Goal: Task Accomplishment & Management: Use online tool/utility

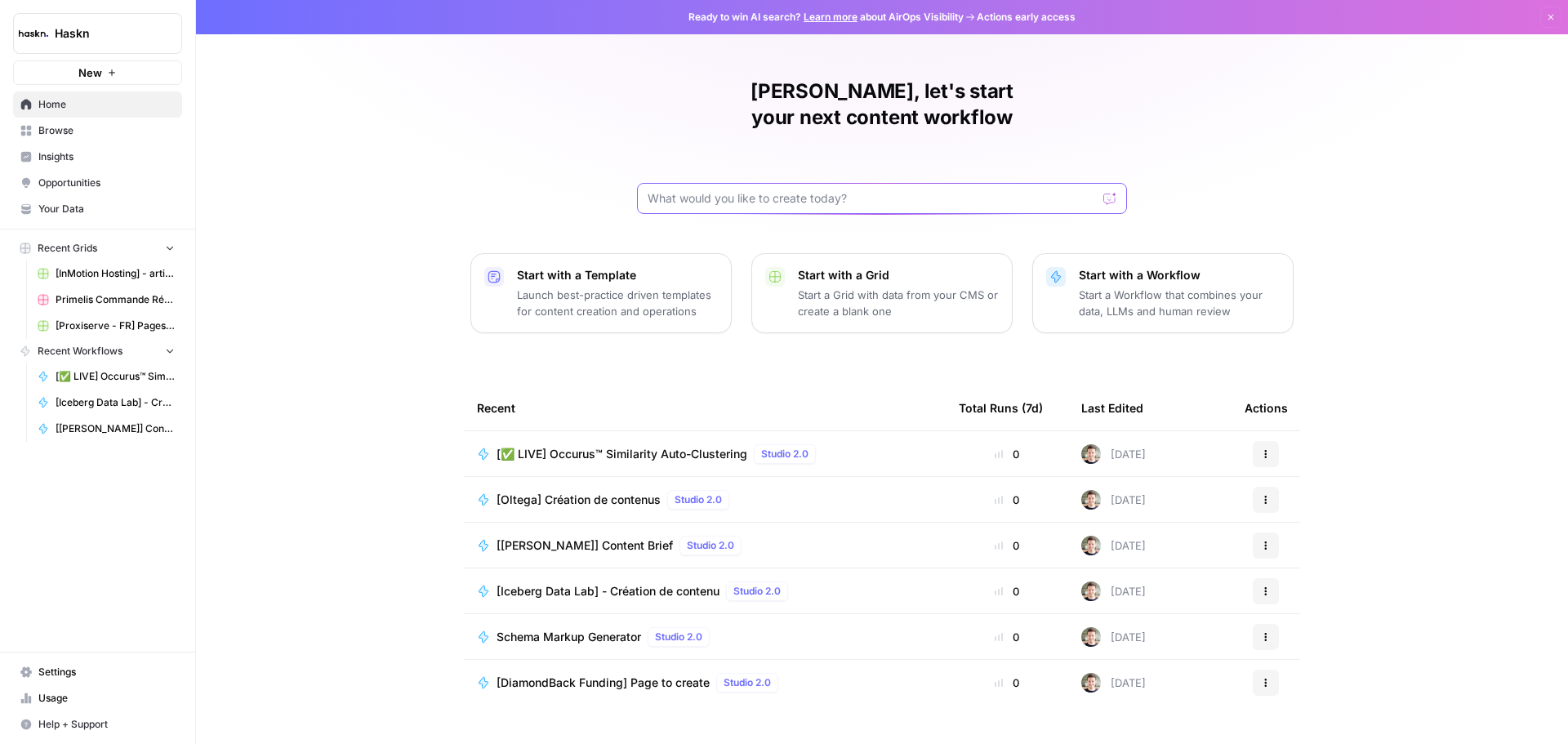
click at [748, 190] on input "text" at bounding box center [872, 198] width 449 height 16
click at [78, 130] on span "Browse" at bounding box center [106, 130] width 136 height 14
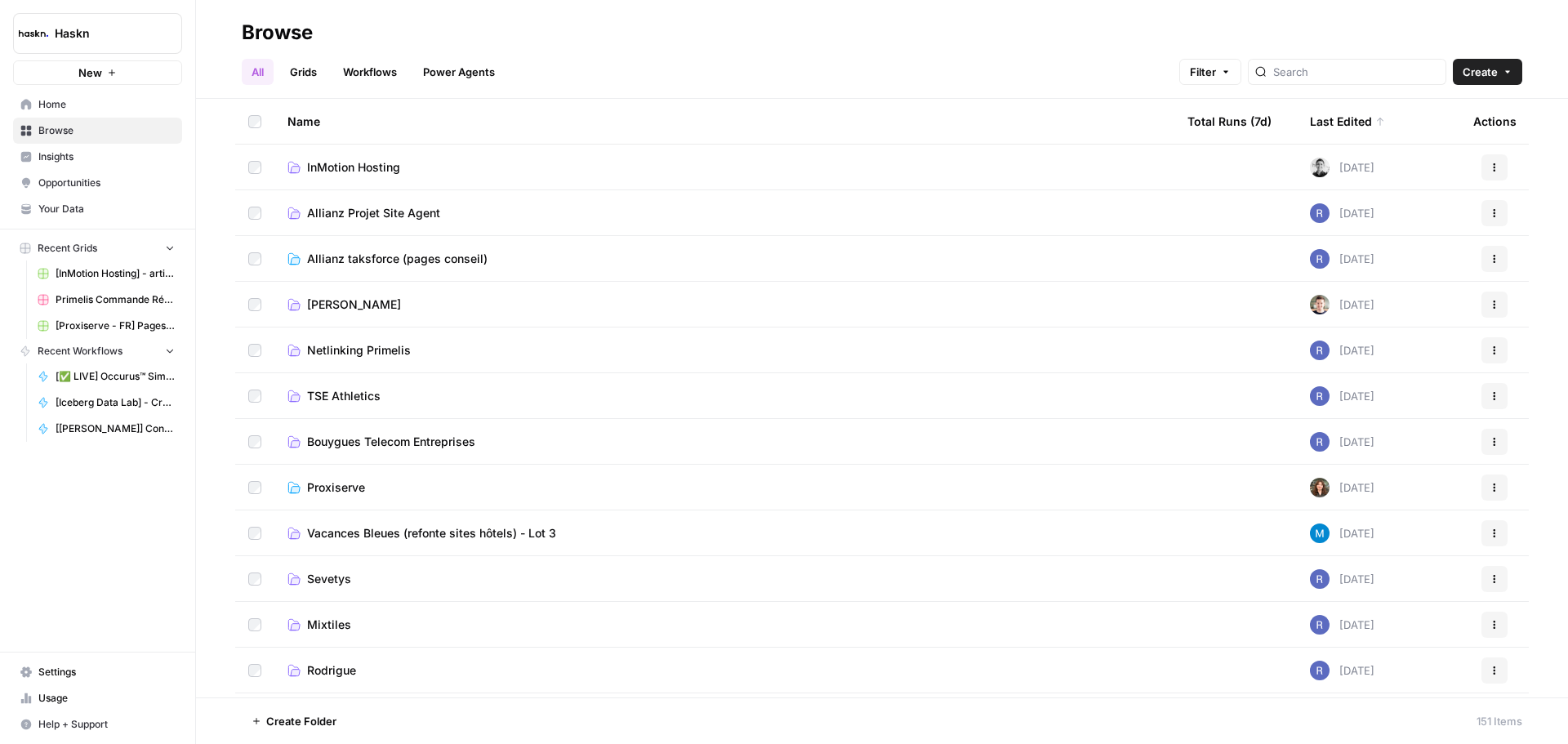
click at [417, 313] on td "[PERSON_NAME]" at bounding box center [724, 304] width 900 height 45
click at [383, 298] on link "[PERSON_NAME]" at bounding box center [725, 304] width 874 height 16
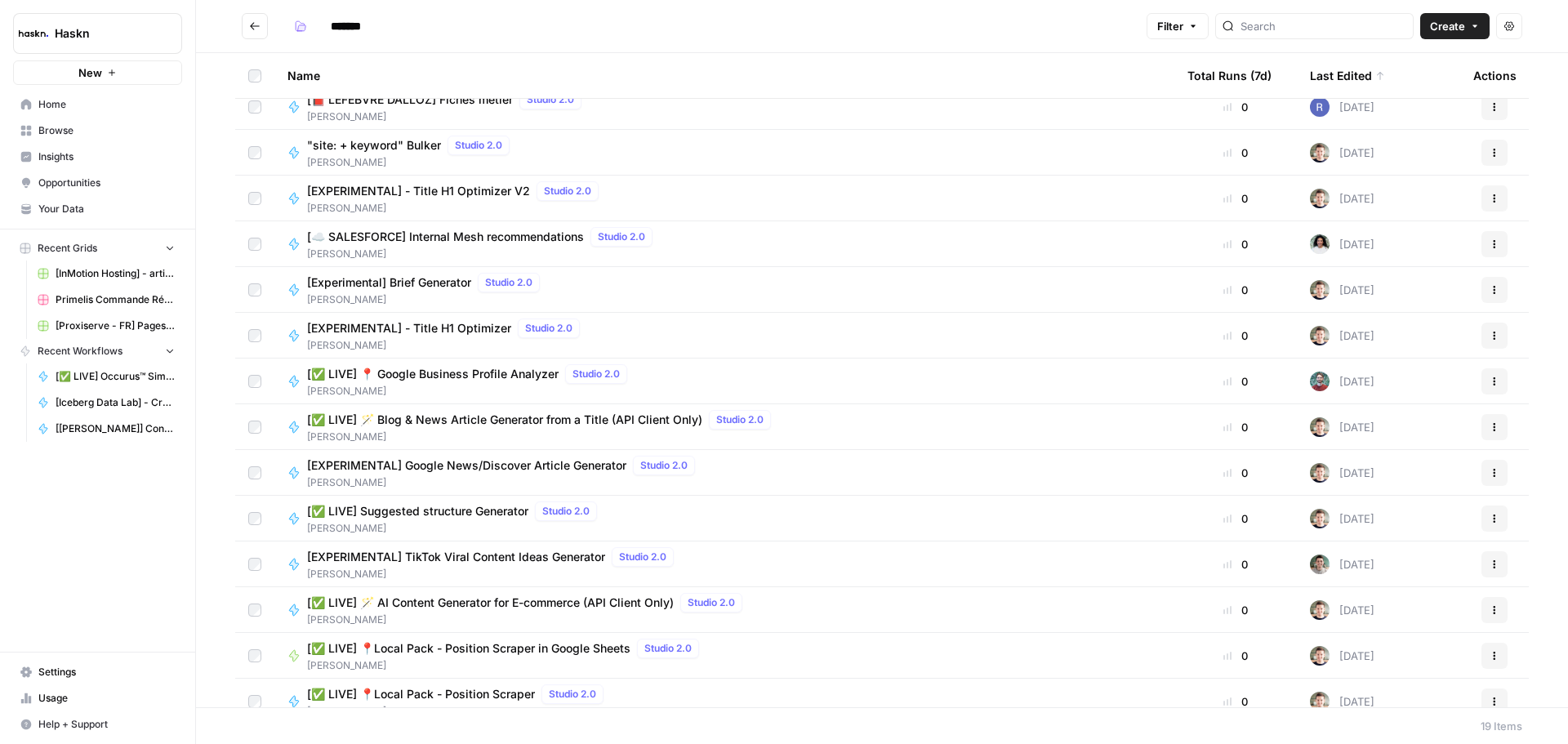
scroll to position [245, 0]
click at [517, 605] on span "[✅ LIVE] 🪄 AI Content Generator for E-commerce (API Client Only)" at bounding box center [490, 600] width 367 height 16
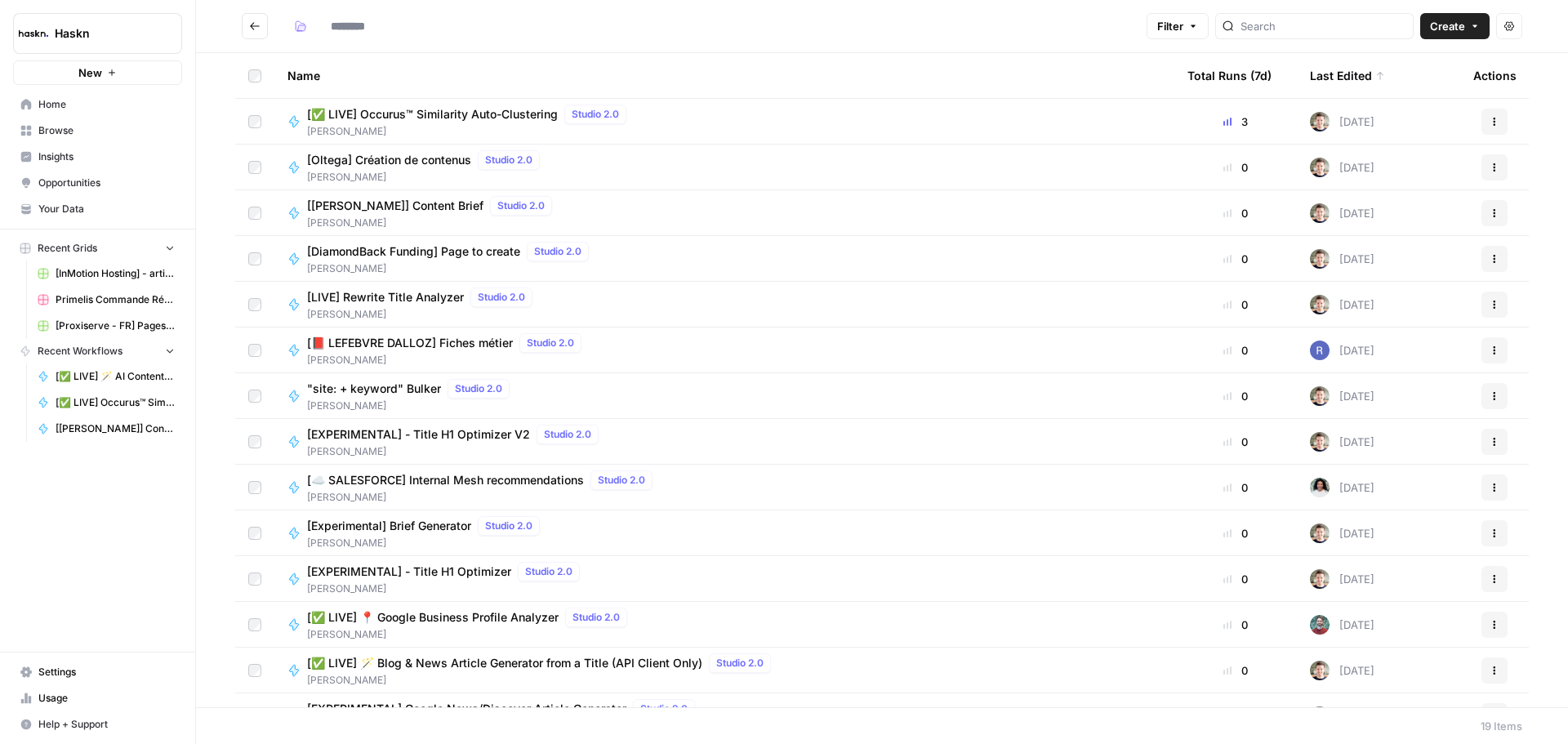
type input "*******"
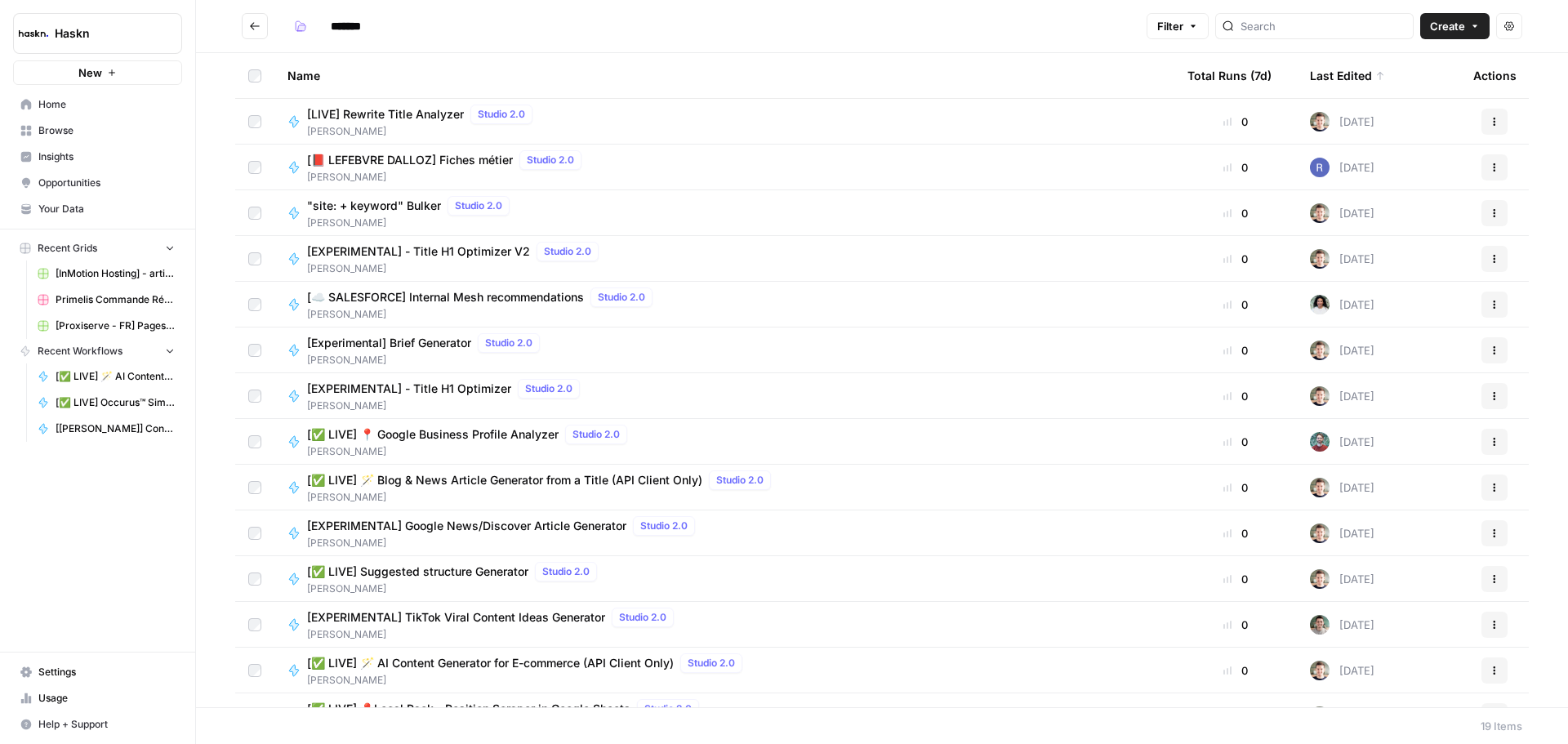
scroll to position [261, 0]
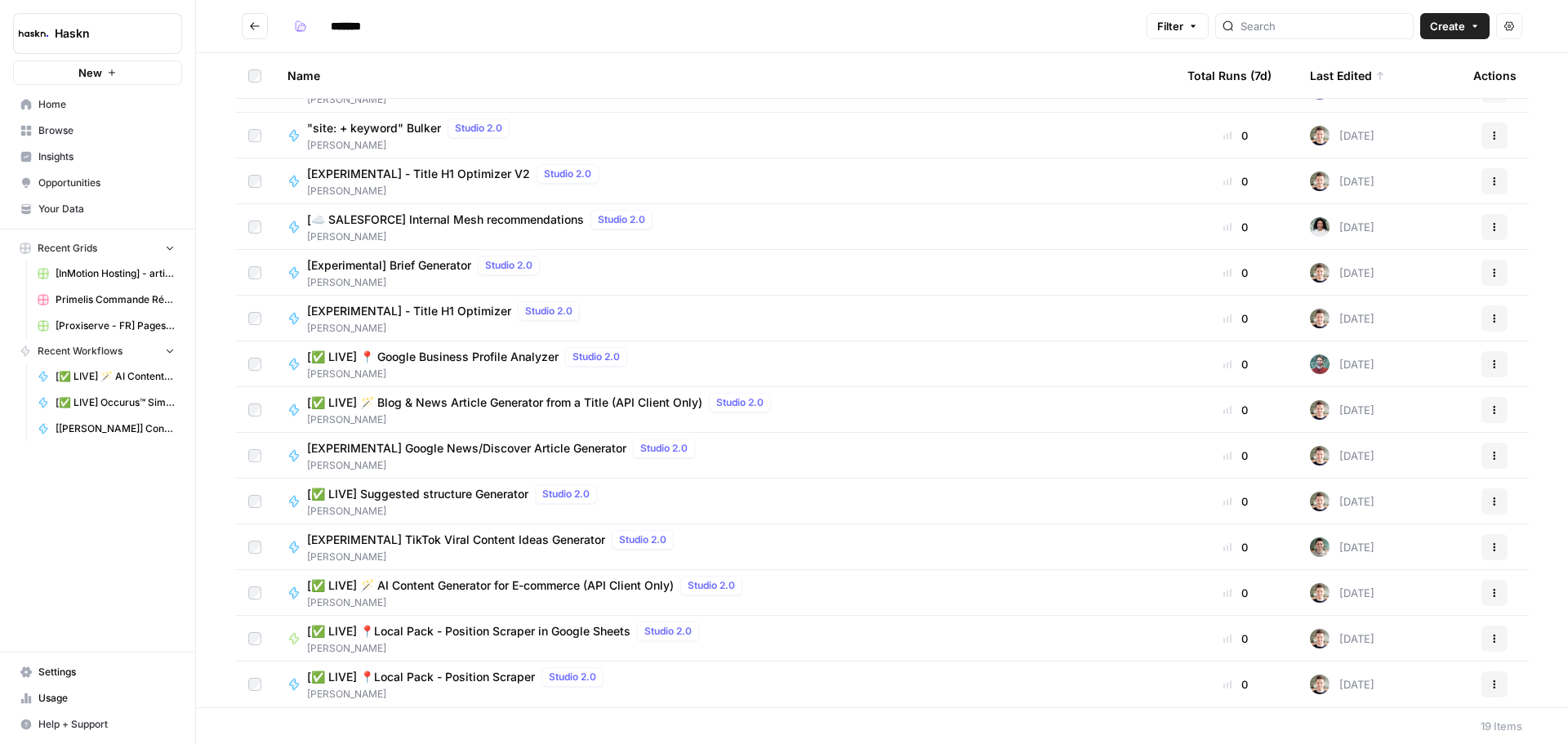
click at [610, 593] on div "[✅ LIVE] 🪄 AI Content Generator for E-commerce (API Client Only) Studio 2.0" at bounding box center [528, 585] width 442 height 19
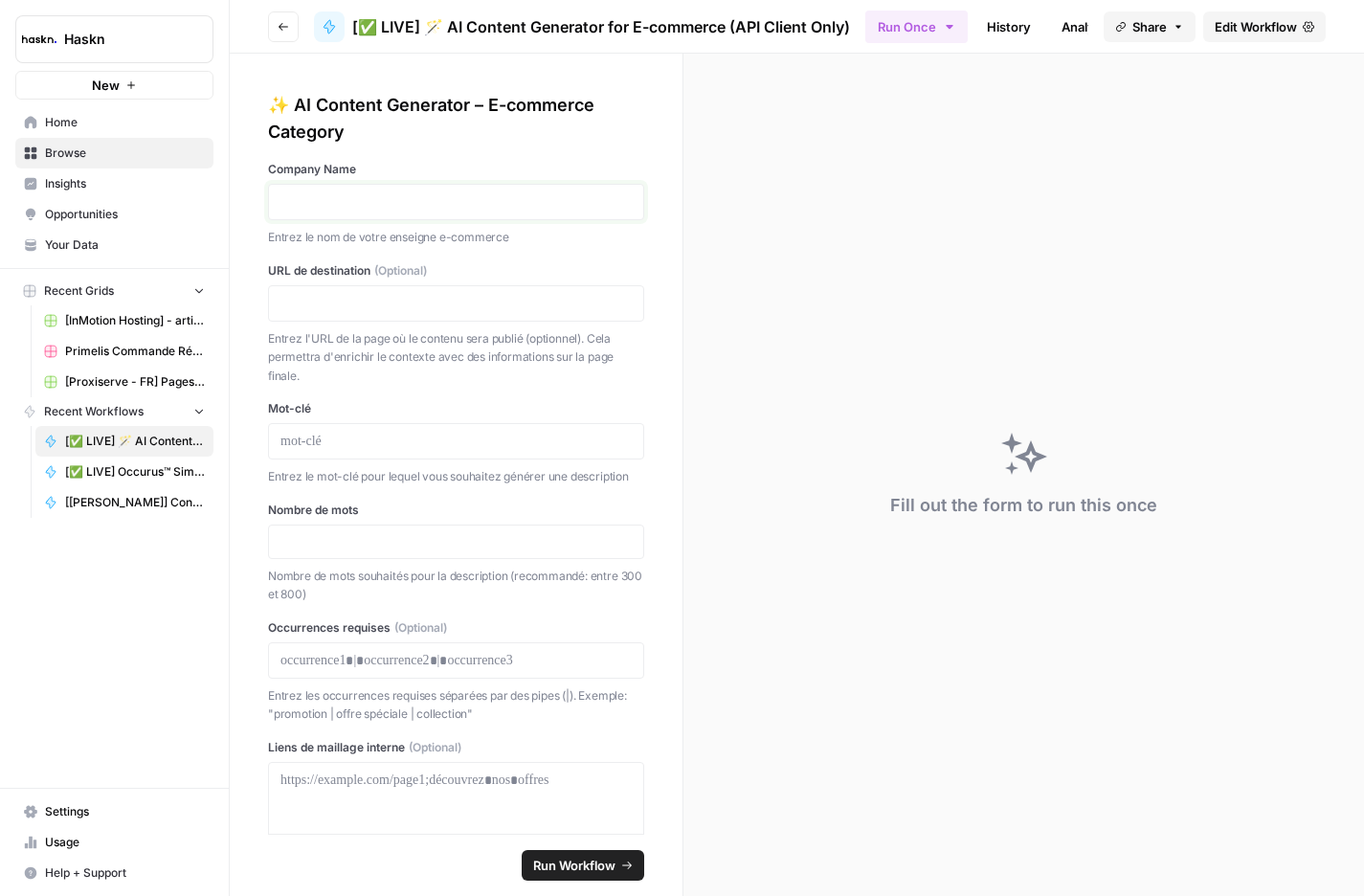
click at [576, 202] on p at bounding box center [457, 201] width 351 height 19
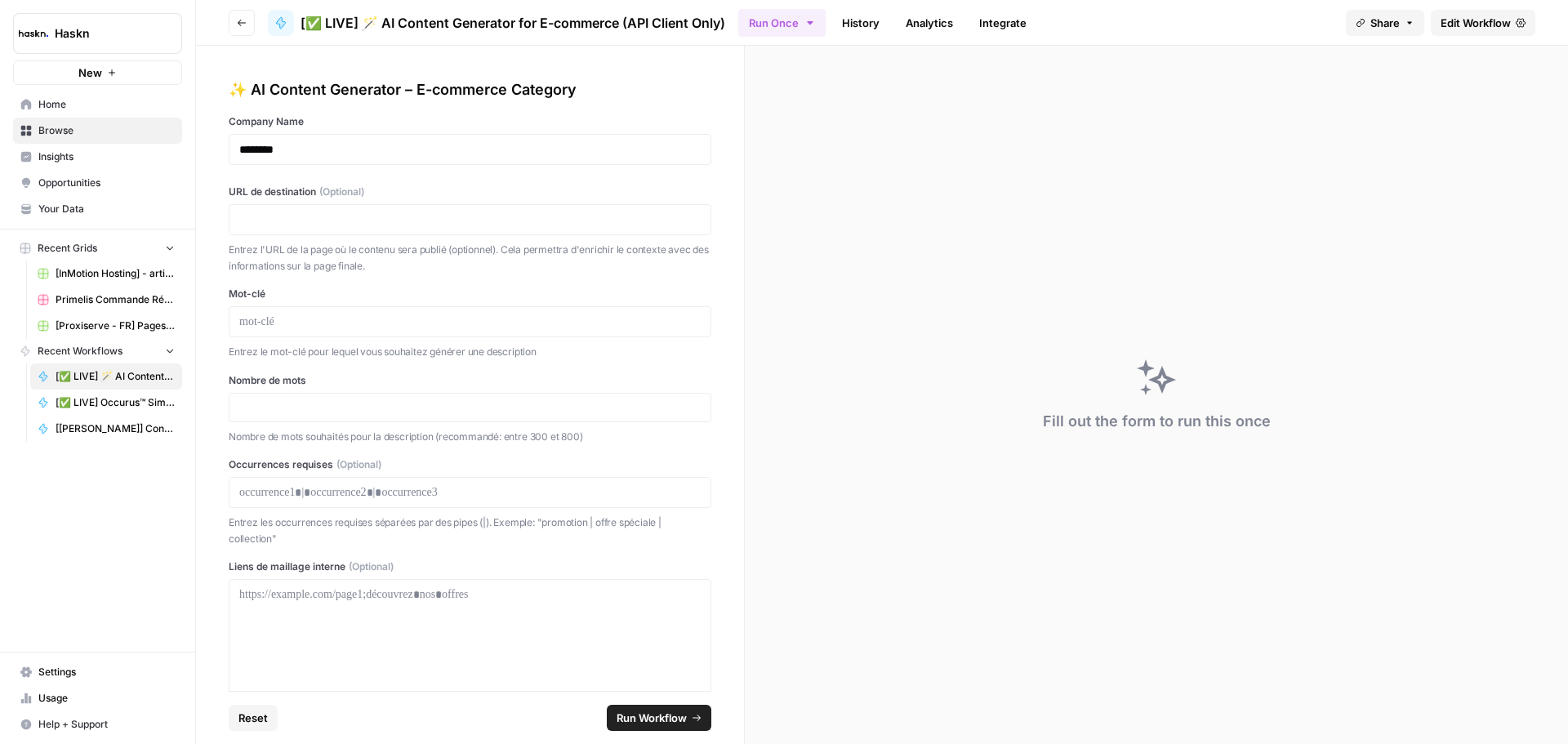
click at [1452, 29] on span "Edit Workflow" at bounding box center [1475, 22] width 70 height 16
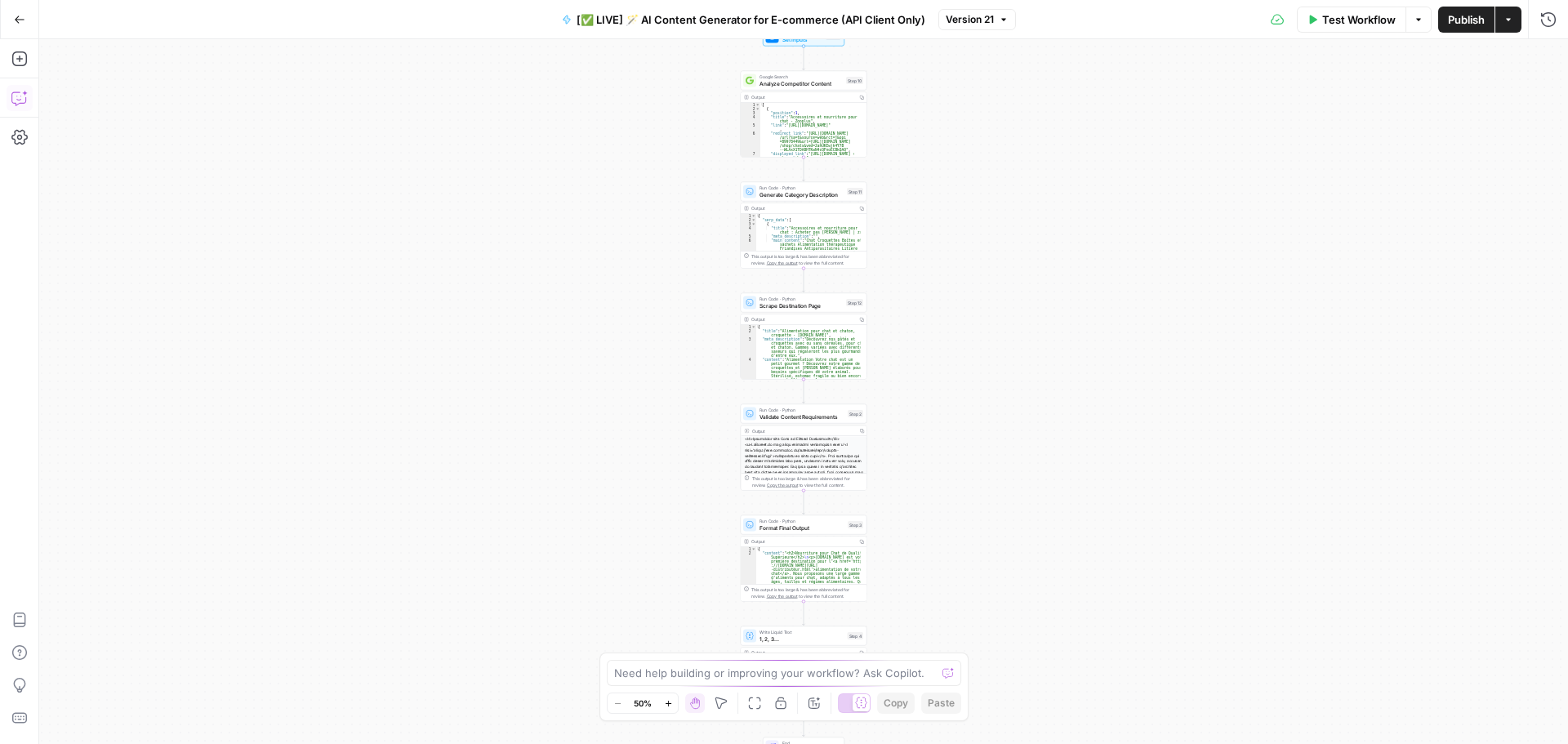
click at [14, 101] on icon "button" at bounding box center [19, 97] width 16 height 16
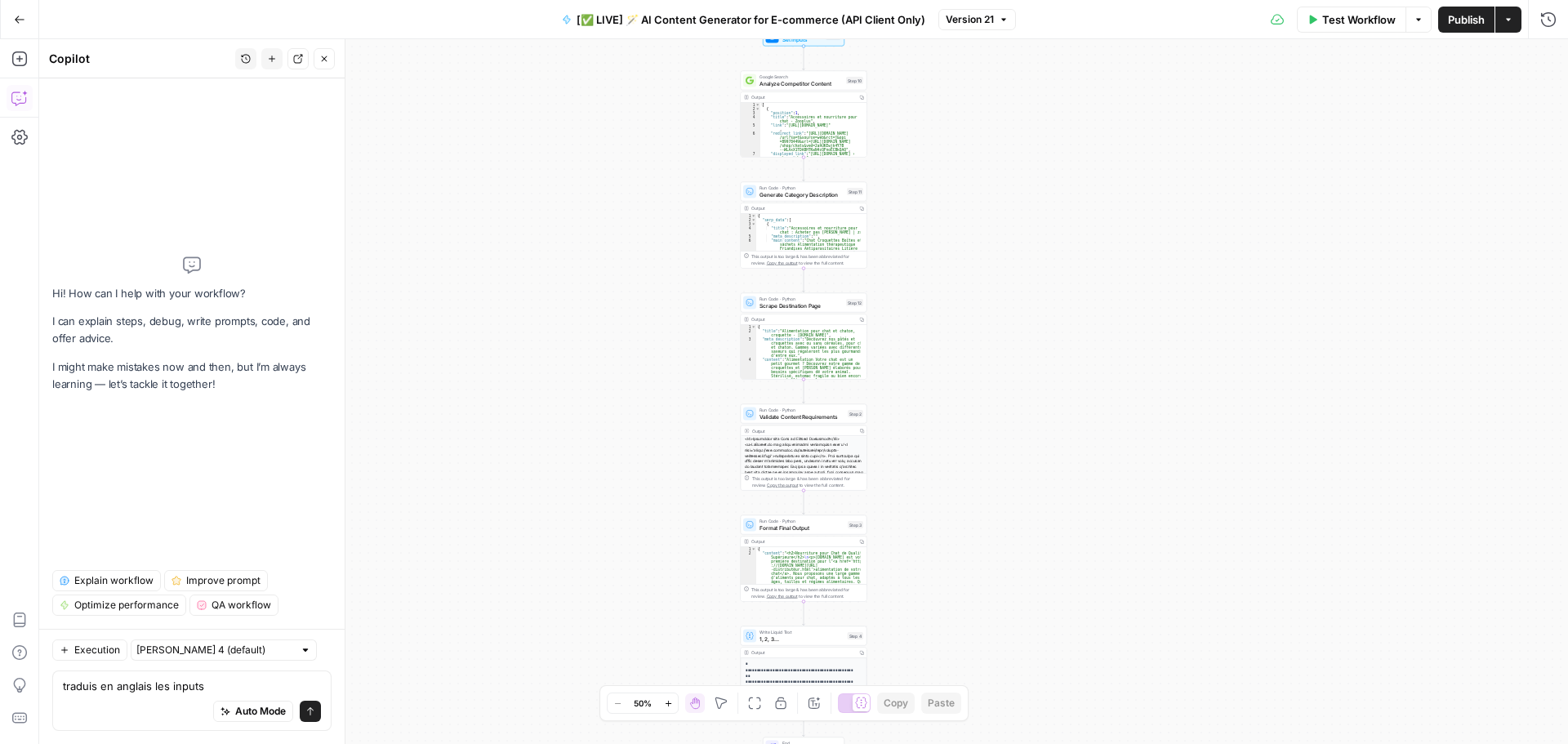
click at [235, 686] on textarea "traduis en anglais les inputs" at bounding box center [191, 686] width 258 height 16
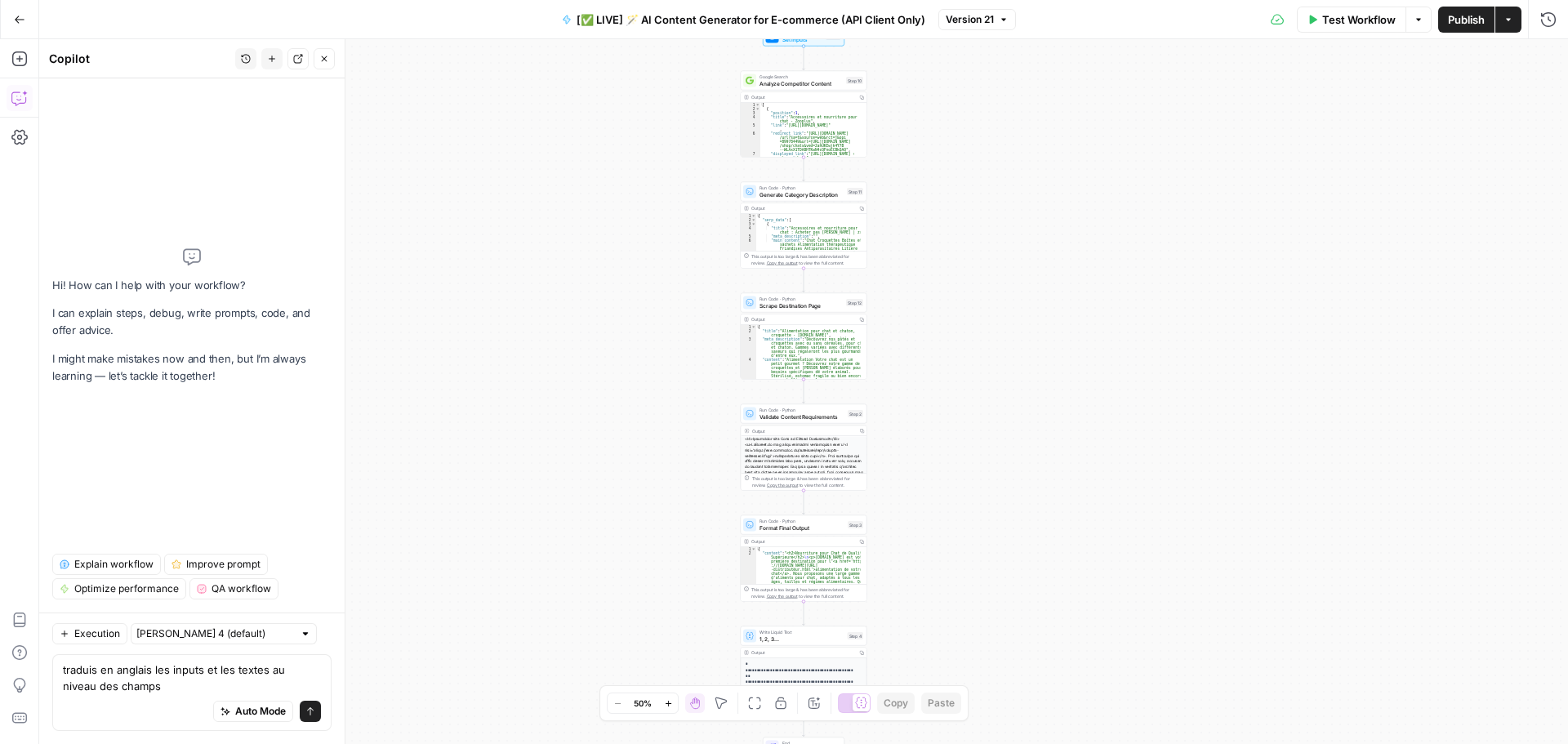
type textarea "traduis en anglais les inputs et les textes au niveau des champs"
click at [239, 712] on span "Auto Mode" at bounding box center [261, 710] width 51 height 14
click at [312, 709] on icon "submit" at bounding box center [311, 711] width 7 height 8
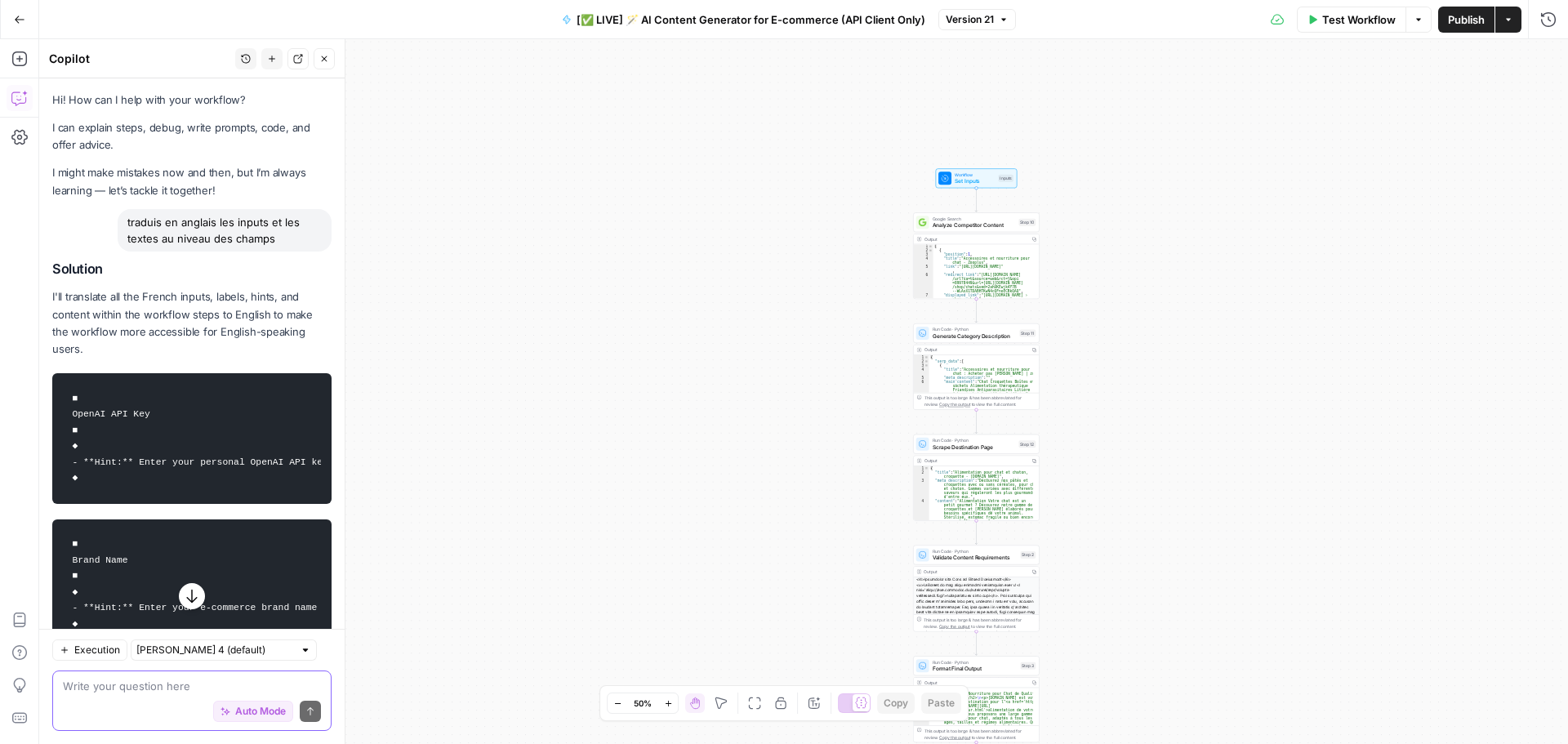
click at [986, 187] on div "Workflow Set Inputs Inputs Test Step" at bounding box center [976, 178] width 81 height 19
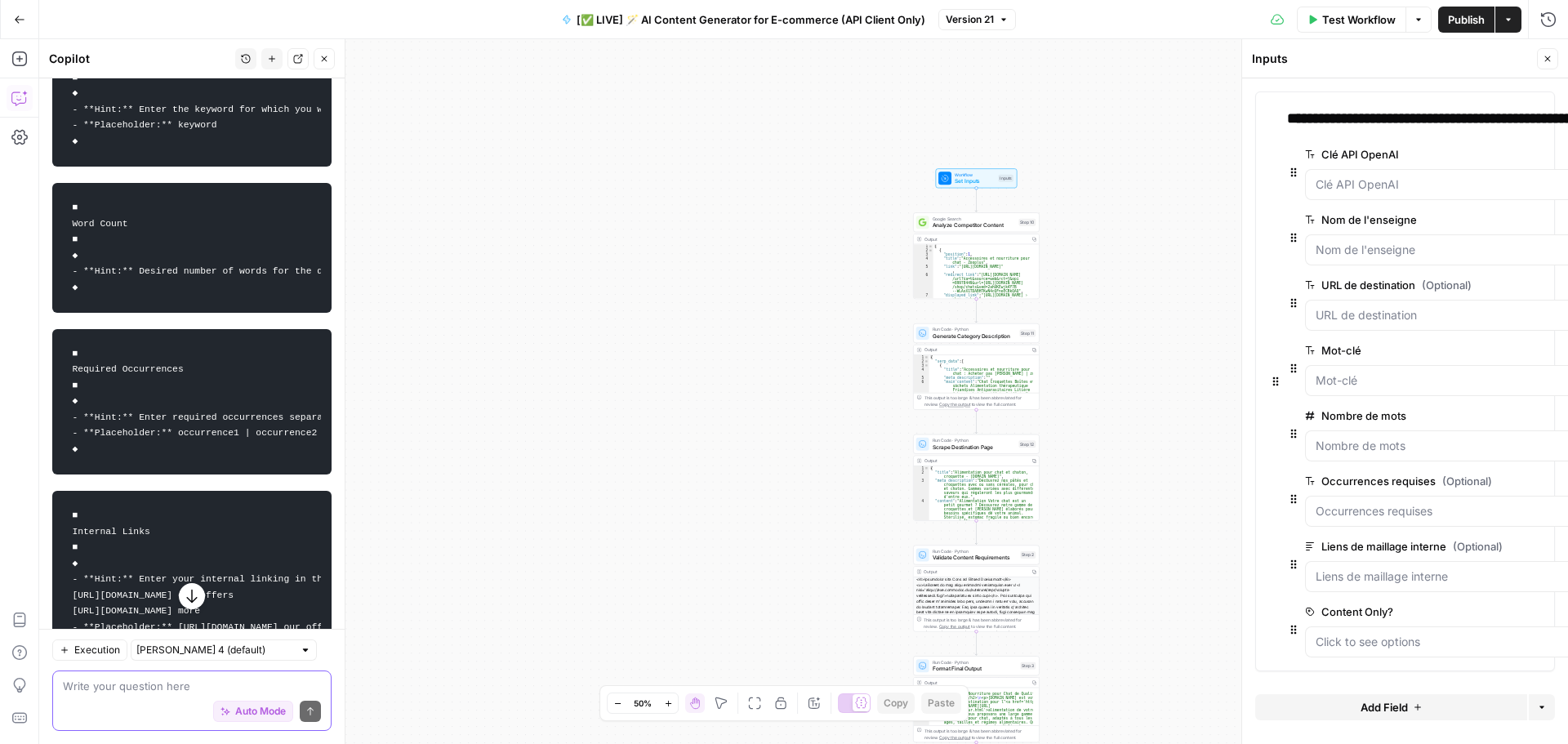
scroll to position [1115, 0]
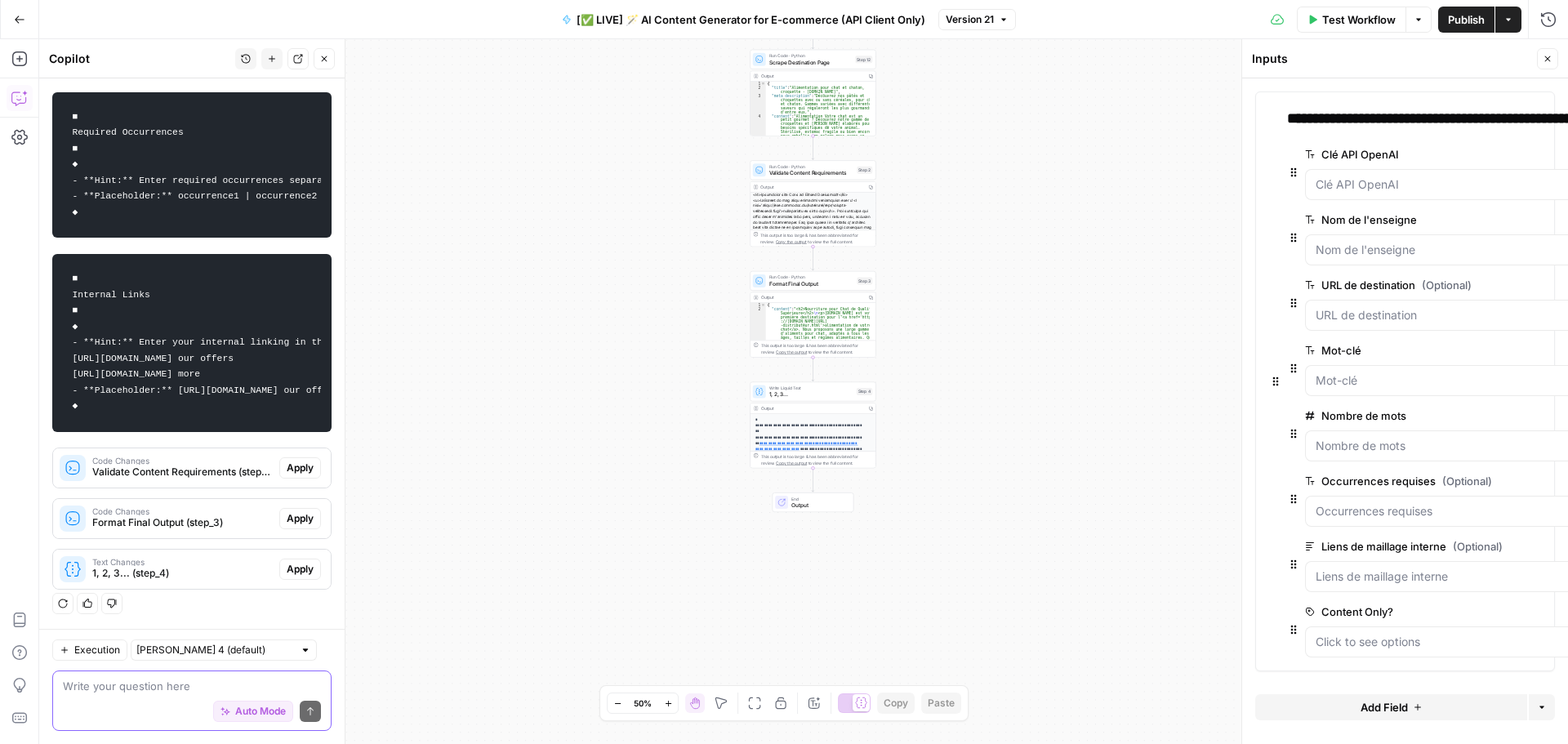
click at [16, 17] on icon "button" at bounding box center [19, 19] width 12 height 12
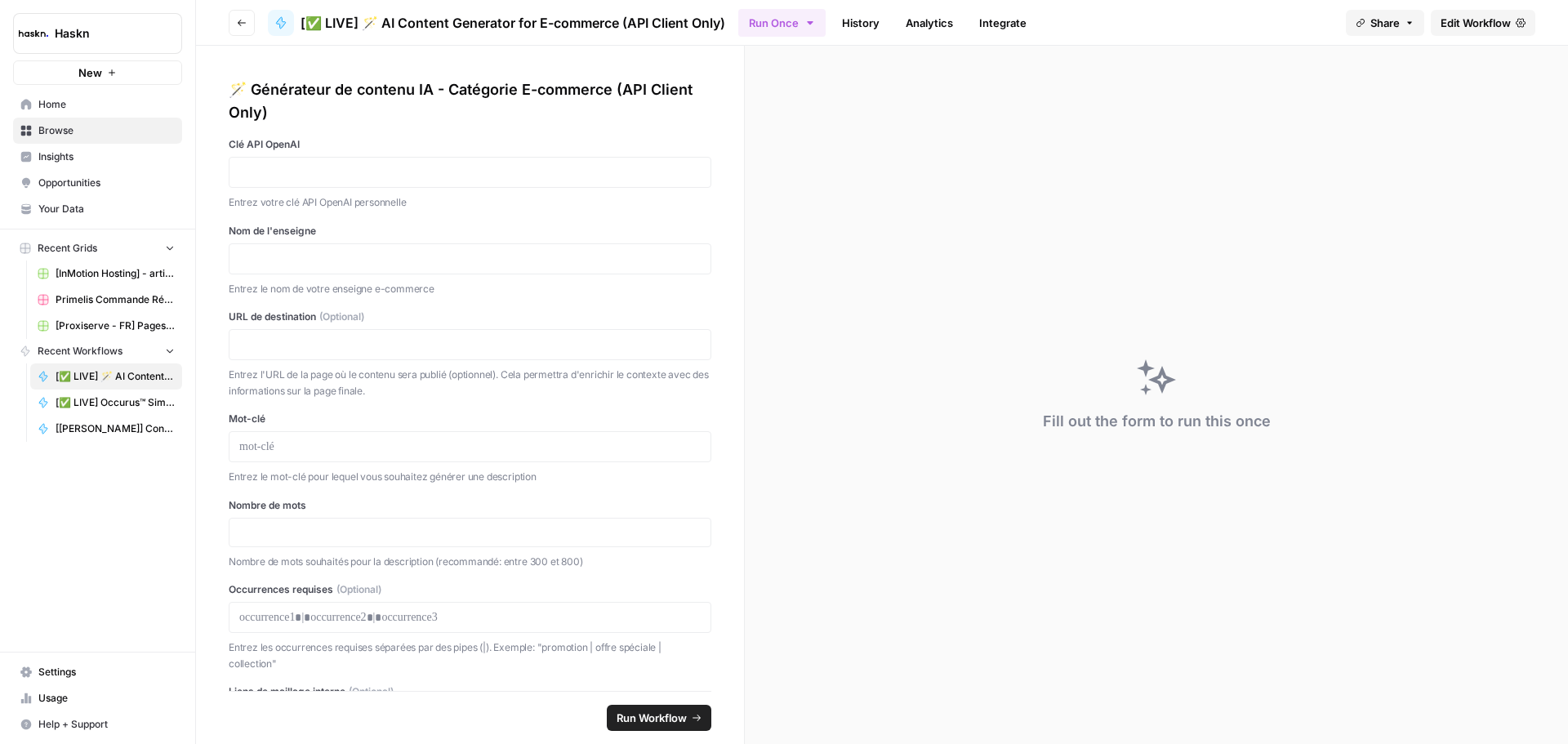
click at [1462, 20] on span "Edit Workflow" at bounding box center [1475, 22] width 70 height 16
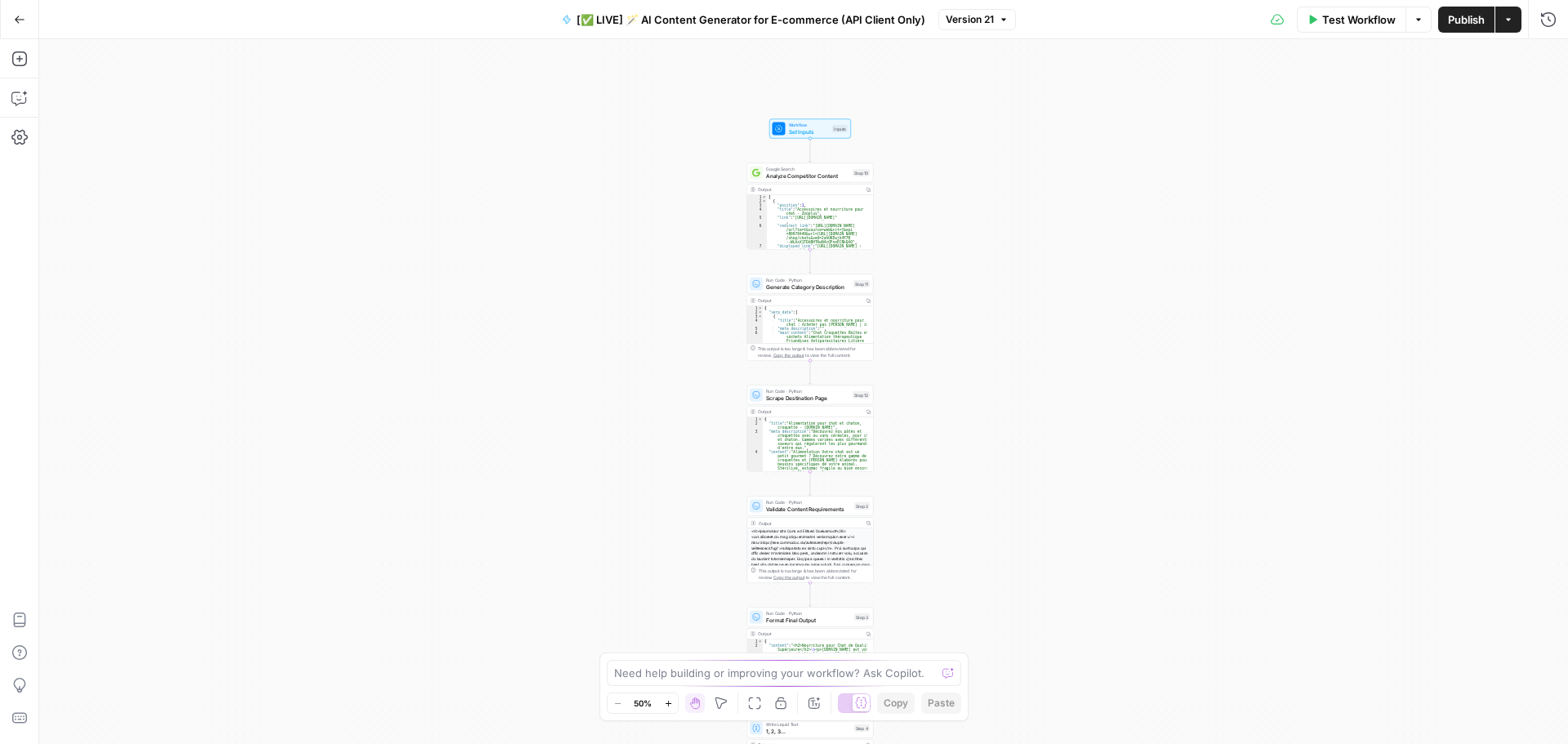
drag, startPoint x: 950, startPoint y: 130, endPoint x: 954, endPoint y: 243, distance: 113.1
click at [954, 243] on div "Workflow Set Inputs Inputs Google Search Analyze Competitor Content Step 10 Out…" at bounding box center [803, 391] width 1529 height 704
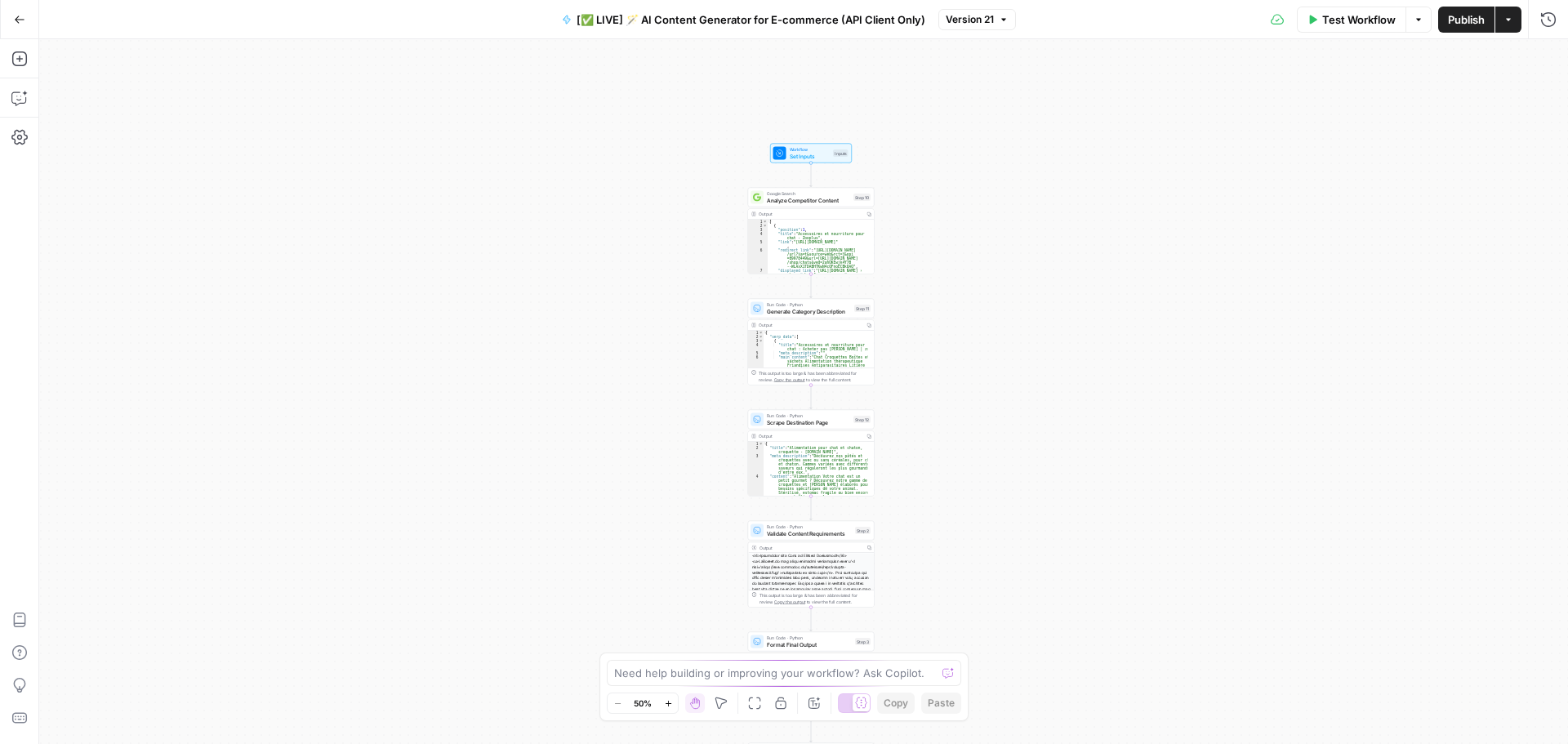
click at [803, 151] on span "Workflow" at bounding box center [810, 150] width 41 height 7
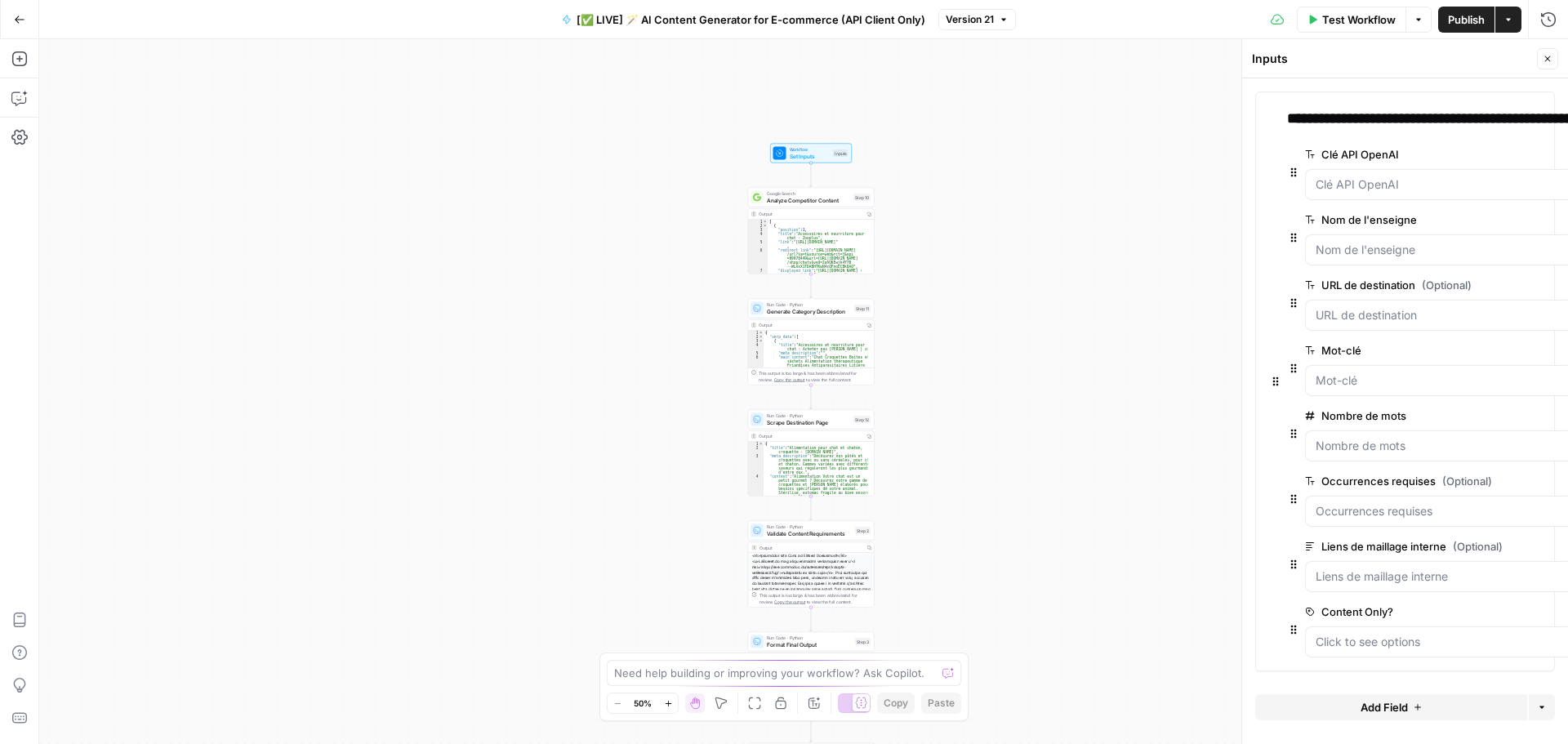
click at [1389, 153] on label "Clé API OpenAI" at bounding box center [1506, 154] width 403 height 16
click at [1389, 176] on OpenAI "Clé API OpenAI" at bounding box center [1553, 184] width 474 height 16
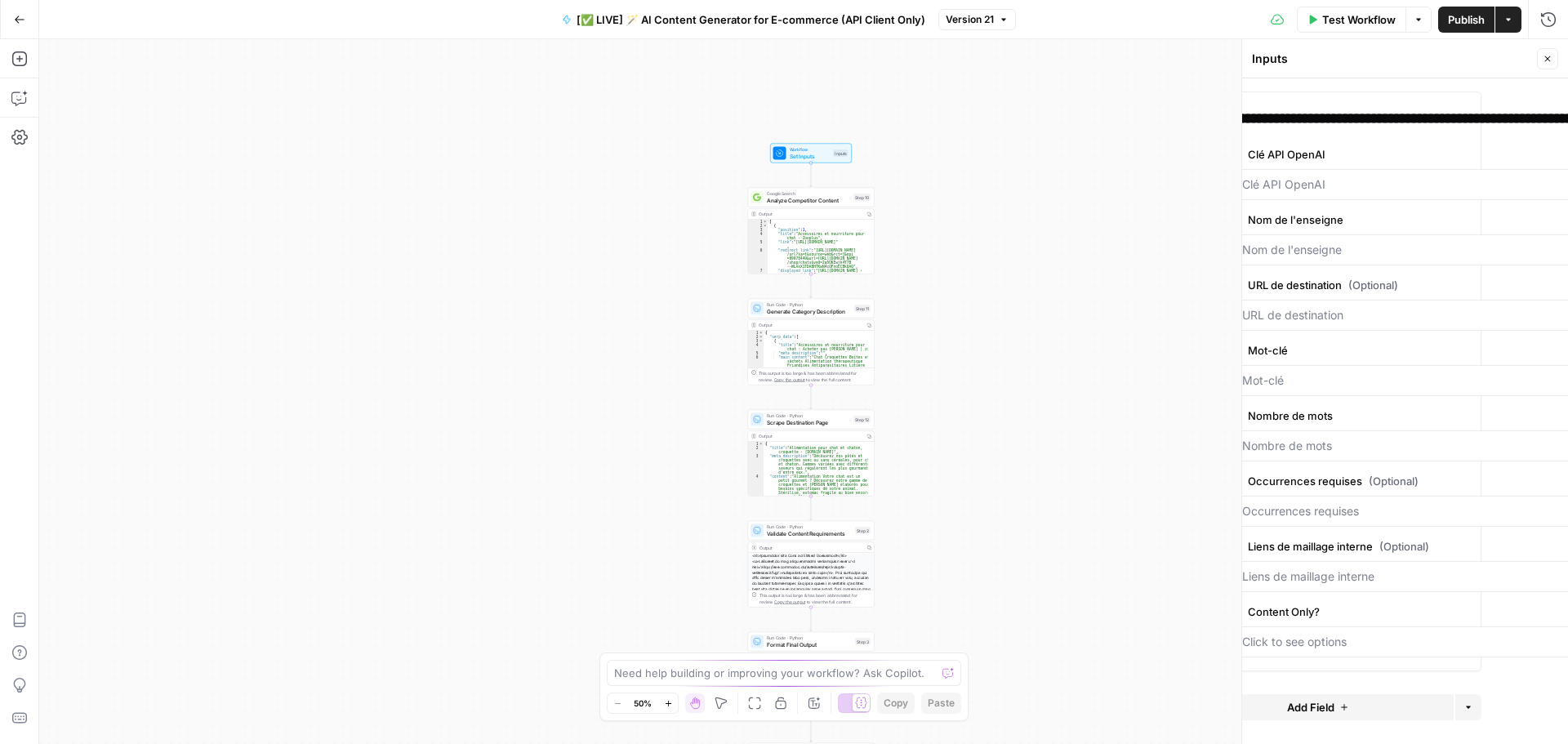
click at [1391, 152] on label "Clé API OpenAI" at bounding box center [1433, 154] width 403 height 16
click at [1391, 176] on OpenAI "Clé API OpenAI" at bounding box center [1479, 184] width 474 height 16
click at [1357, 218] on label "Nom de l'enseigne" at bounding box center [1433, 219] width 403 height 16
click at [1357, 241] on l\'enseigne "Nom de l'enseigne" at bounding box center [1479, 249] width 474 height 16
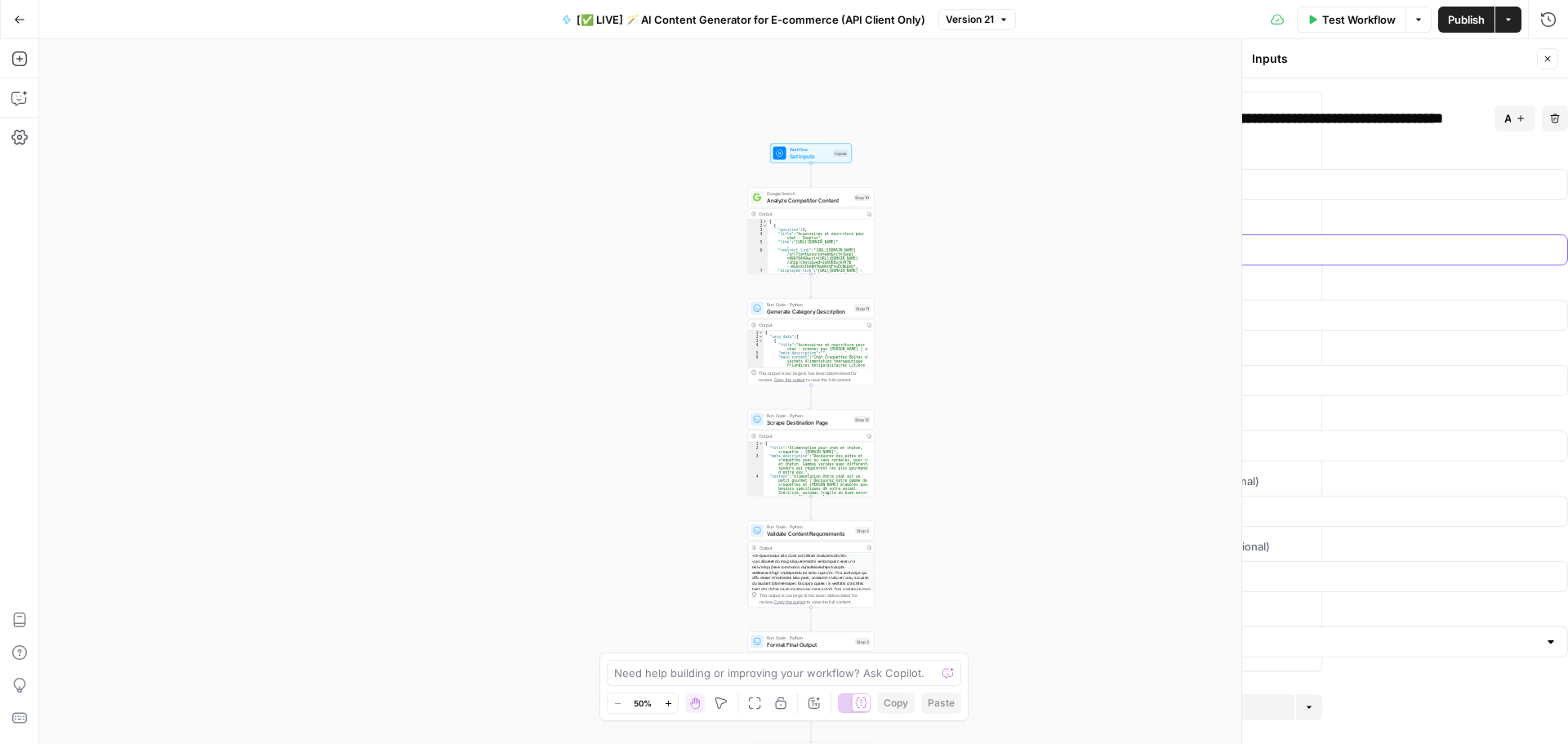
scroll to position [0, 0]
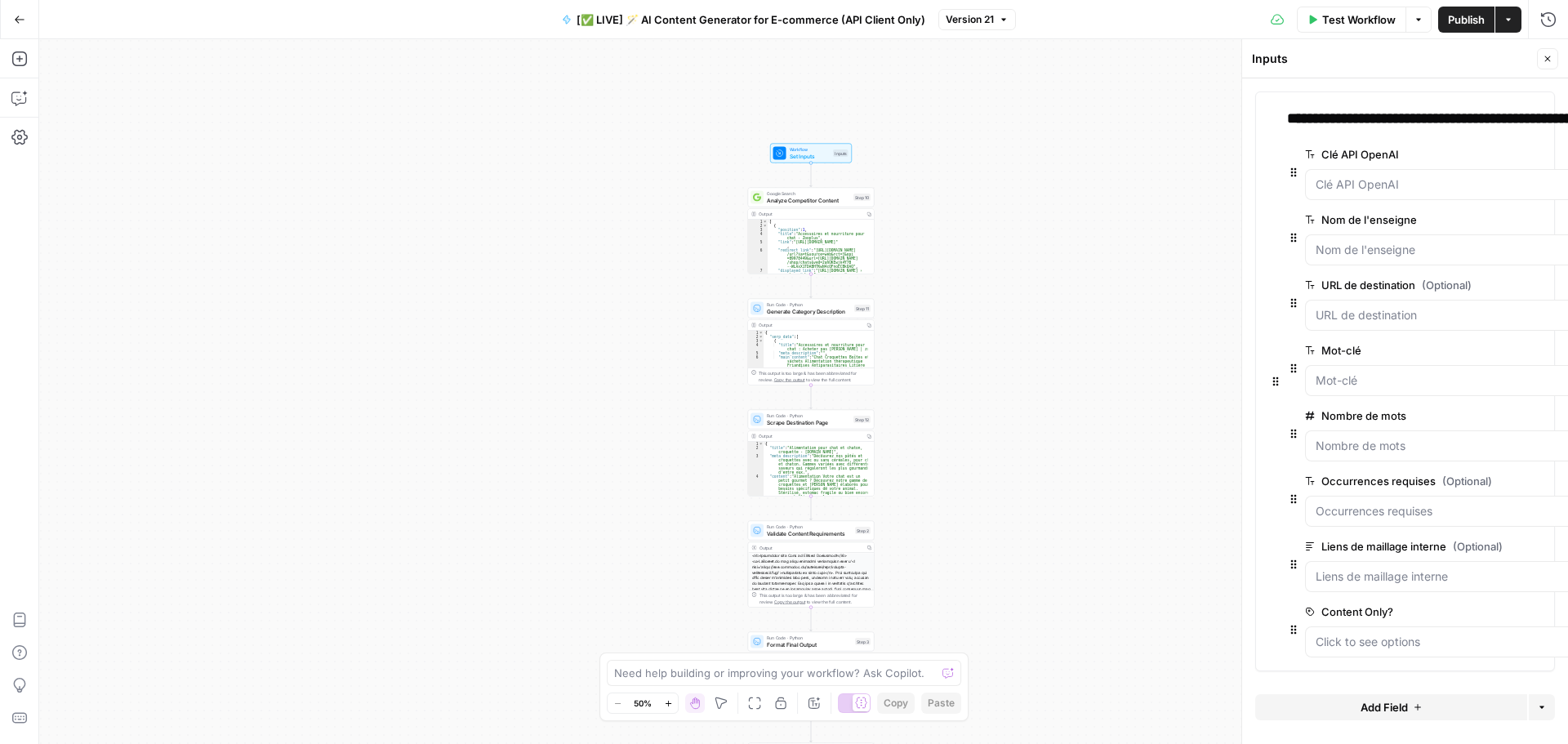
click at [1356, 218] on label "Nom de l'enseigne" at bounding box center [1506, 219] width 403 height 16
click at [1356, 241] on l\'enseigne "Nom de l'enseigne" at bounding box center [1553, 249] width 474 height 16
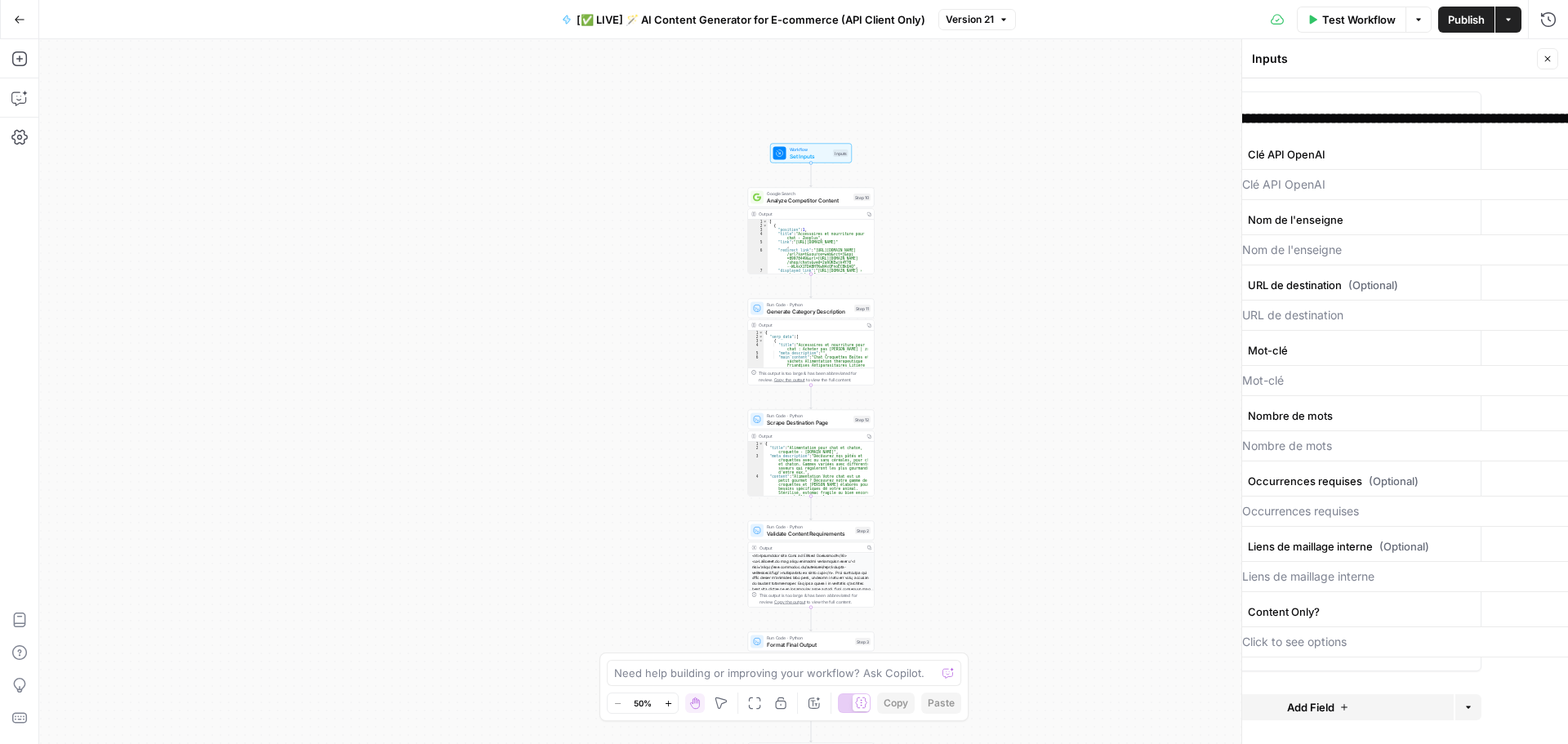
click at [1356, 218] on label "Nom de l'enseigne" at bounding box center [1433, 219] width 403 height 16
click at [1356, 241] on l\'enseigne "Nom de l'enseigne" at bounding box center [1479, 249] width 474 height 16
click at [1356, 224] on label "Nom de l'enseigne" at bounding box center [1433, 219] width 403 height 16
click at [1356, 241] on l\'enseigne "Nom de l'enseigne" at bounding box center [1479, 249] width 474 height 16
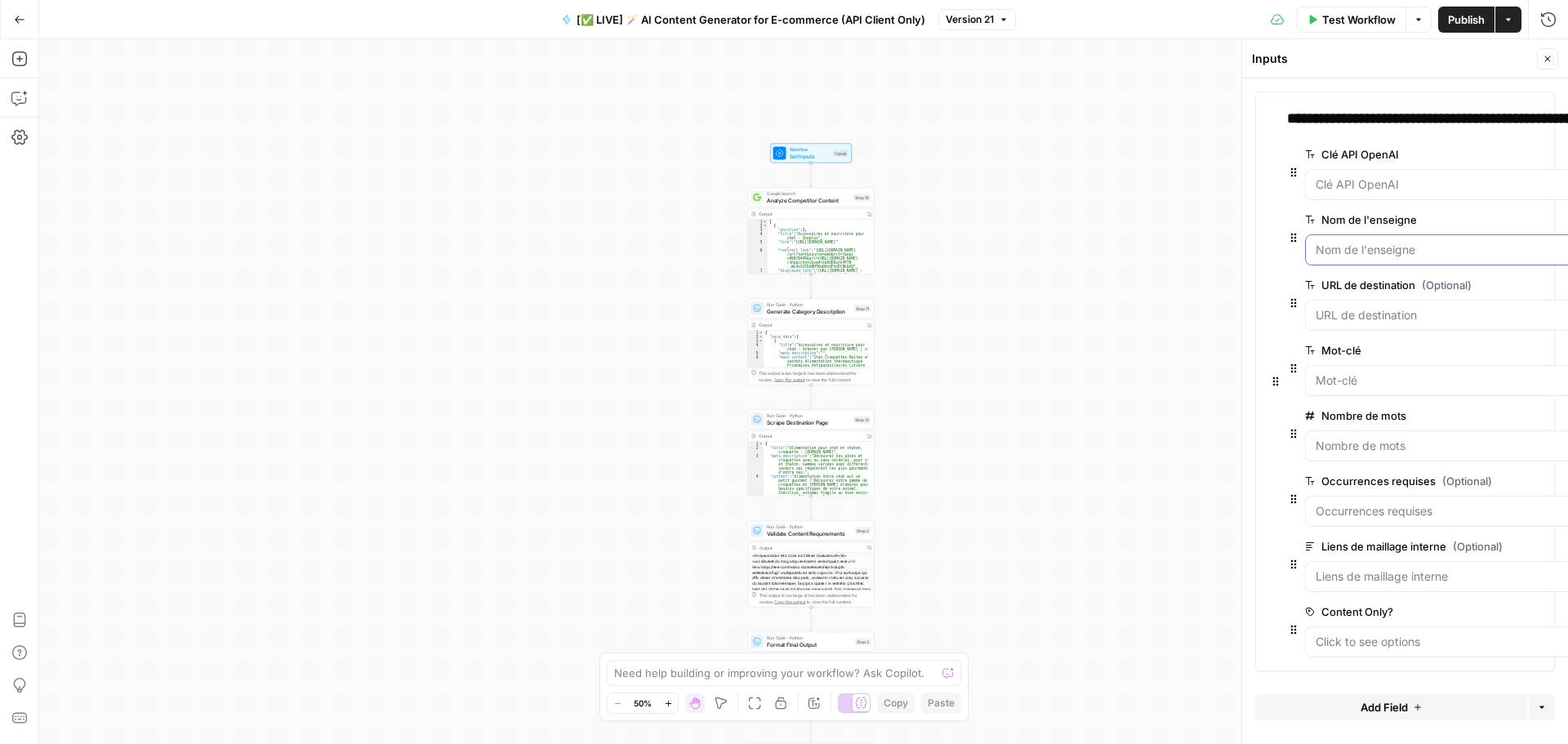
scroll to position [0, 311]
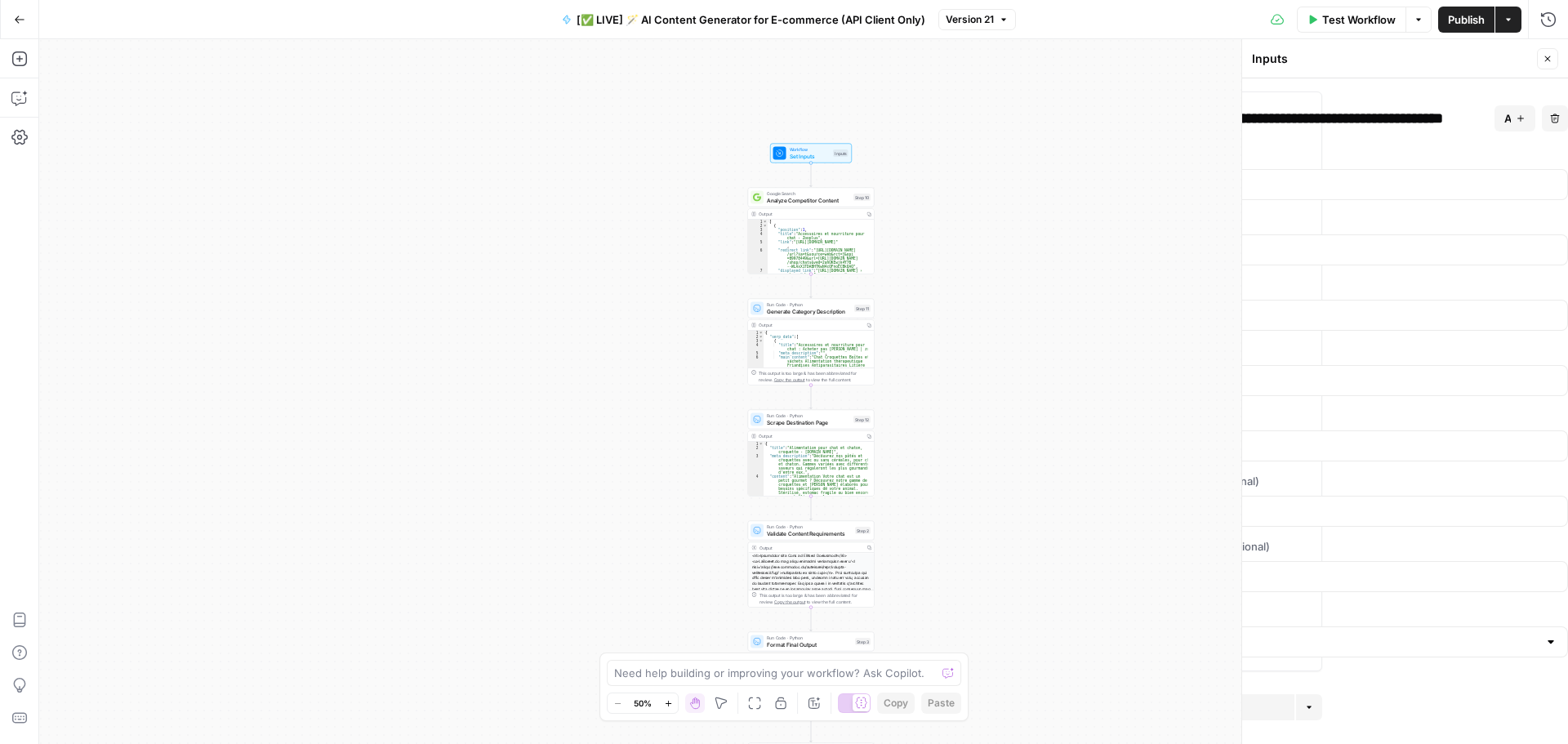
click at [1503, 153] on span "edit field" at bounding box center [1506, 154] width 36 height 13
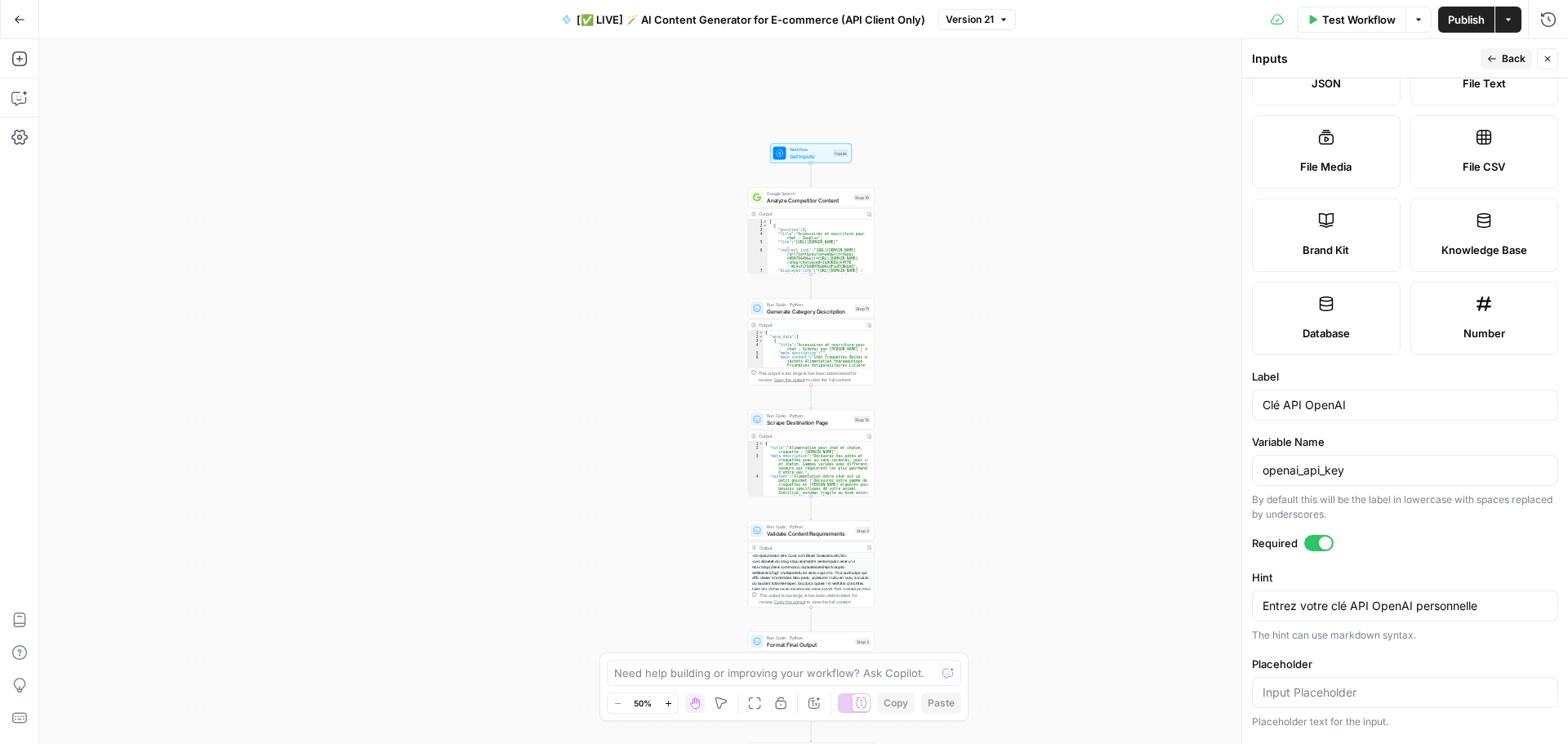
scroll to position [245, 0]
click at [1506, 59] on span "Back" at bounding box center [1514, 58] width 24 height 14
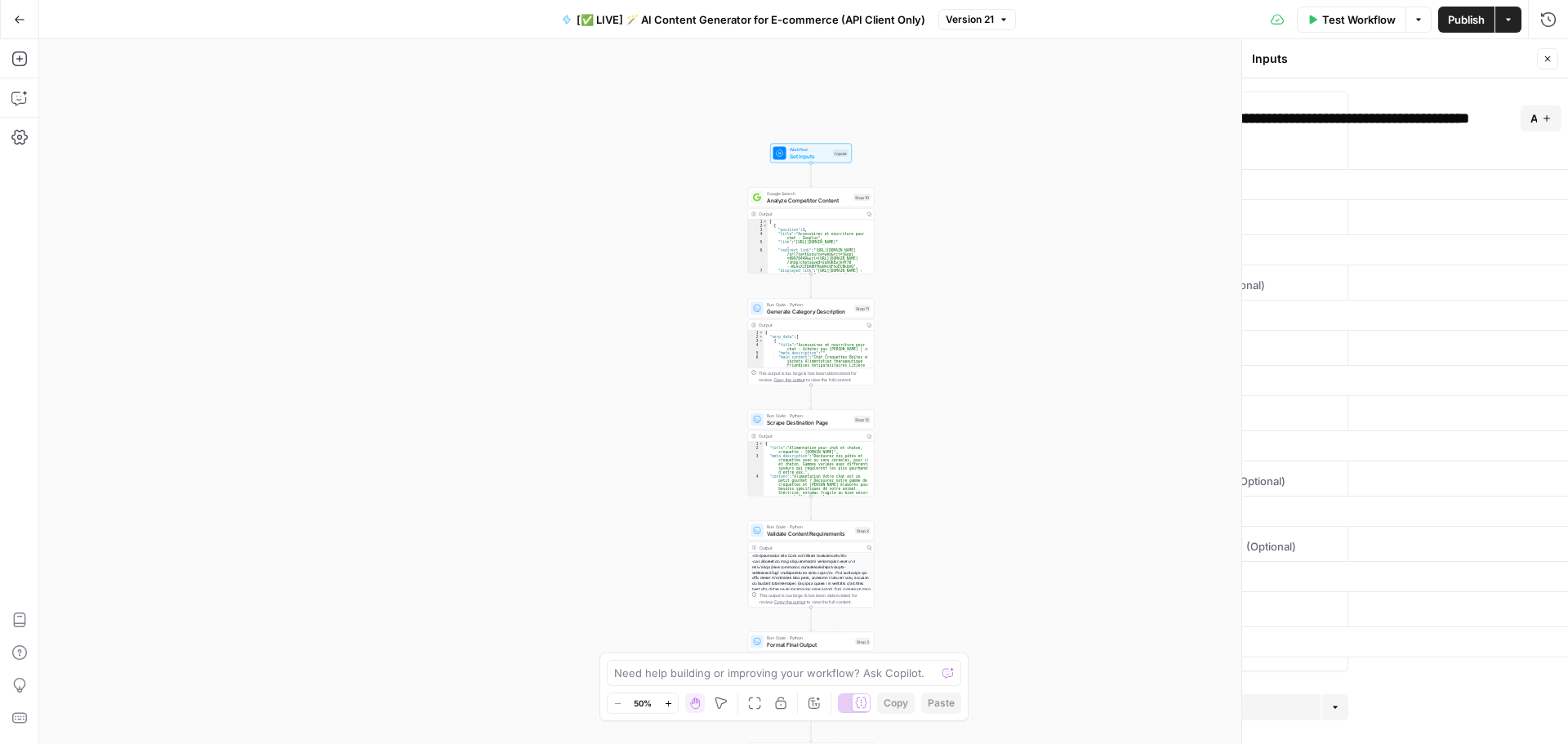
scroll to position [0, 311]
click at [1512, 222] on button "edit field" at bounding box center [1514, 219] width 63 height 19
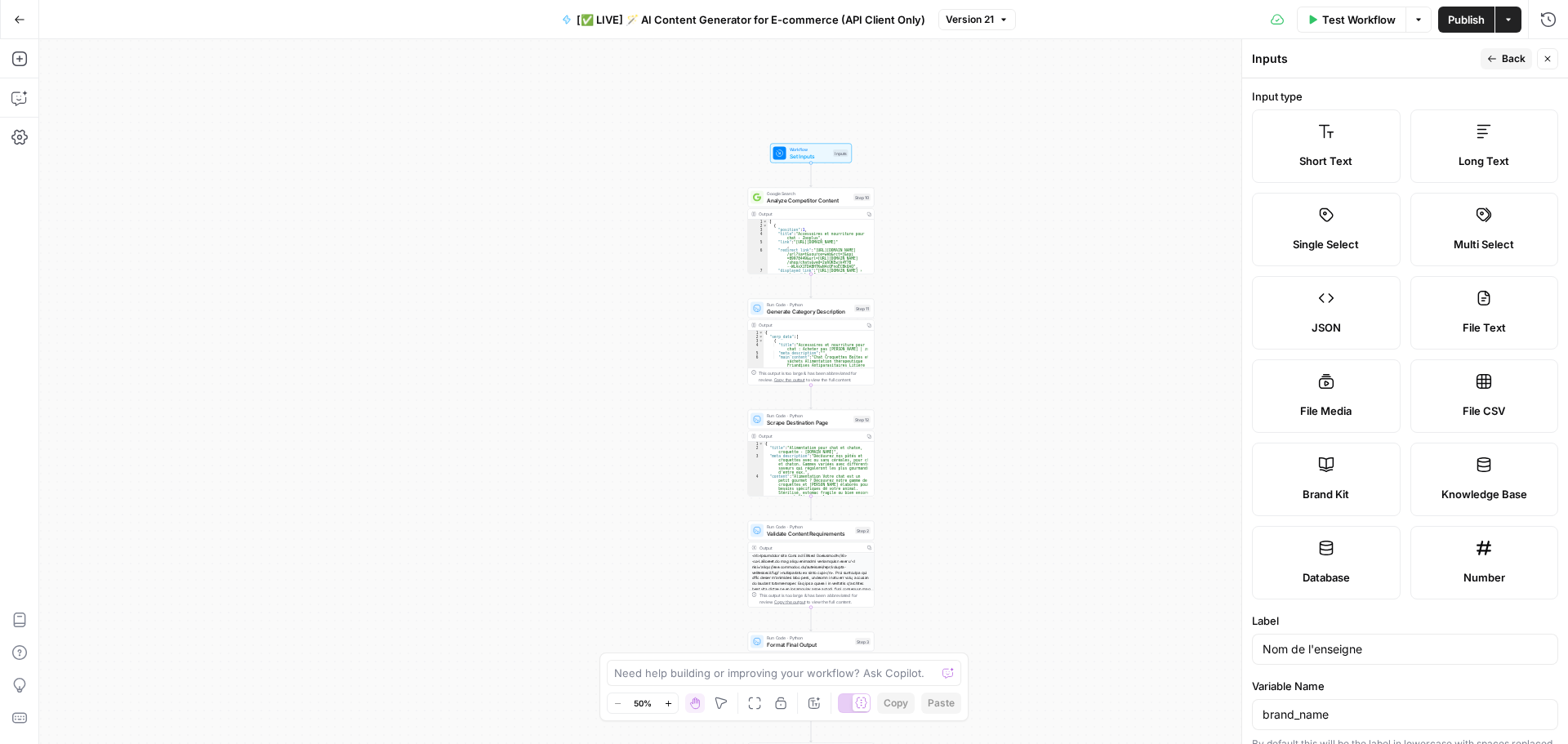
scroll to position [327, 0]
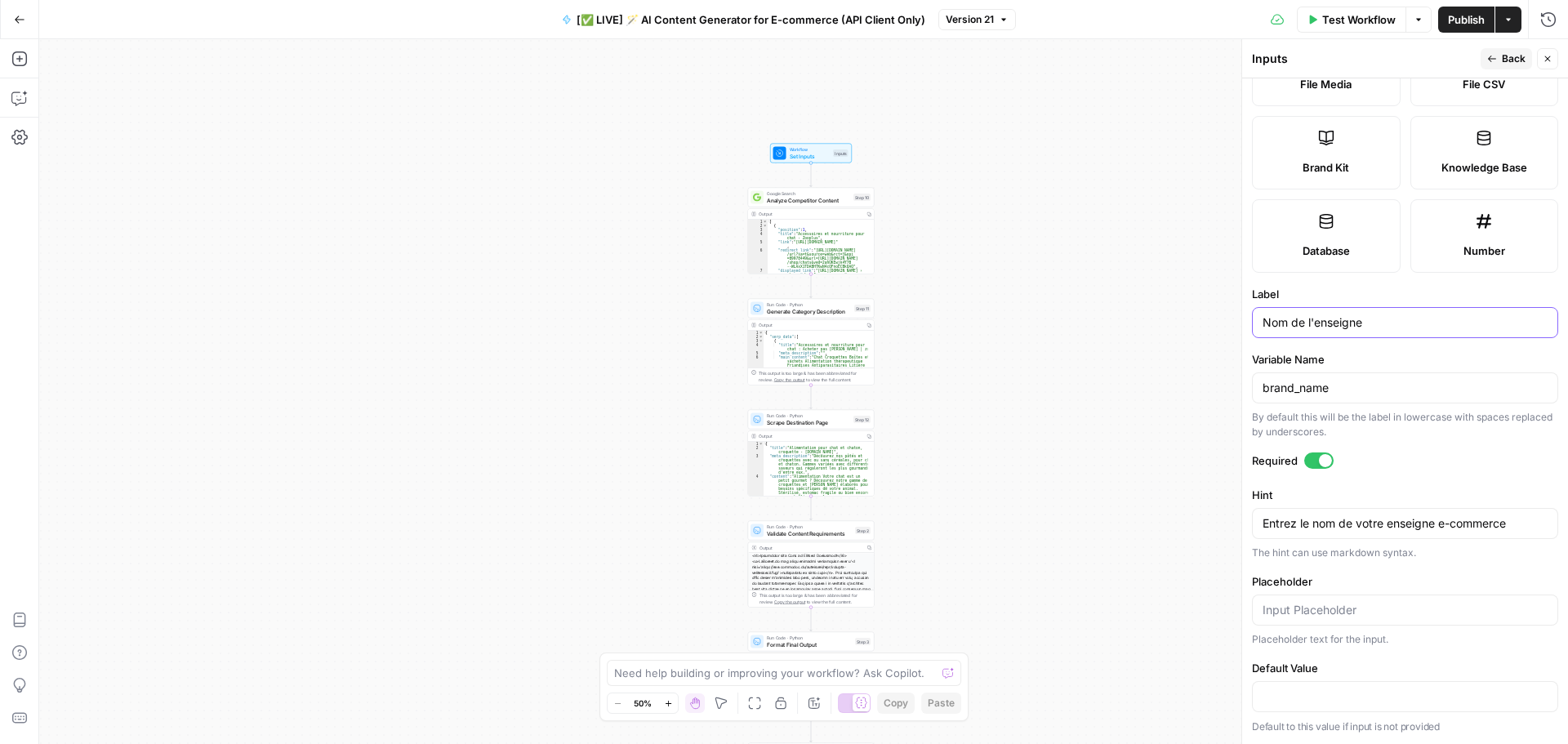
drag, startPoint x: 1378, startPoint y: 328, endPoint x: 1070, endPoint y: 314, distance: 308.3
click at [1083, 314] on body "Haskn New Home Browse Insights Opportunities Your Data Recent Grids [InMotion H…" at bounding box center [784, 372] width 1568 height 744
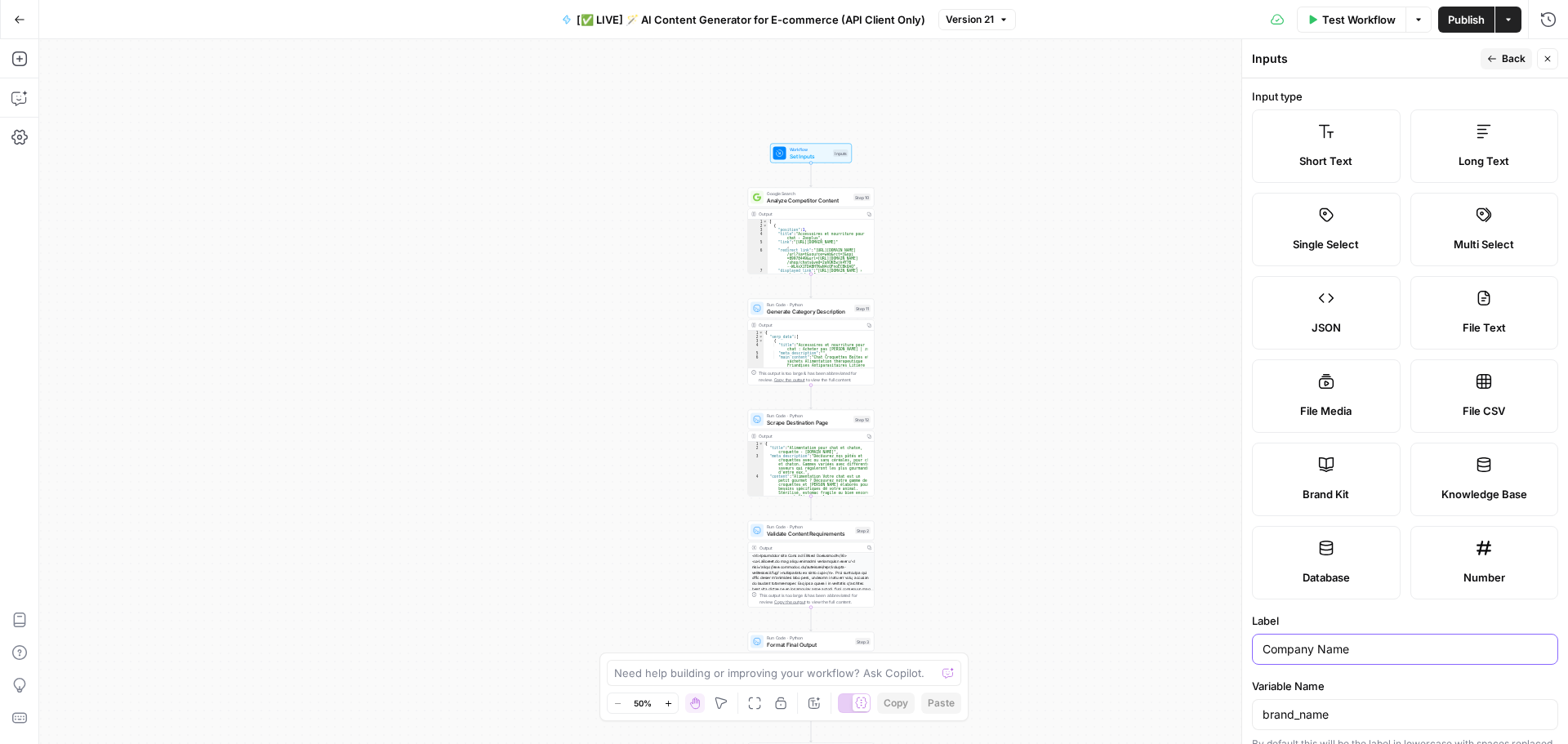
scroll to position [328, 0]
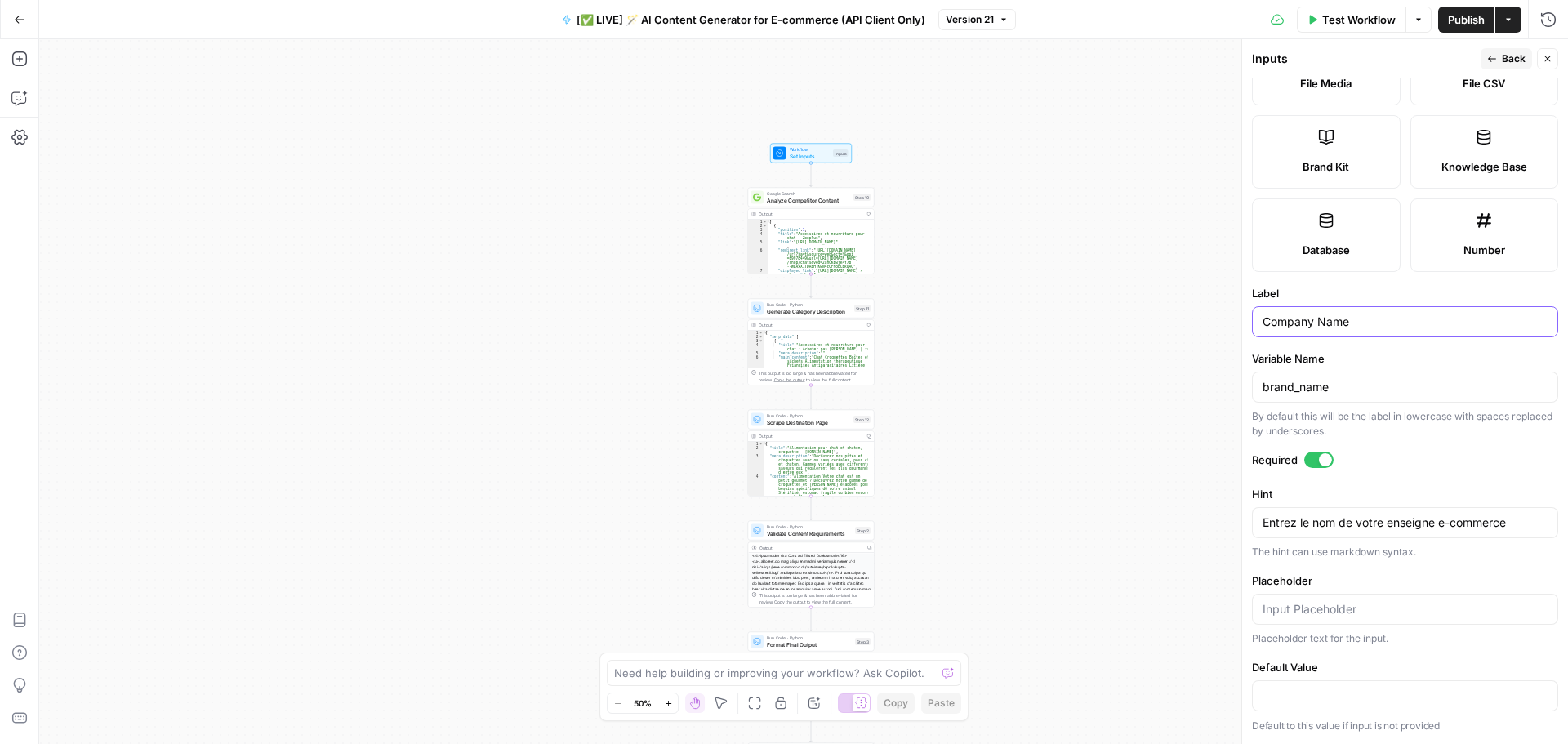
type input "Company Name"
click at [1434, 515] on textarea "Entrez le nom de votre enseigne e-commerce" at bounding box center [1405, 522] width 285 height 16
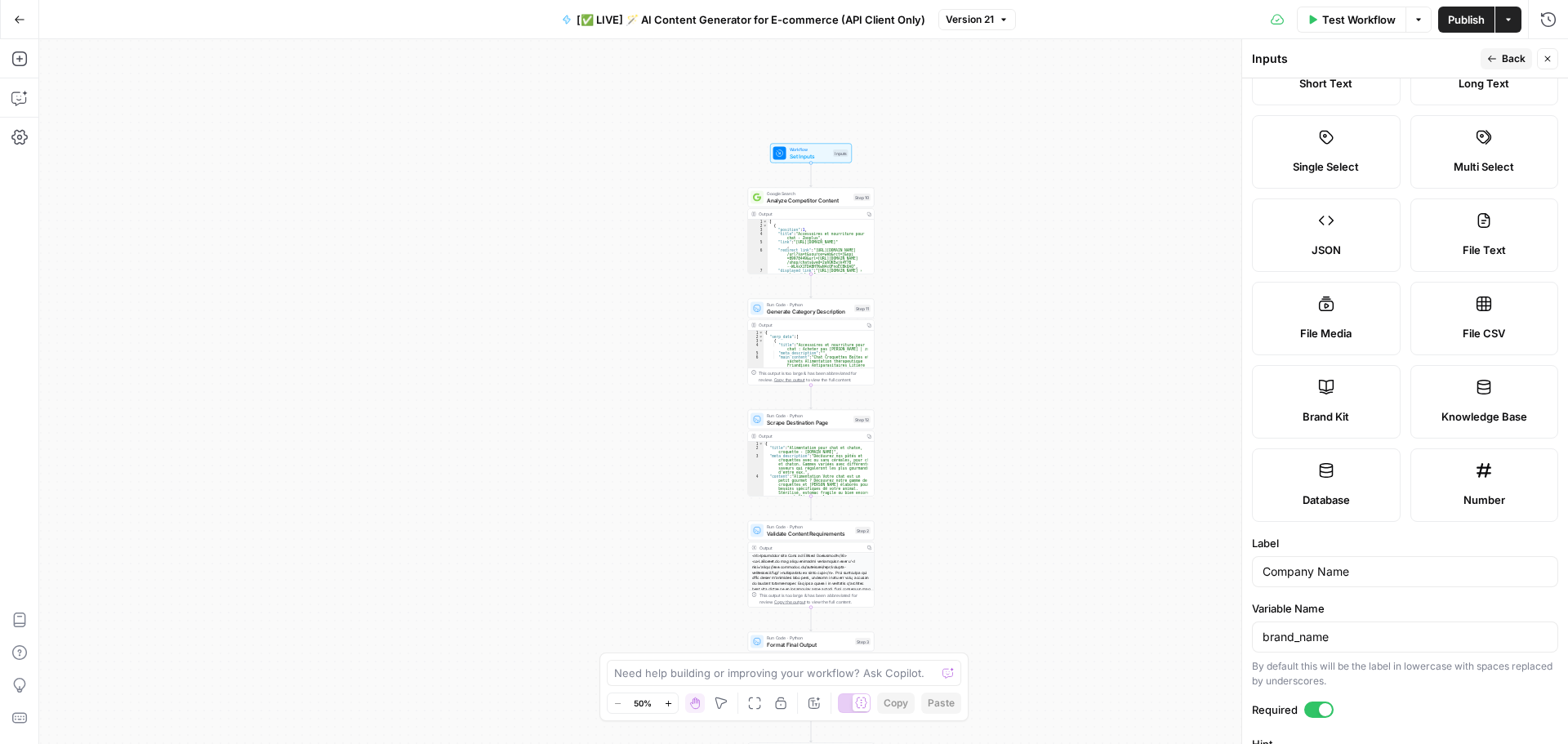
scroll to position [0, 0]
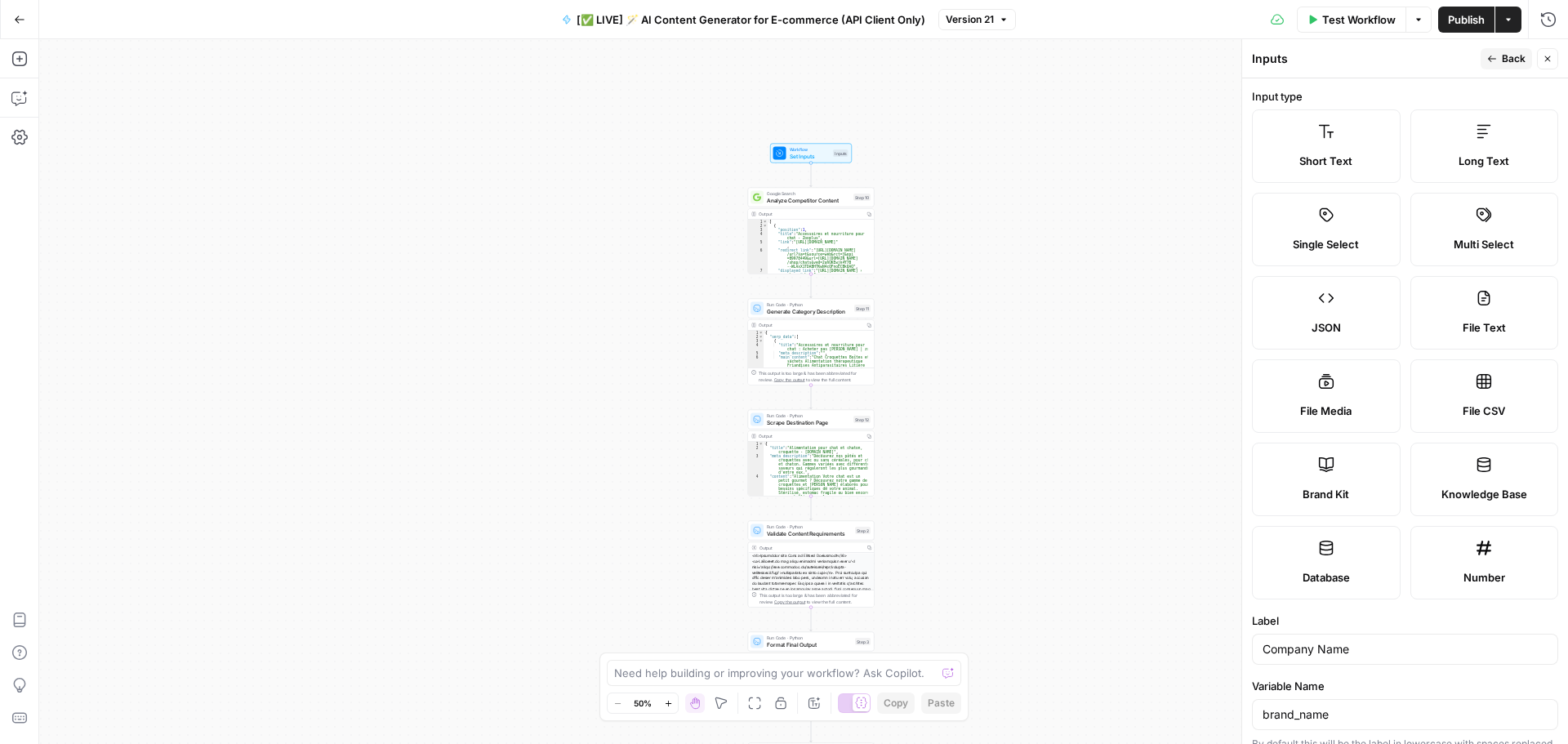
click at [1497, 62] on icon "button" at bounding box center [1492, 59] width 10 height 10
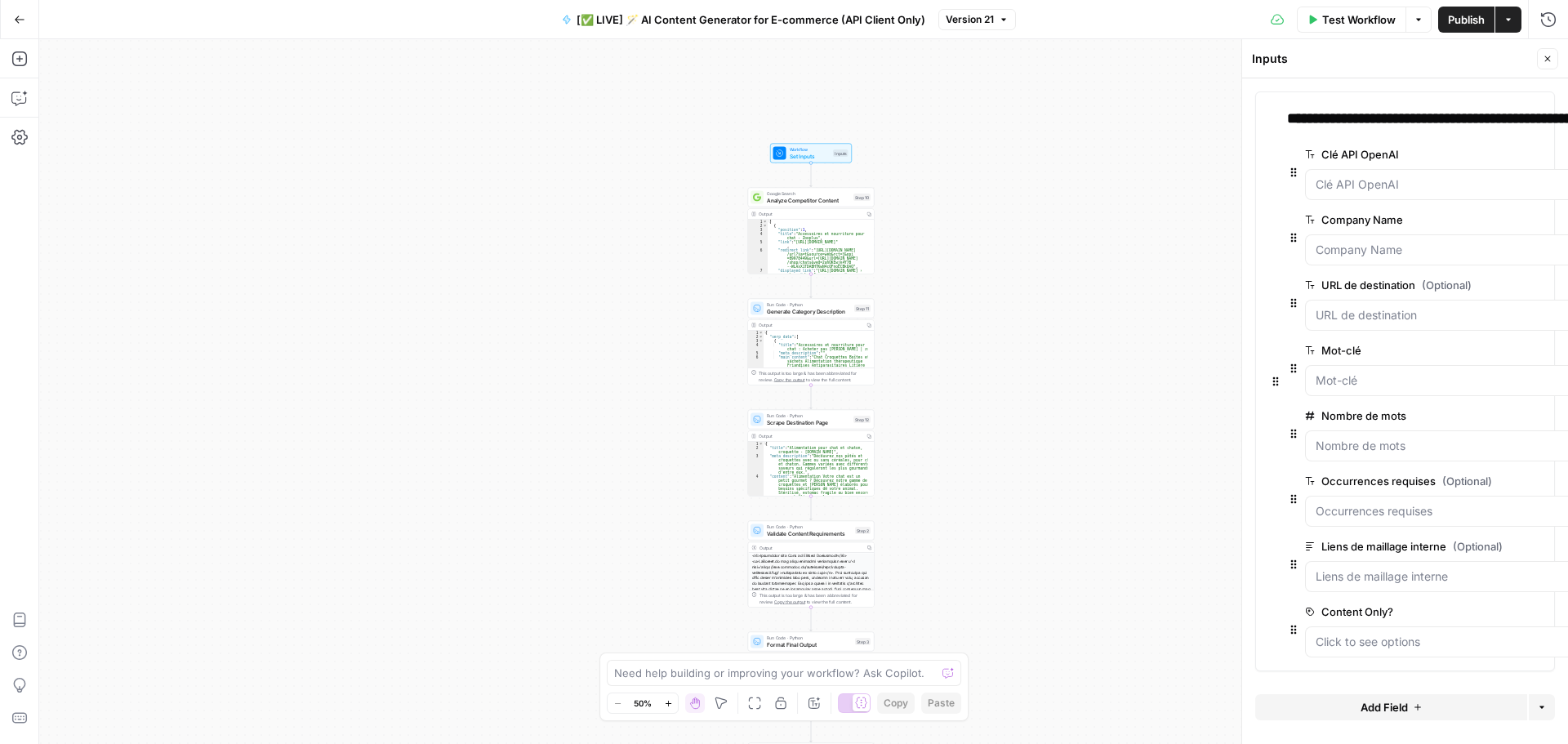
scroll to position [0, 311]
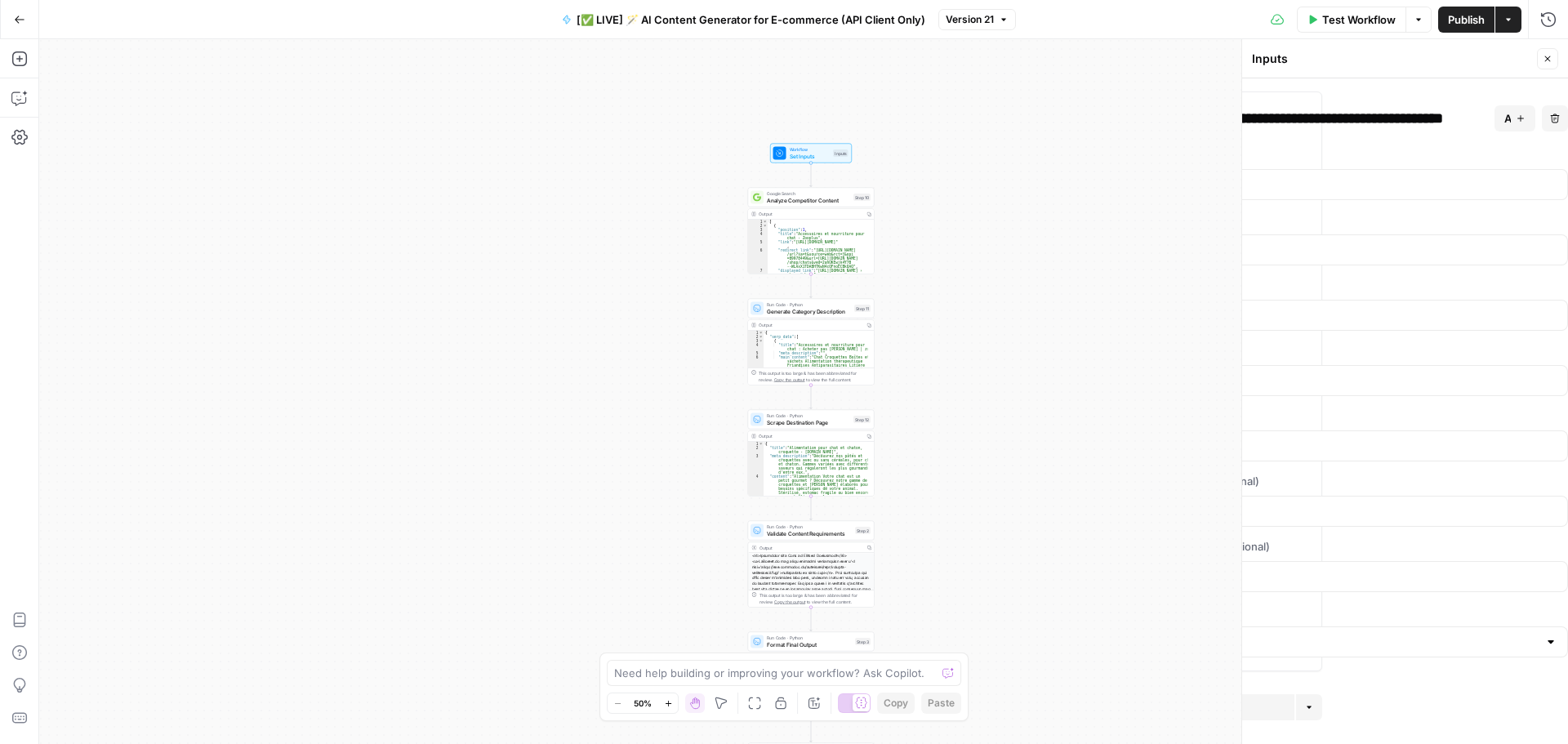
click at [1518, 289] on button "edit field" at bounding box center [1514, 284] width 63 height 19
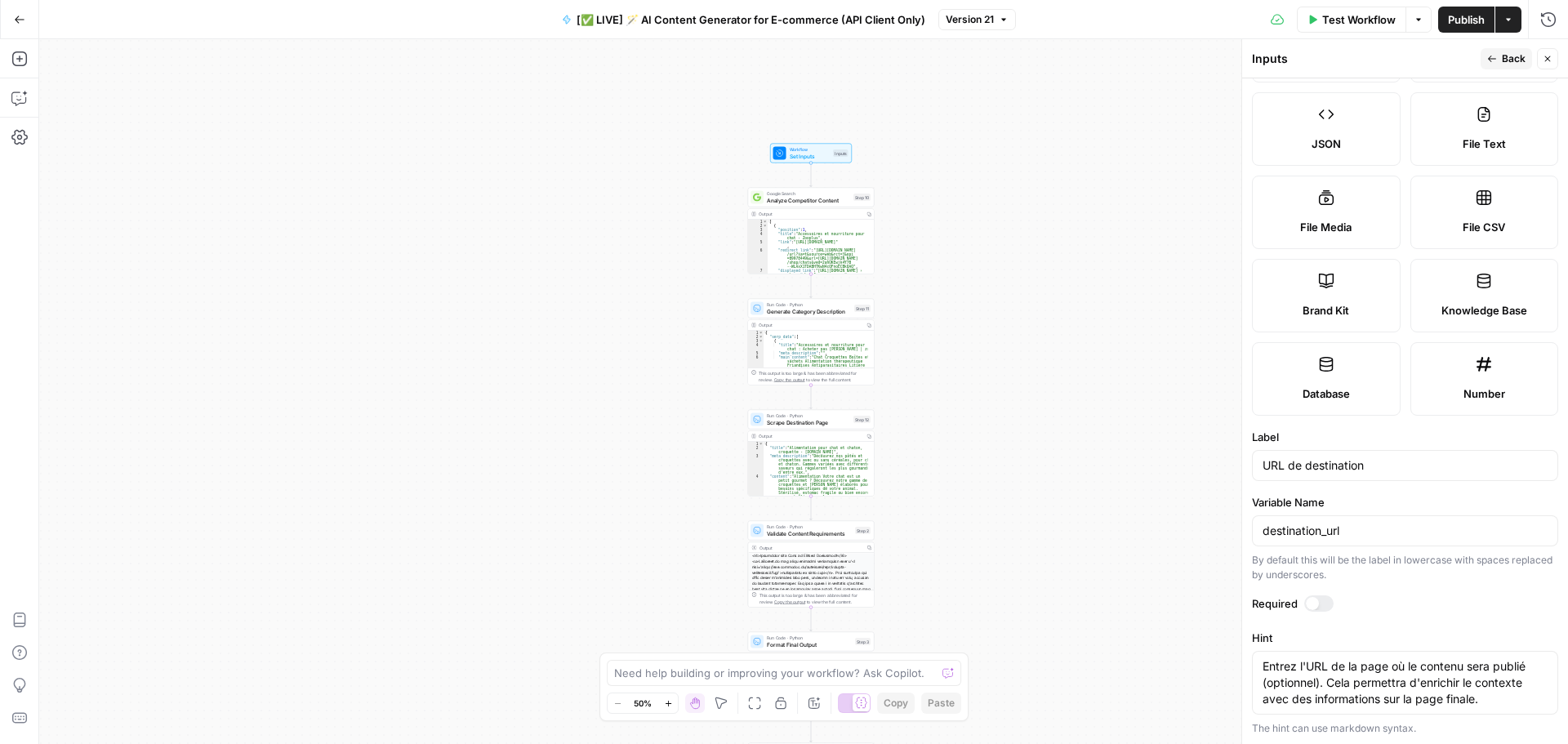
scroll to position [327, 0]
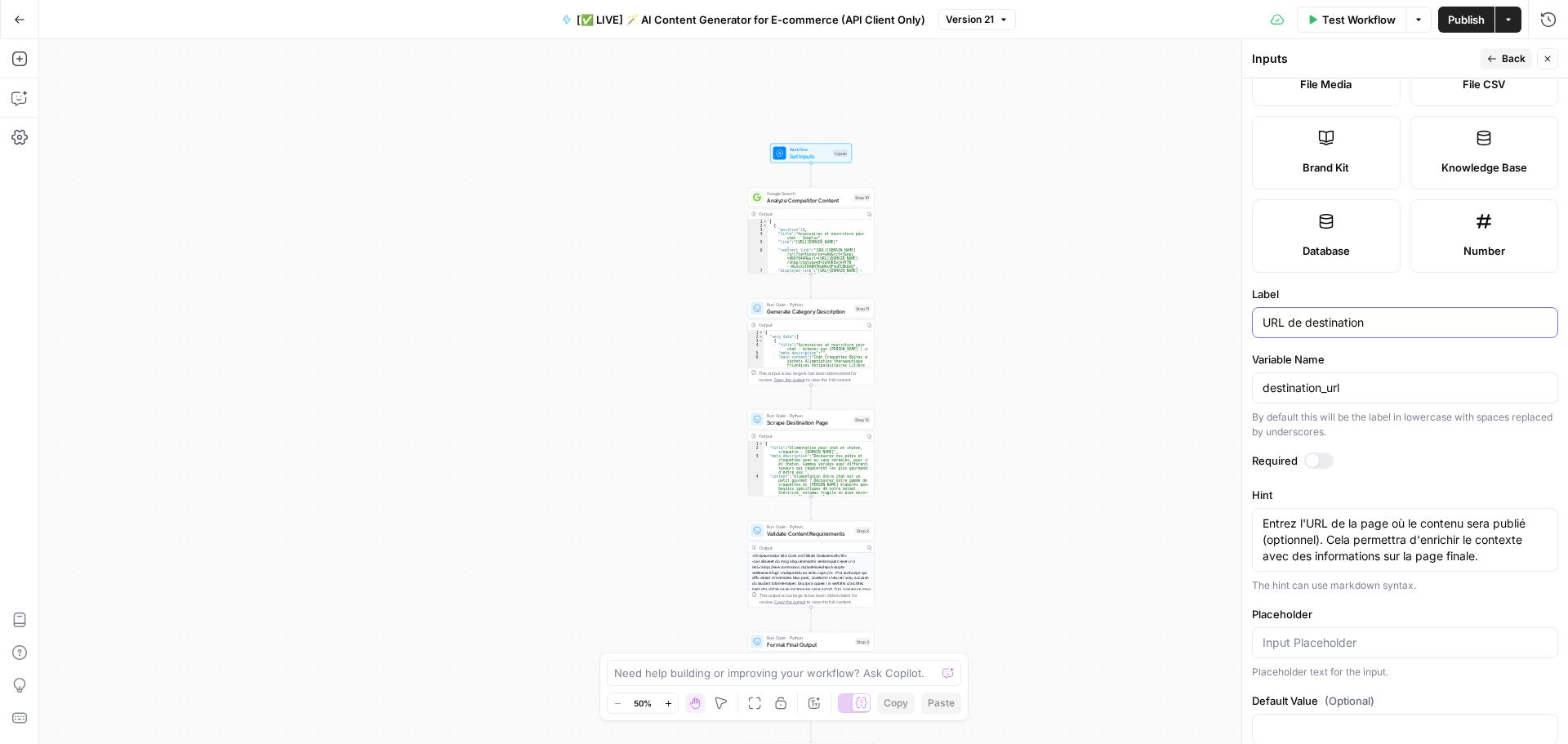
drag, startPoint x: 1398, startPoint y: 324, endPoint x: 1014, endPoint y: 318, distance: 384.0
click at [1014, 319] on body "Haskn New Home Browse Insights Opportunities Your Data Recent Grids [InMotion H…" at bounding box center [784, 372] width 1568 height 744
type input "Destination URL"
click at [1492, 49] on button "Back" at bounding box center [1506, 58] width 52 height 21
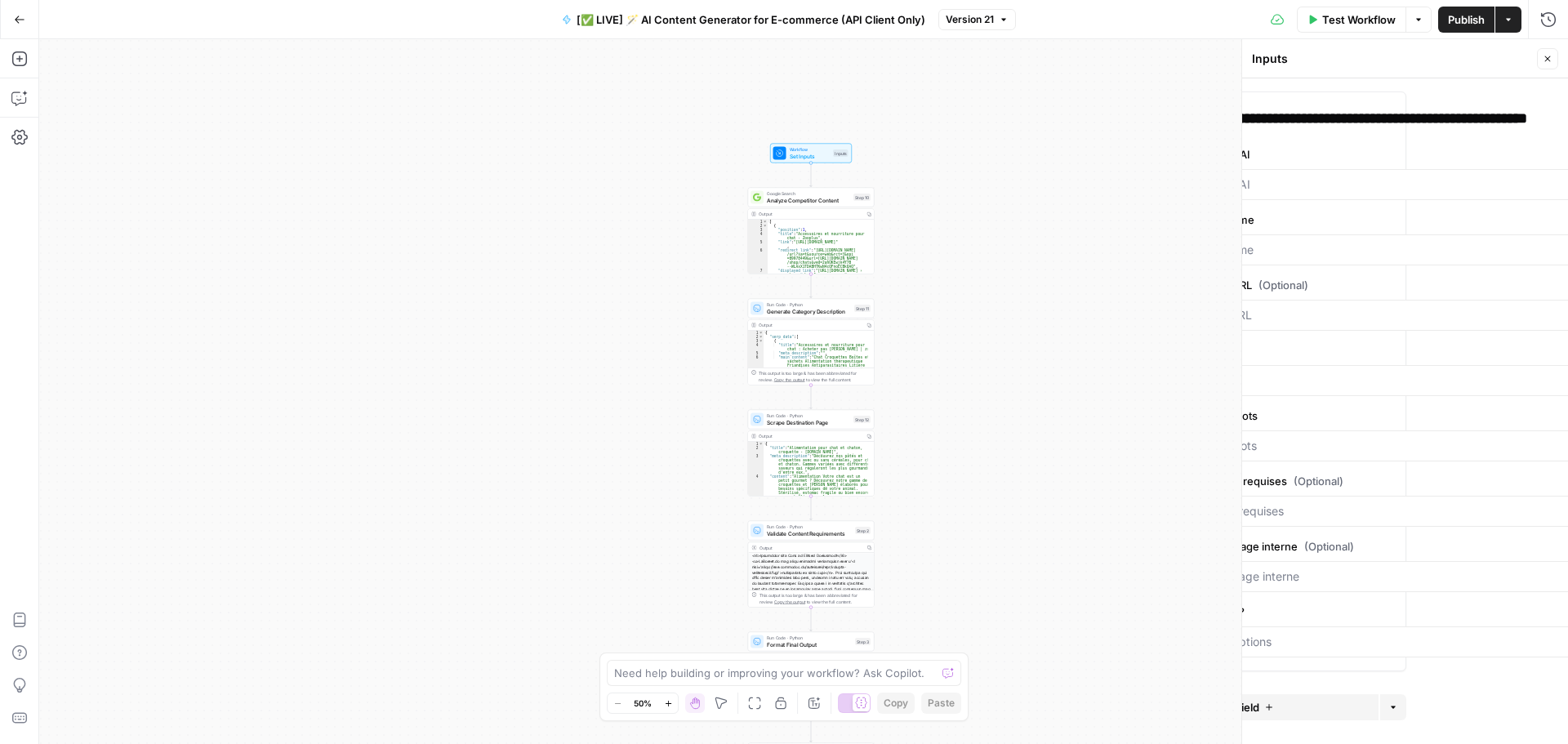
scroll to position [0, 311]
click at [1515, 352] on button "edit field" at bounding box center [1514, 350] width 63 height 19
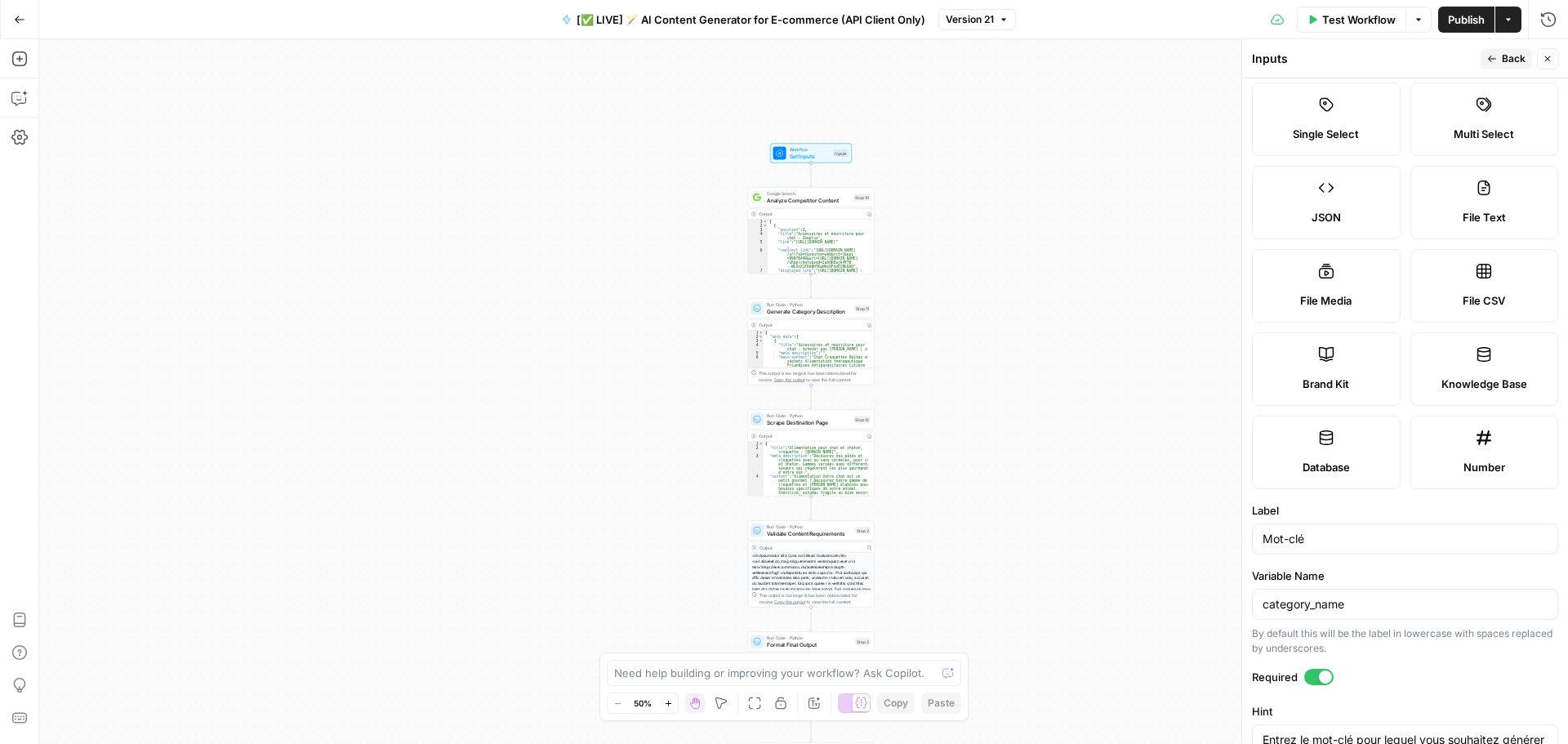
scroll to position [163, 0]
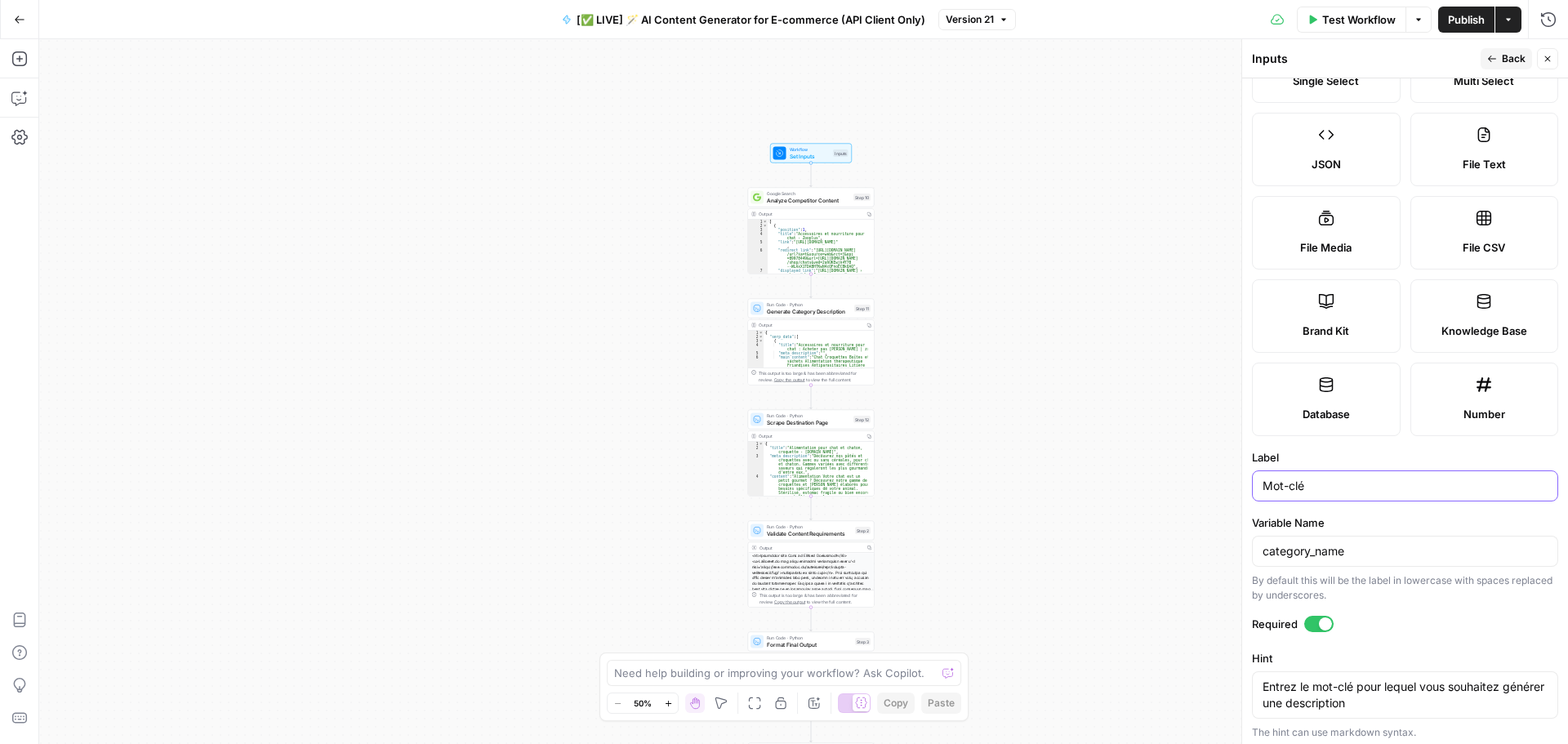
drag, startPoint x: 1349, startPoint y: 484, endPoint x: 1125, endPoint y: 504, distance: 224.9
click at [1126, 504] on body "Haskn New Home Browse Insights Opportunities Your Data Recent Grids [InMotion H…" at bounding box center [784, 372] width 1568 height 744
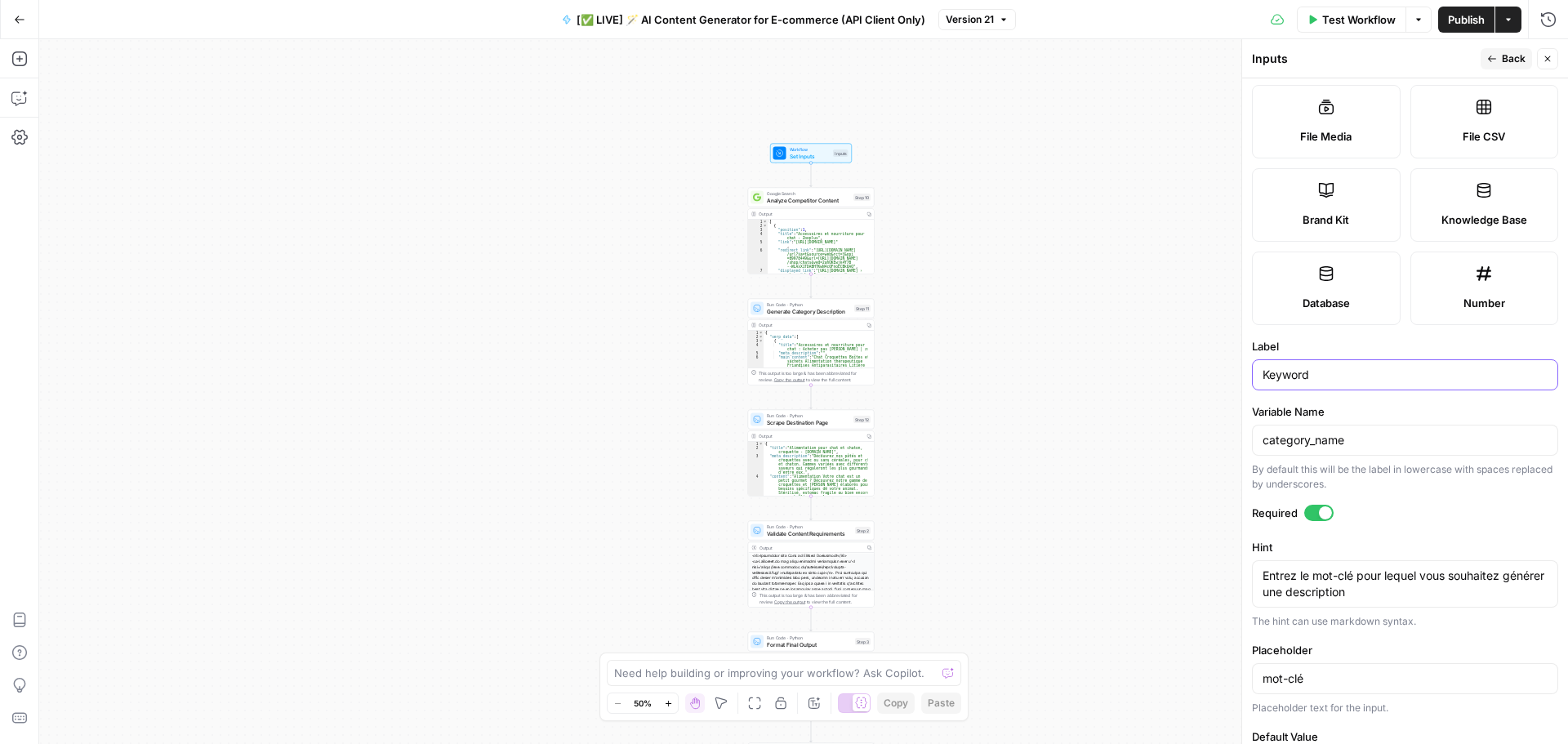
scroll to position [344, 0]
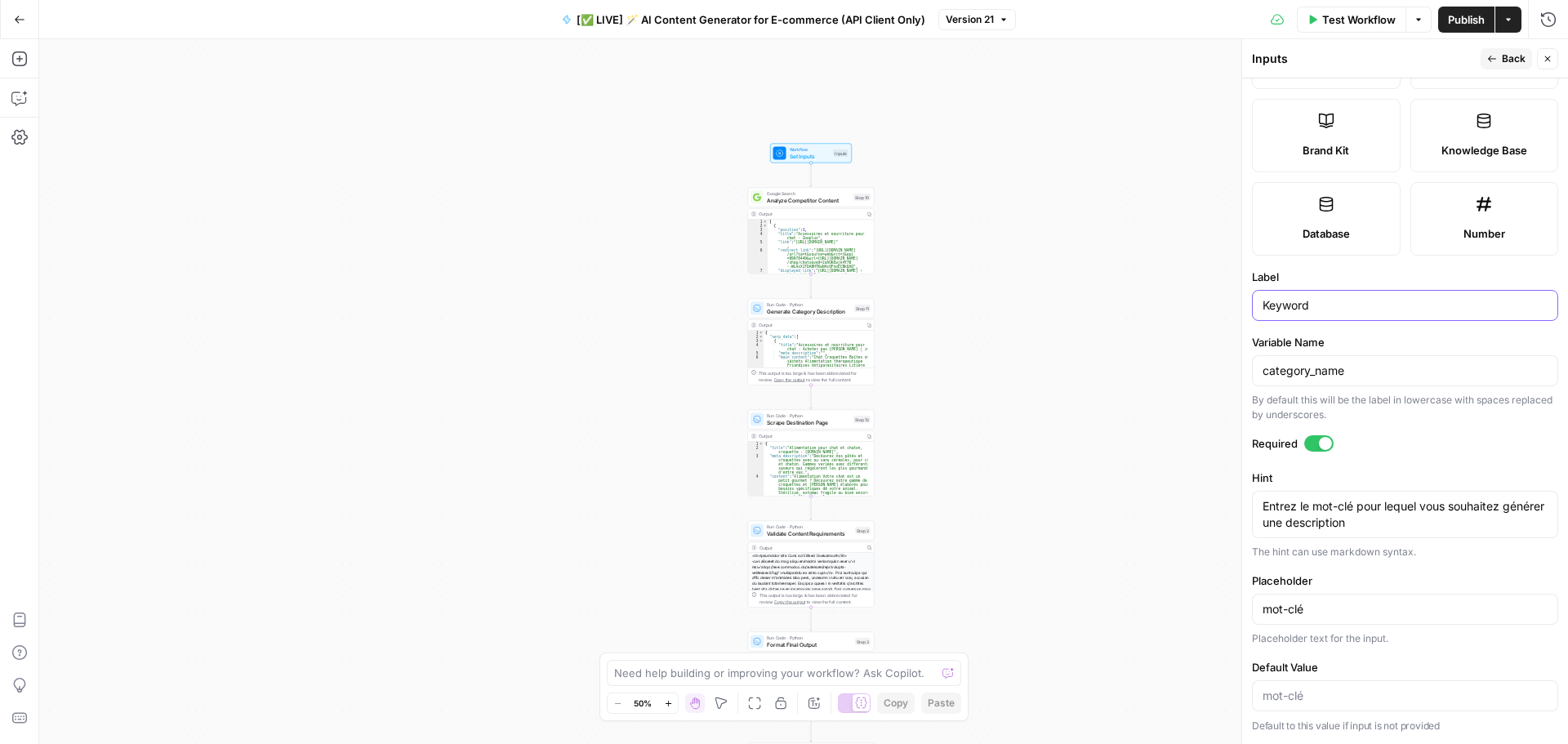
type input "Keyword"
drag, startPoint x: 1400, startPoint y: 522, endPoint x: 1059, endPoint y: 426, distance: 354.3
click at [1059, 426] on body "Haskn New Home Browse Insights Opportunities Your Data Recent Grids [InMotion H…" at bounding box center [784, 372] width 1568 height 744
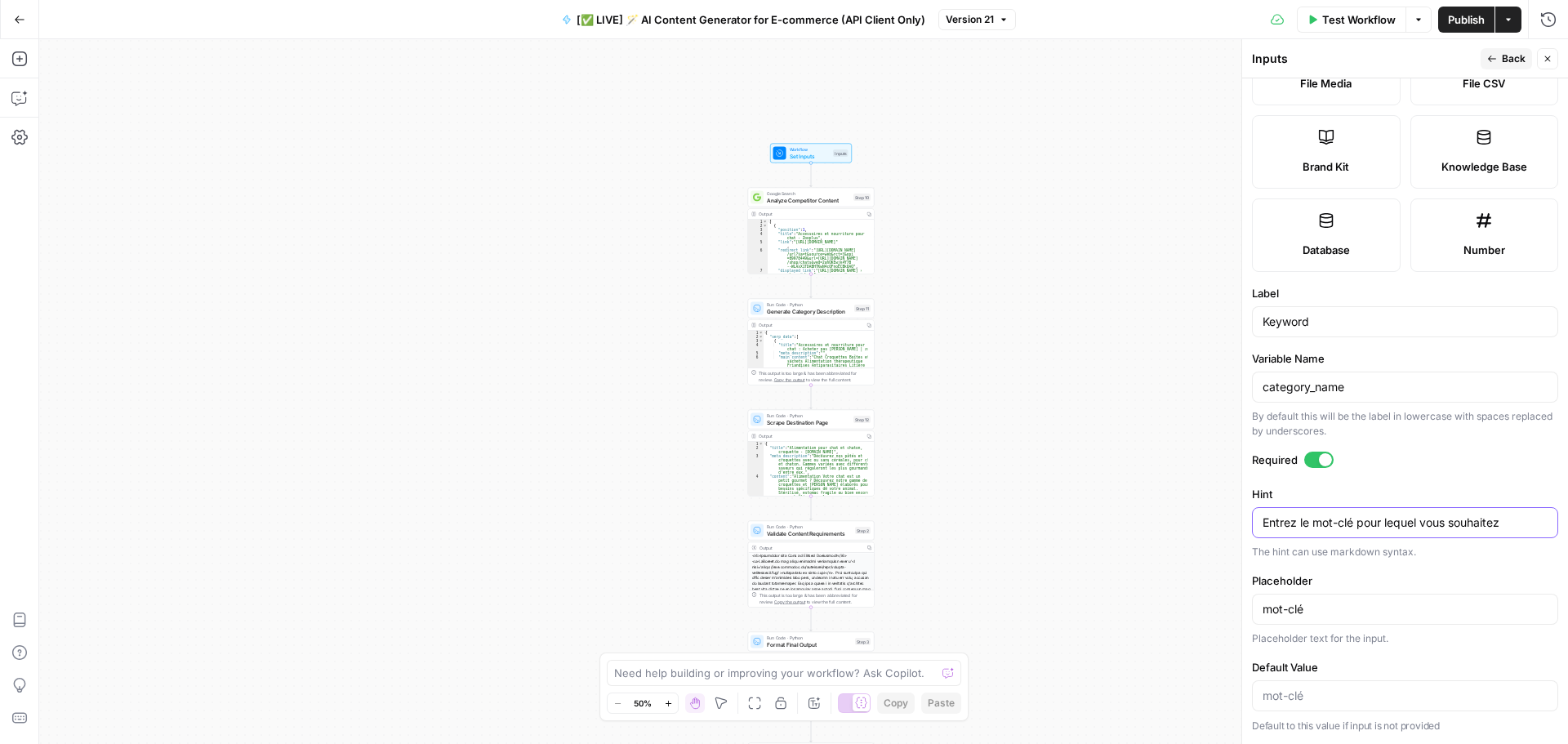
scroll to position [328, 0]
type textarea "E"
drag, startPoint x: 1327, startPoint y: 614, endPoint x: 1162, endPoint y: 614, distance: 165.0
click at [1162, 614] on body "Haskn New Home Browse Insights Opportunities Your Data Recent Grids [InMotion H…" at bounding box center [784, 372] width 1568 height 744
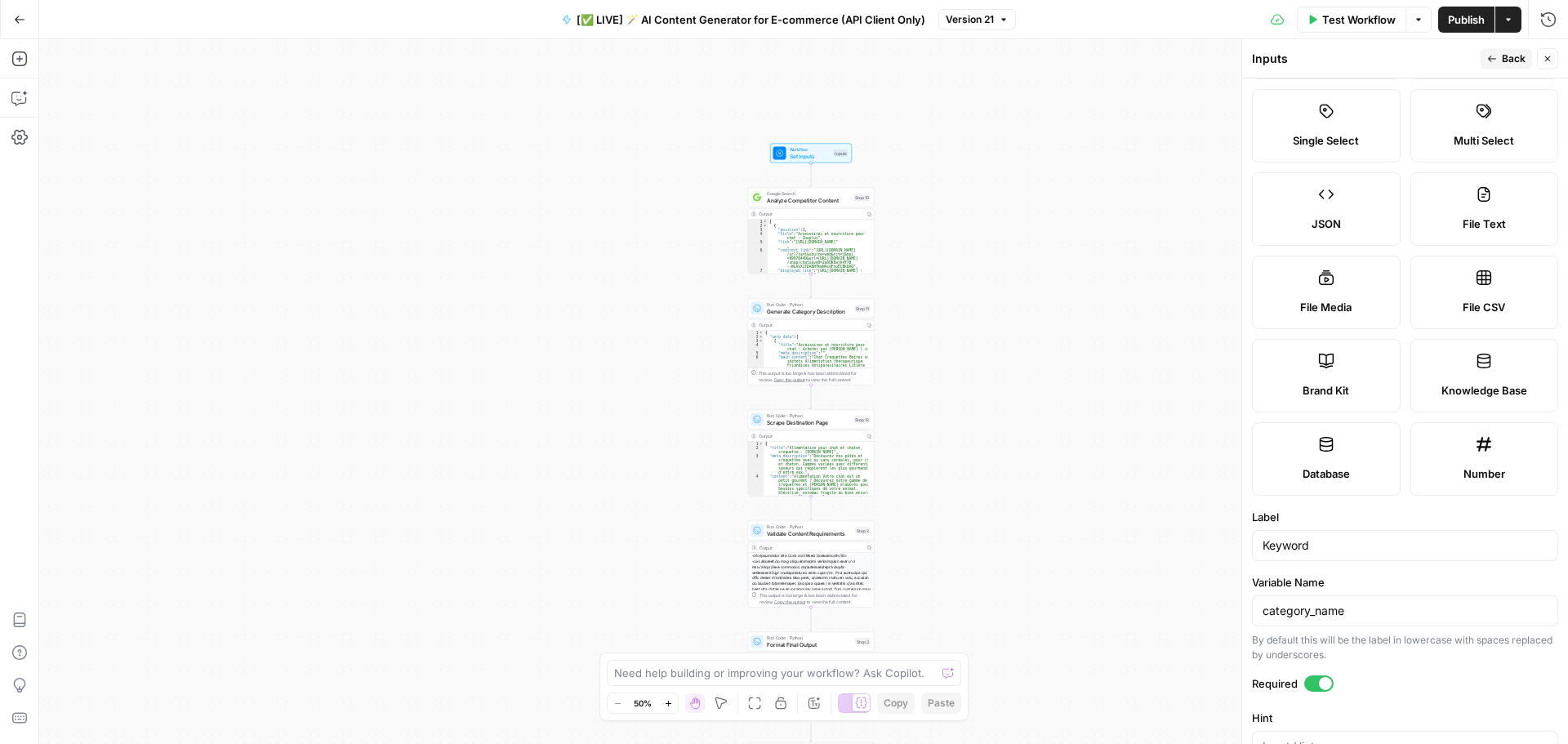
scroll to position [0, 0]
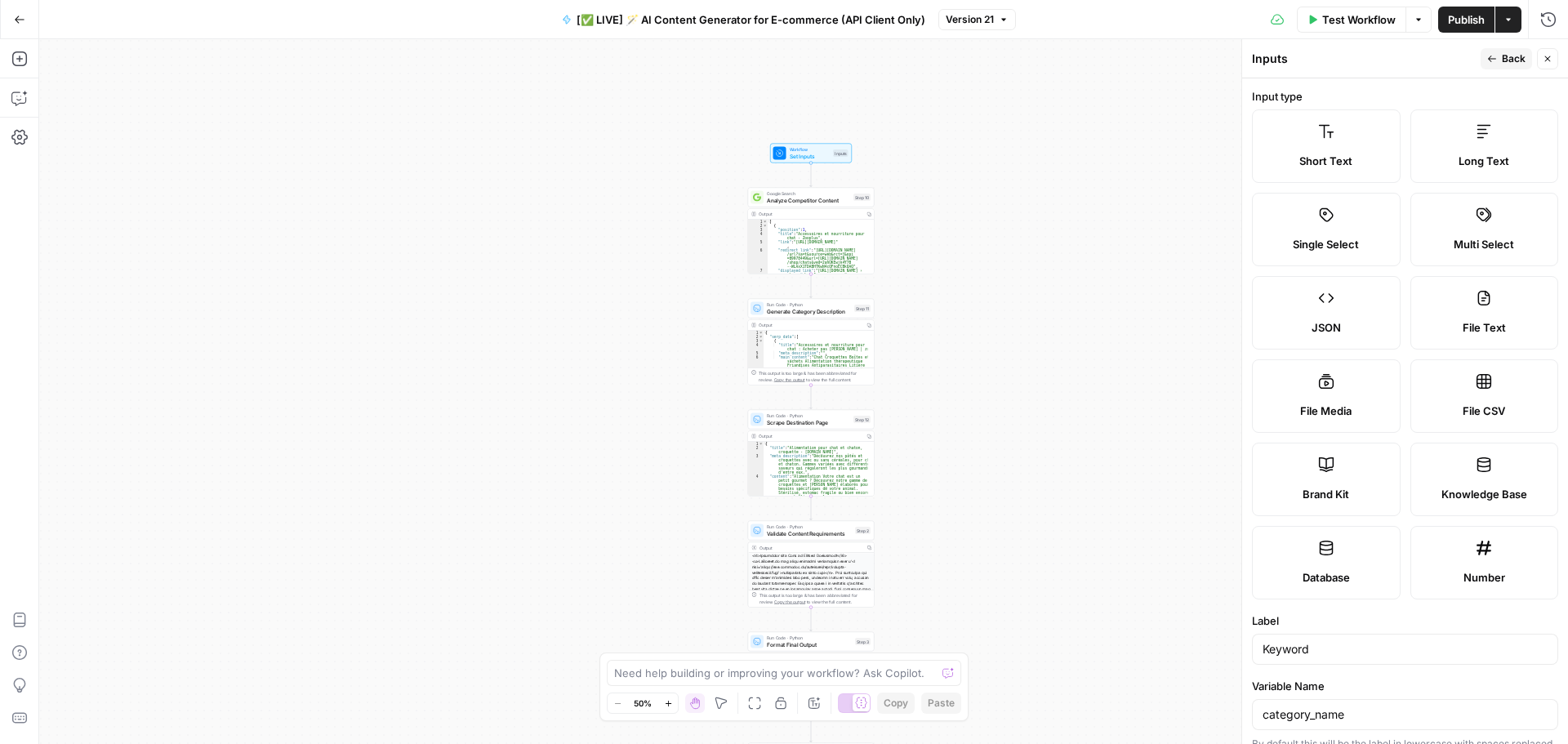
type input "keyword"
click at [1509, 57] on span "Back" at bounding box center [1514, 58] width 24 height 14
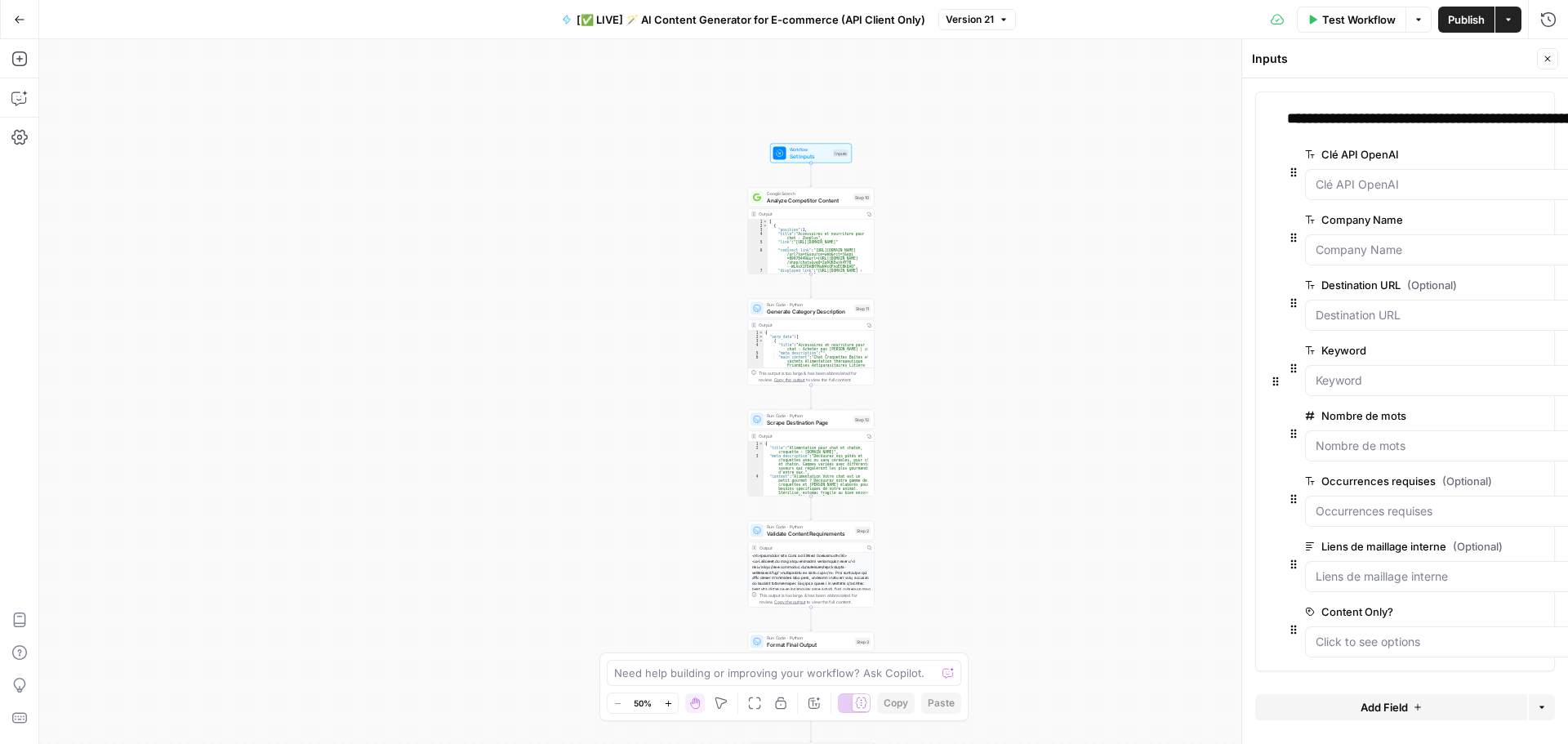
click at [1423, 116] on div "**********" at bounding box center [1507, 118] width 440 height 23
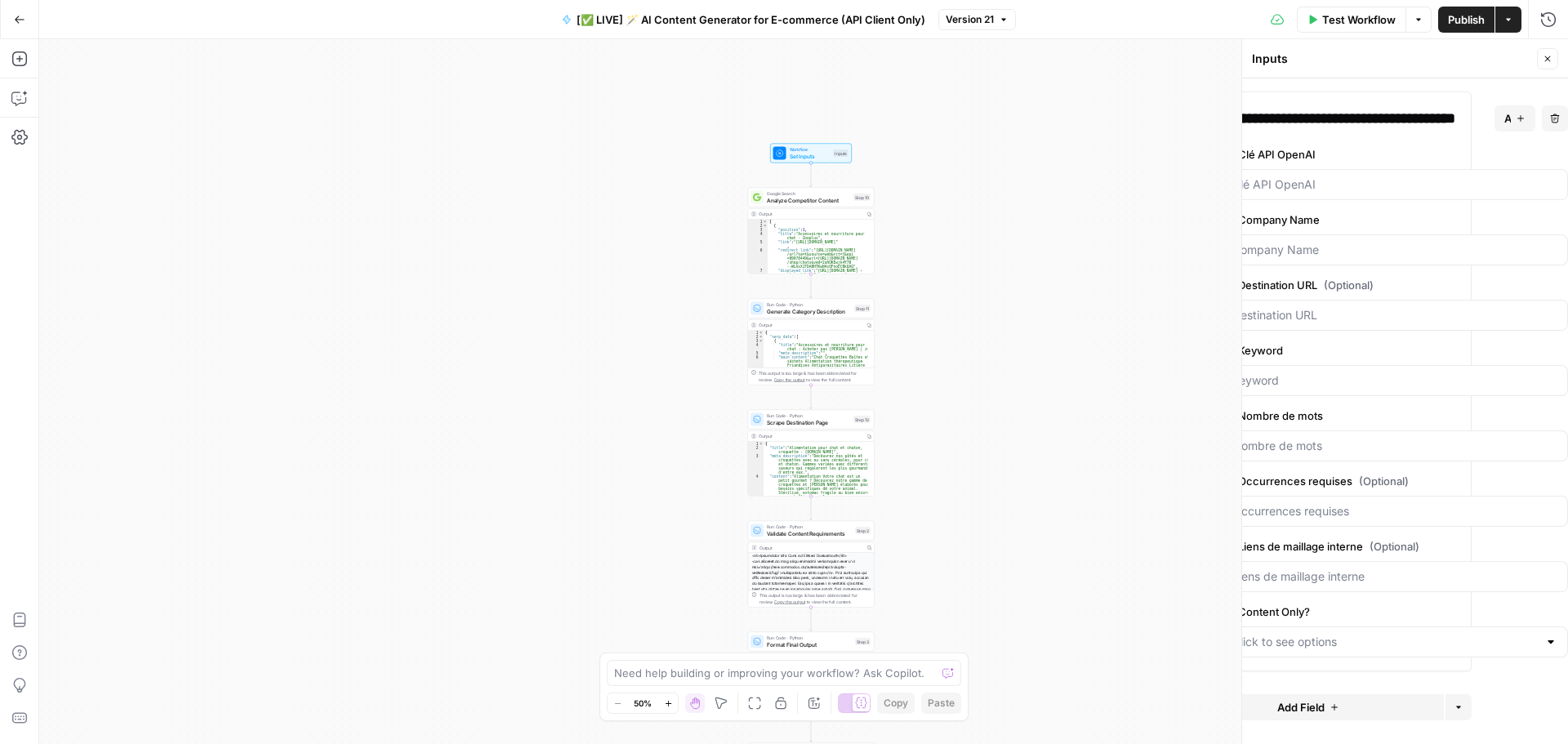
click at [1521, 405] on button "edit field" at bounding box center [1514, 415] width 63 height 19
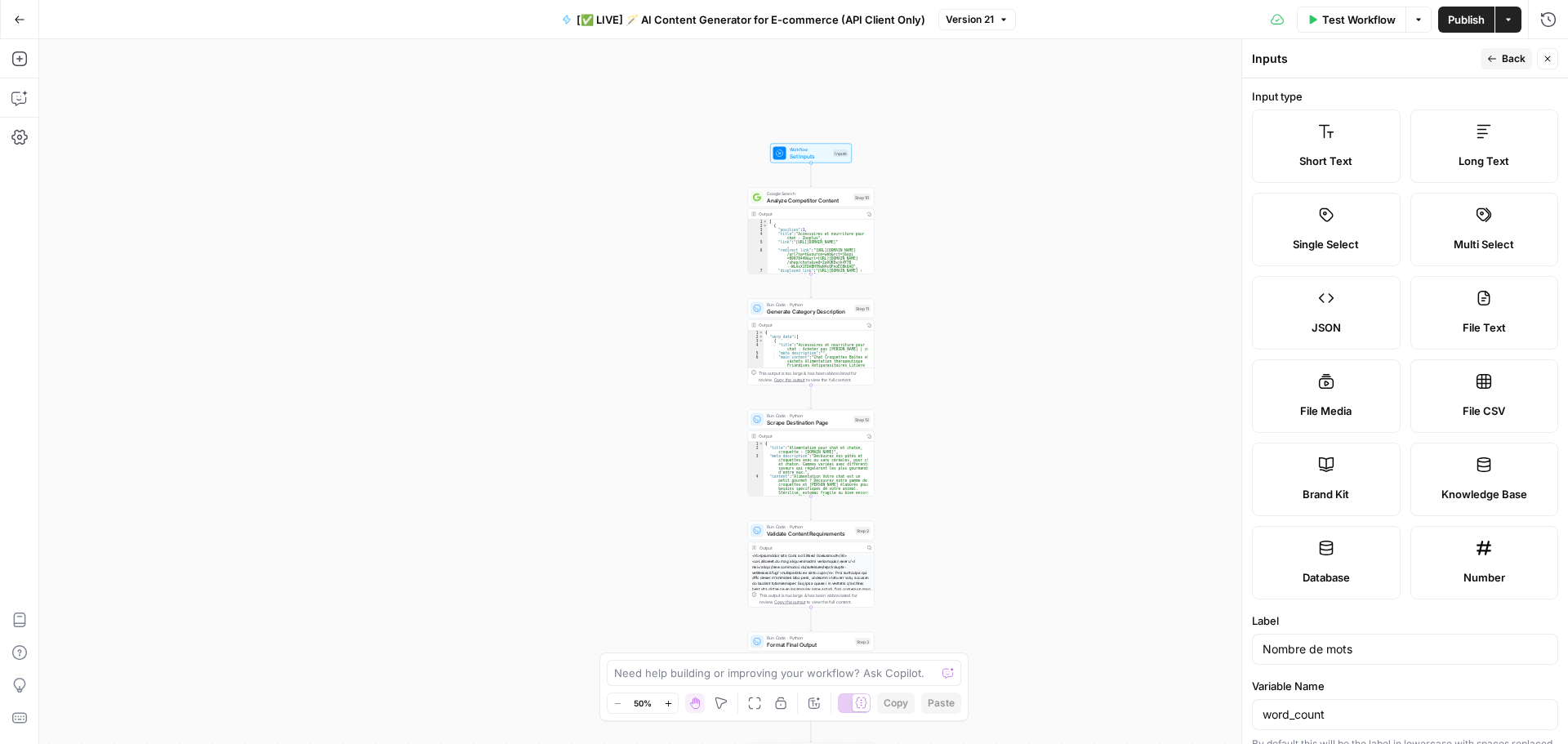
scroll to position [245, 0]
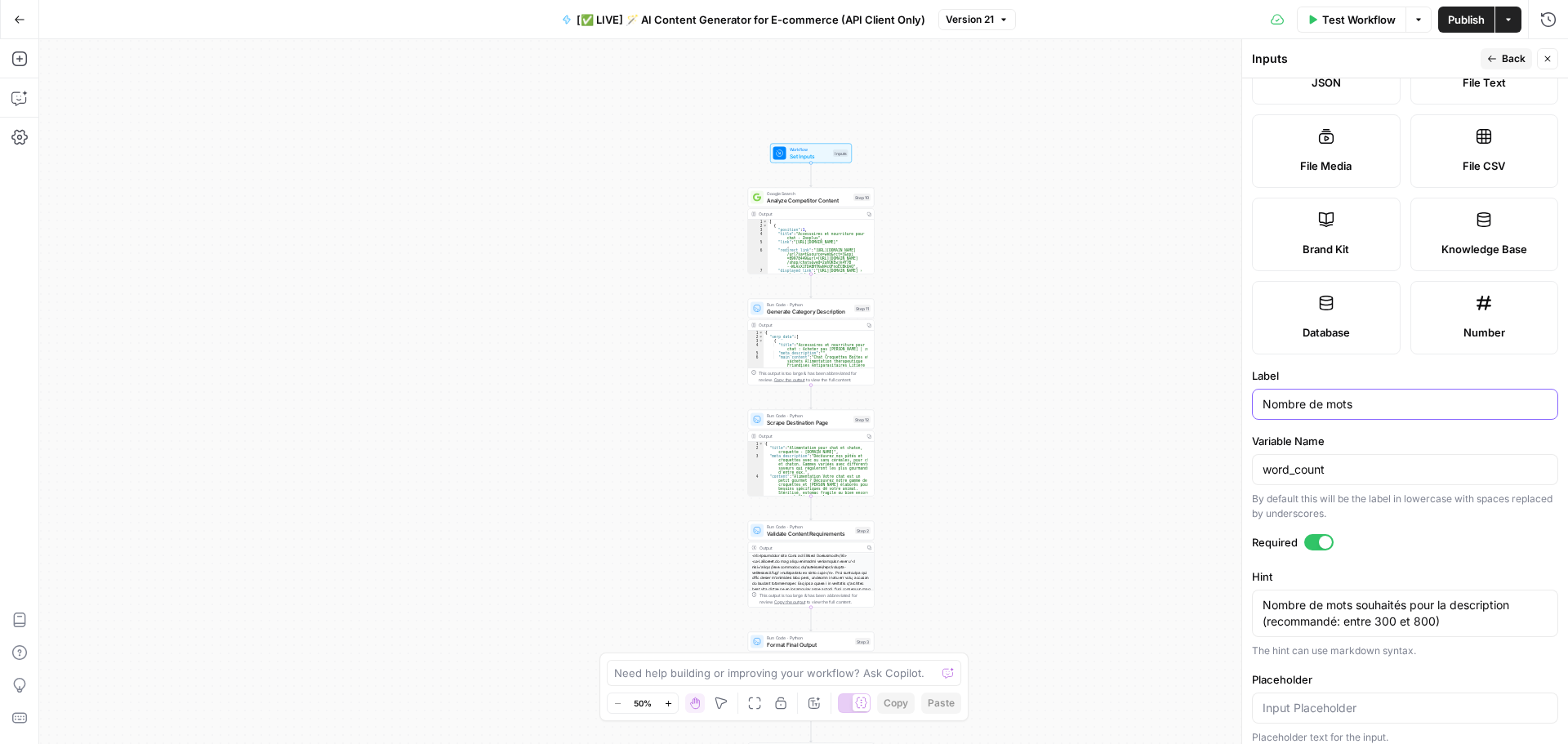
drag, startPoint x: 1382, startPoint y: 400, endPoint x: 1126, endPoint y: 406, distance: 256.1
click at [1126, 406] on body "Haskn New Home Browse Insights Opportunities Your Data Recent Grids [InMotion H…" at bounding box center [784, 372] width 1568 height 744
type input "Word Count"
click at [1495, 58] on icon "button" at bounding box center [1492, 59] width 10 height 10
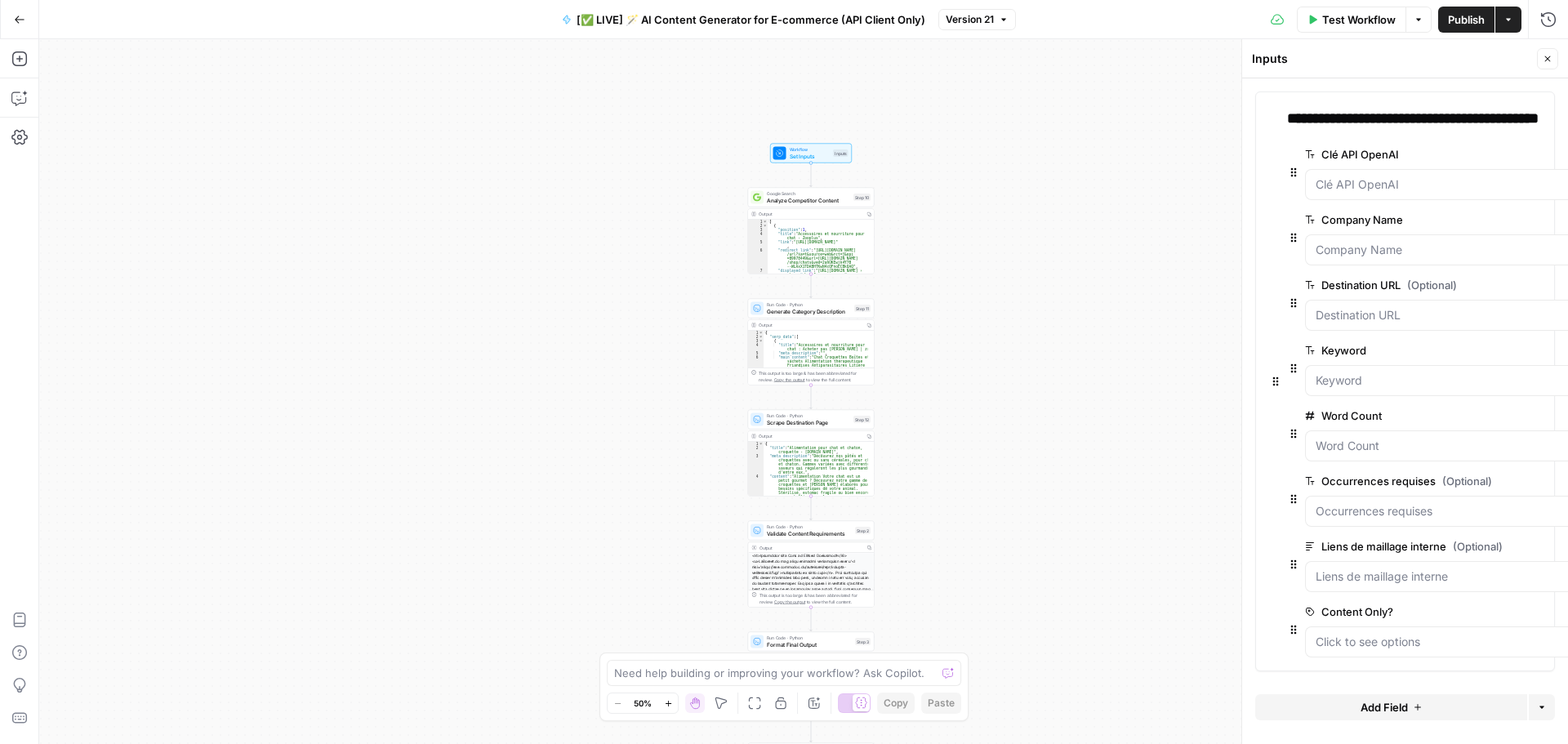
click at [1461, 15] on span "Publish" at bounding box center [1466, 19] width 36 height 16
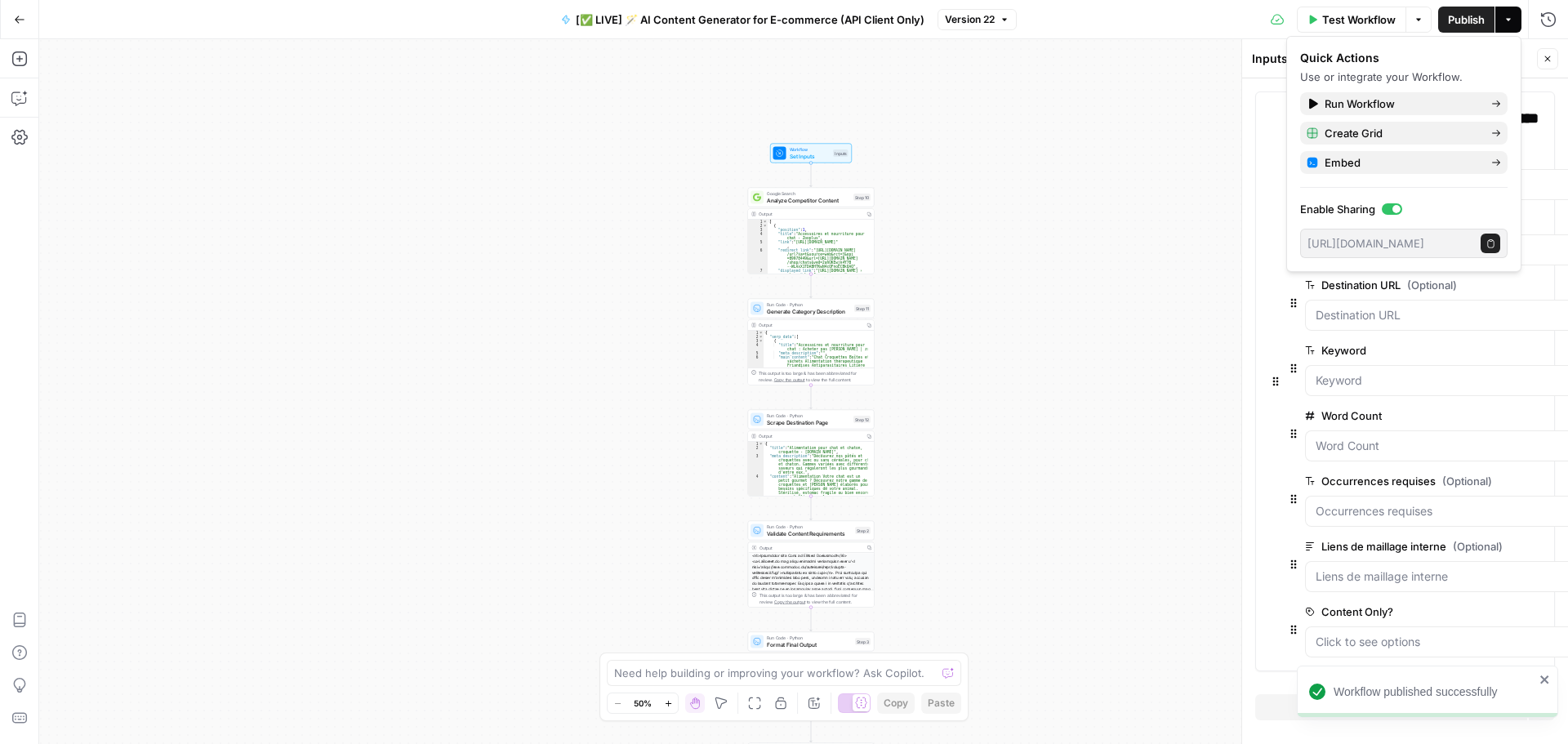
click at [12, 29] on button "Go Back" at bounding box center [19, 19] width 30 height 30
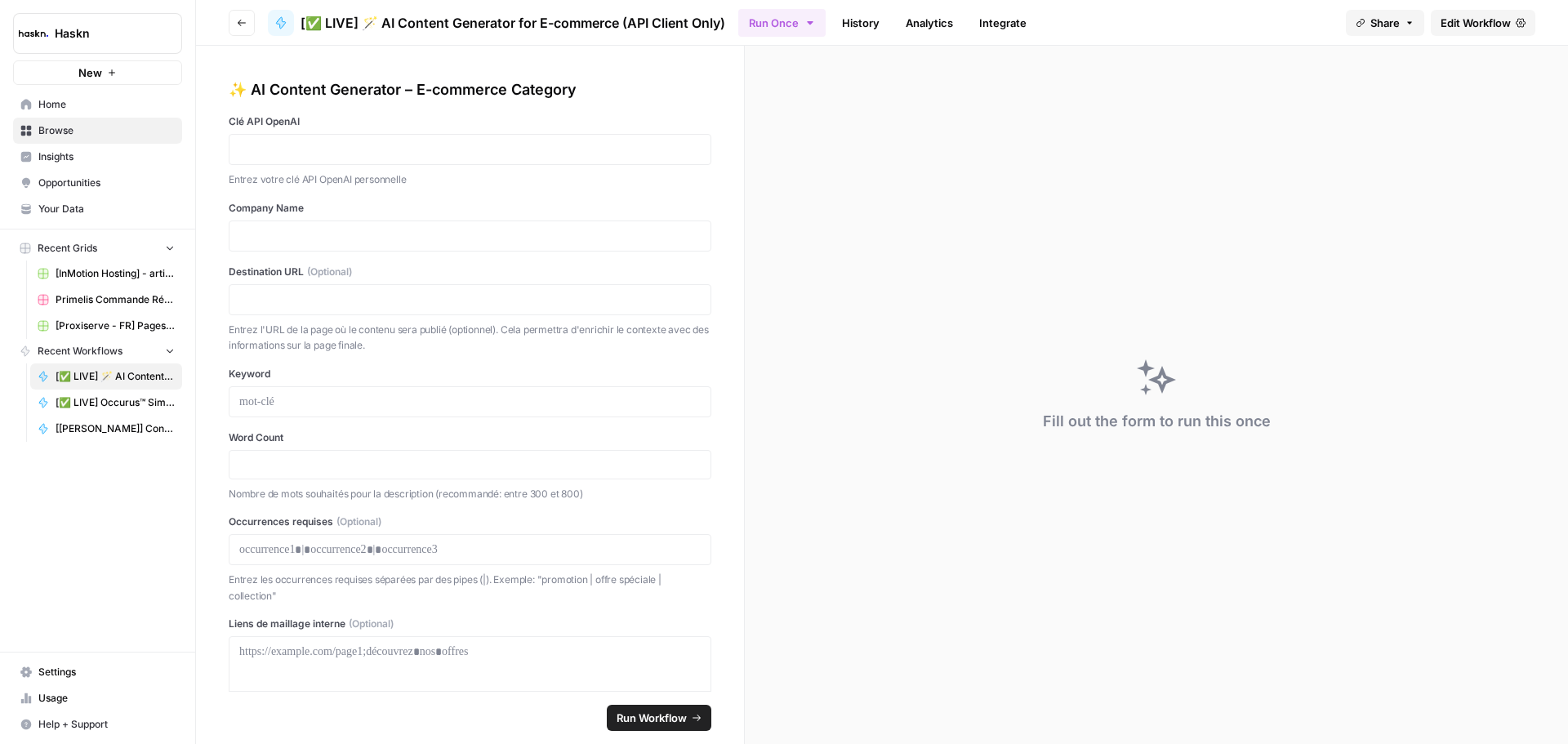
click at [1470, 18] on span "Edit Workflow" at bounding box center [1475, 22] width 70 height 16
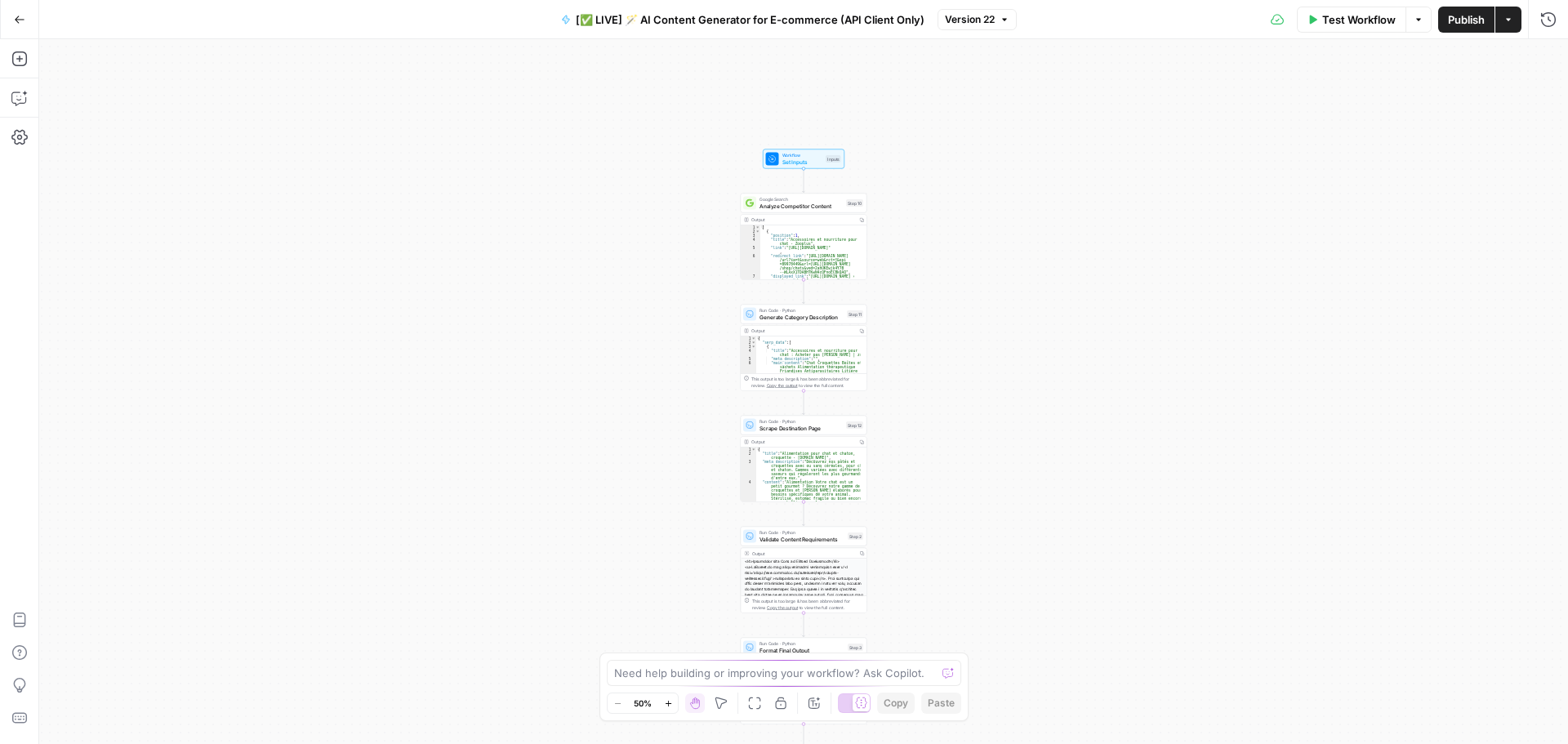
click at [802, 163] on span "Set Inputs" at bounding box center [803, 162] width 41 height 8
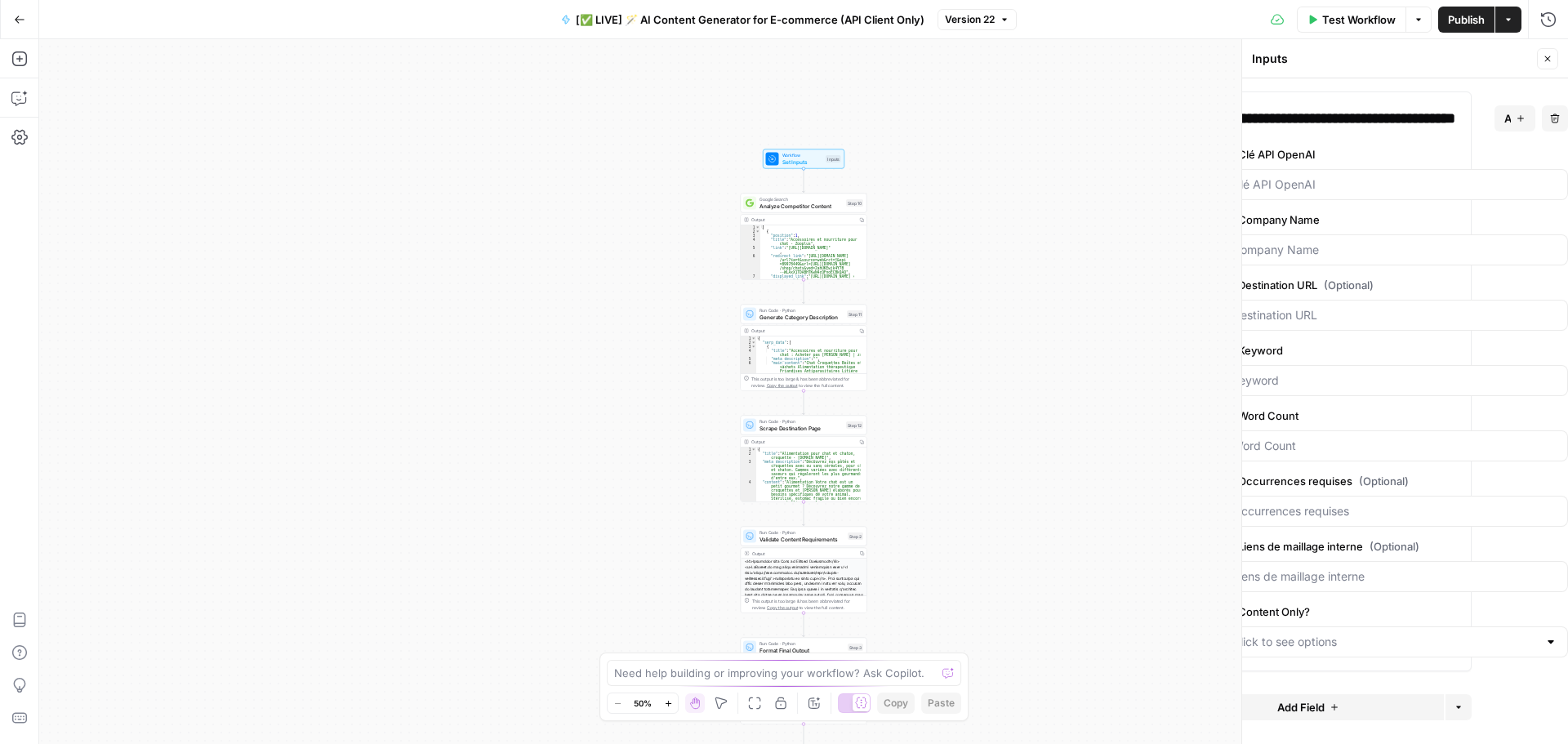
scroll to position [0, 154]
click at [1505, 346] on span "edit field" at bounding box center [1506, 350] width 36 height 13
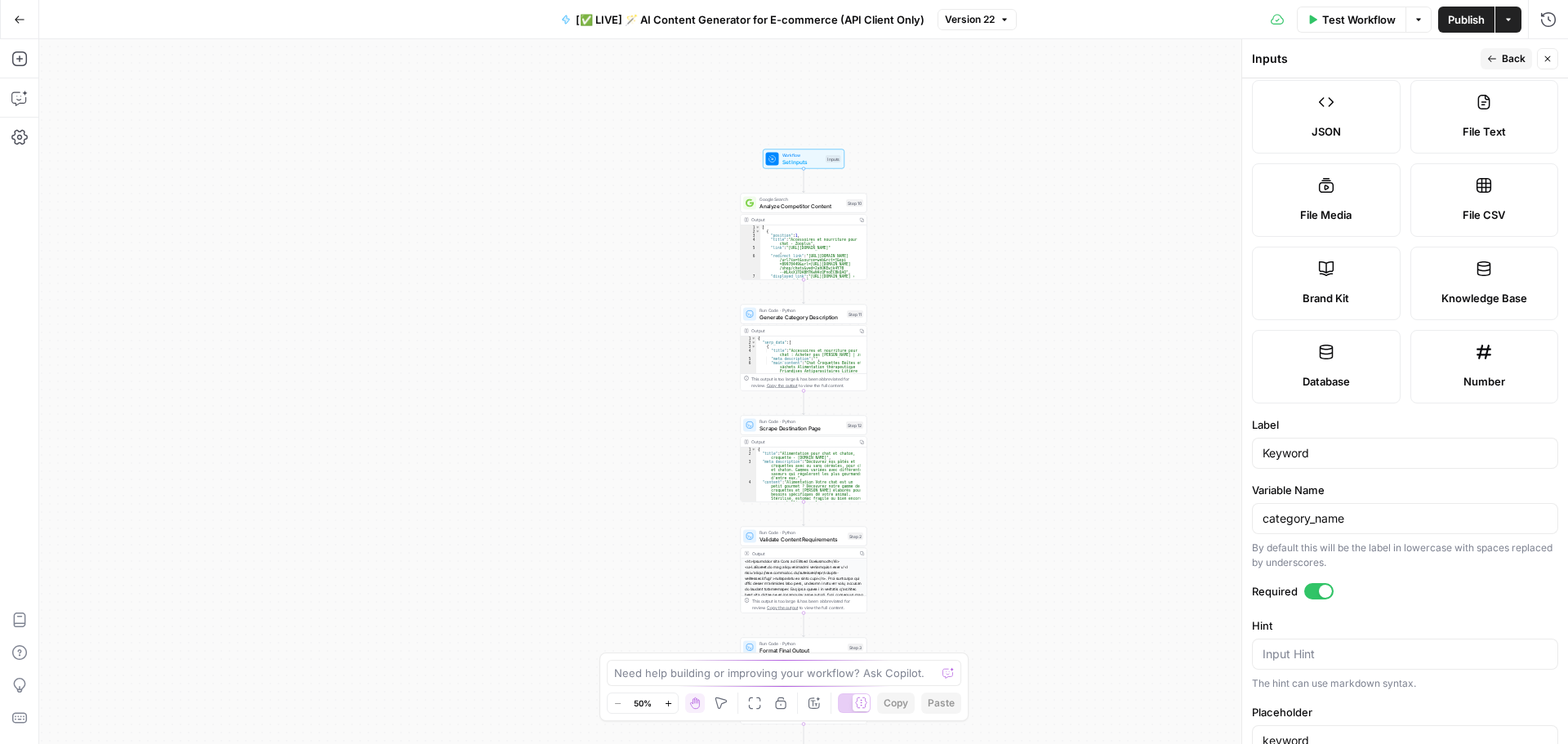
scroll to position [328, 0]
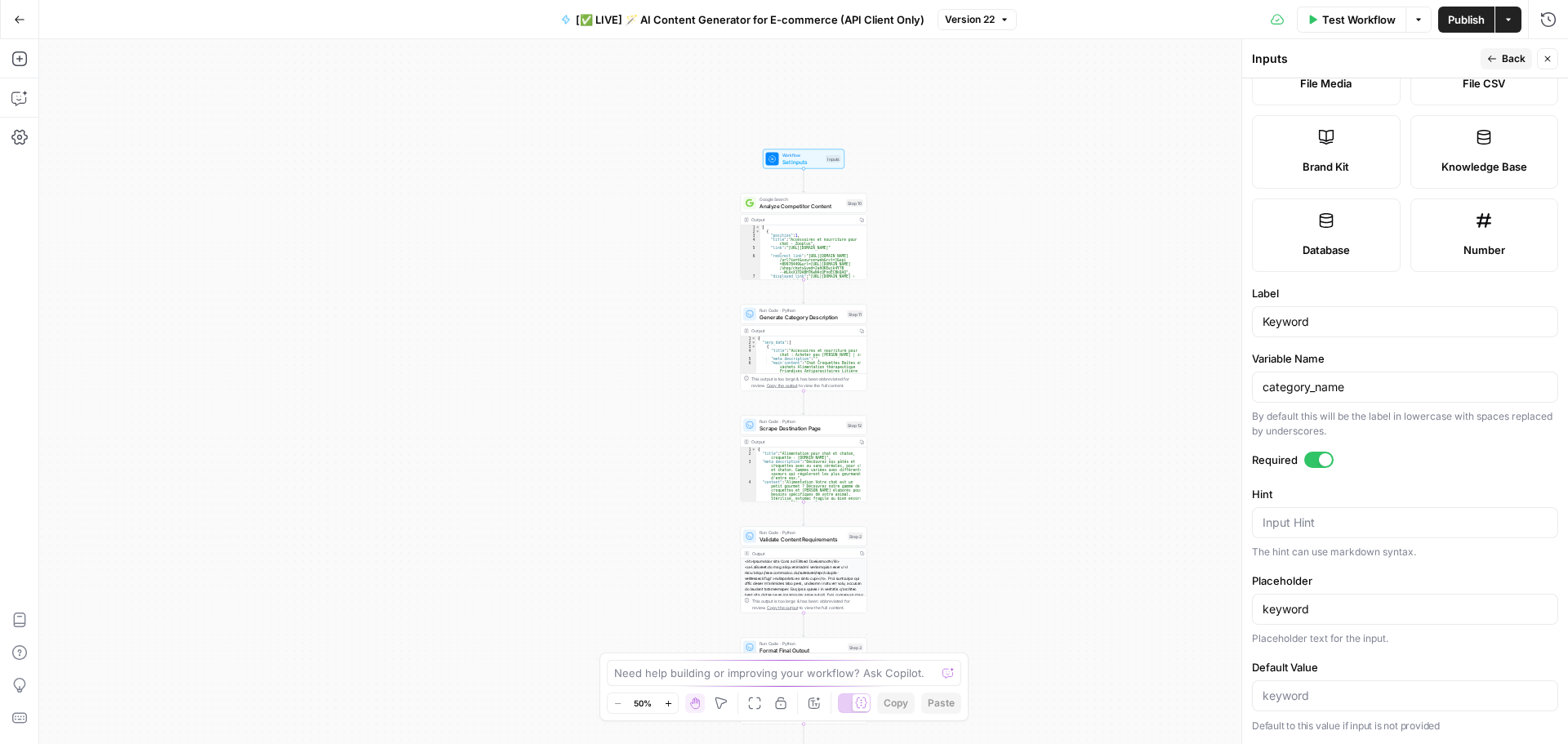
click at [1489, 64] on button "Back" at bounding box center [1506, 58] width 52 height 21
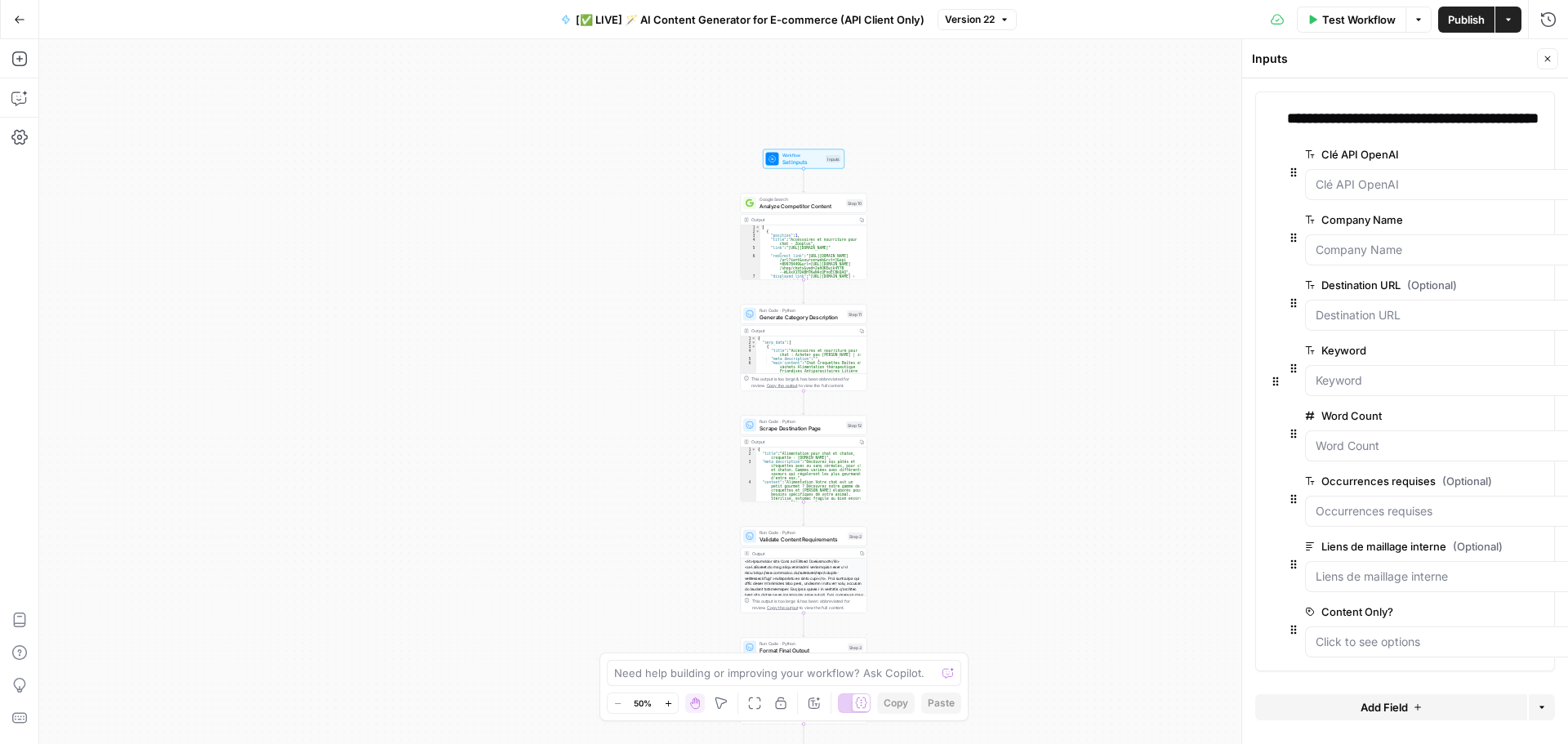
click at [1545, 64] on button "Close" at bounding box center [1547, 58] width 21 height 21
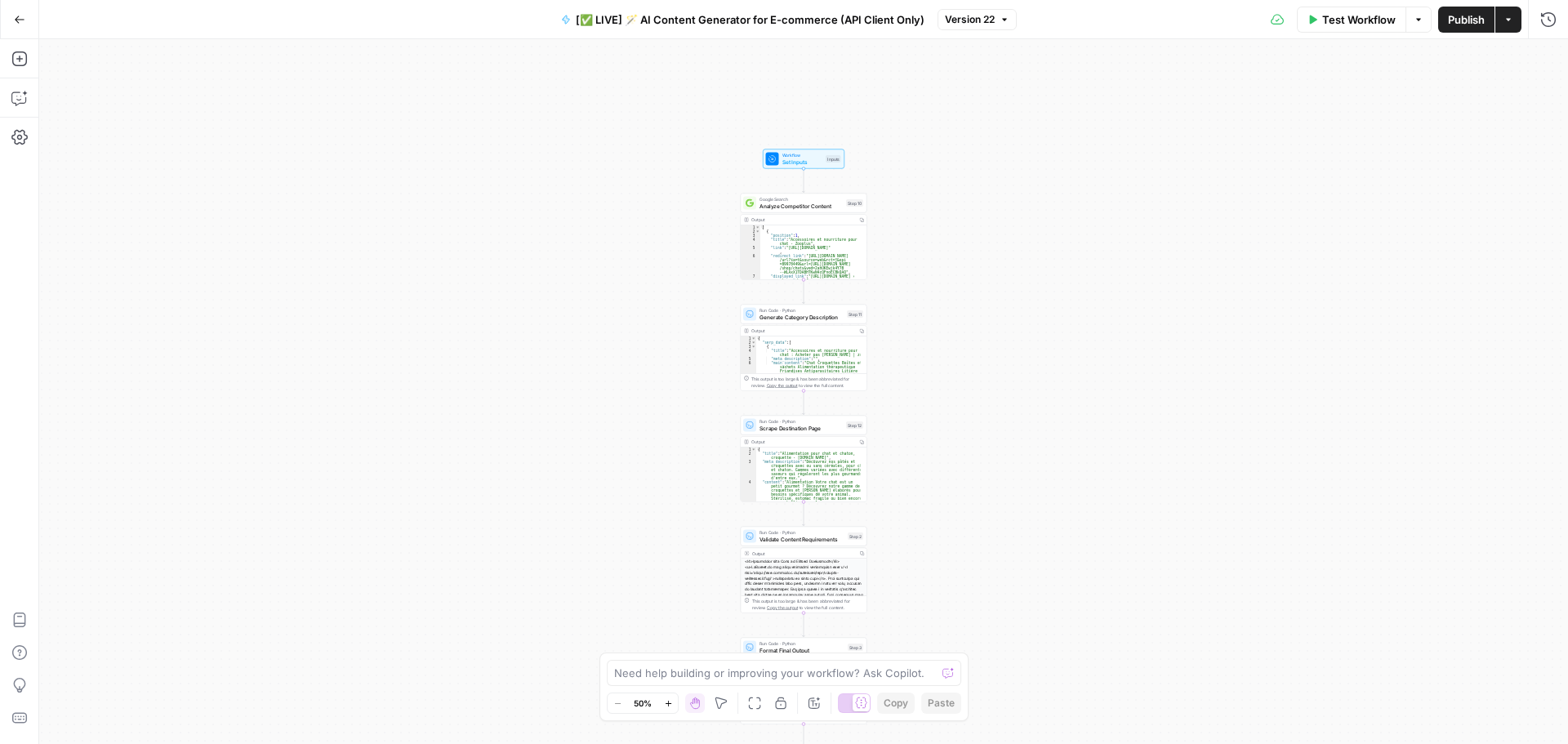
click at [20, 22] on icon "button" at bounding box center [19, 19] width 12 height 12
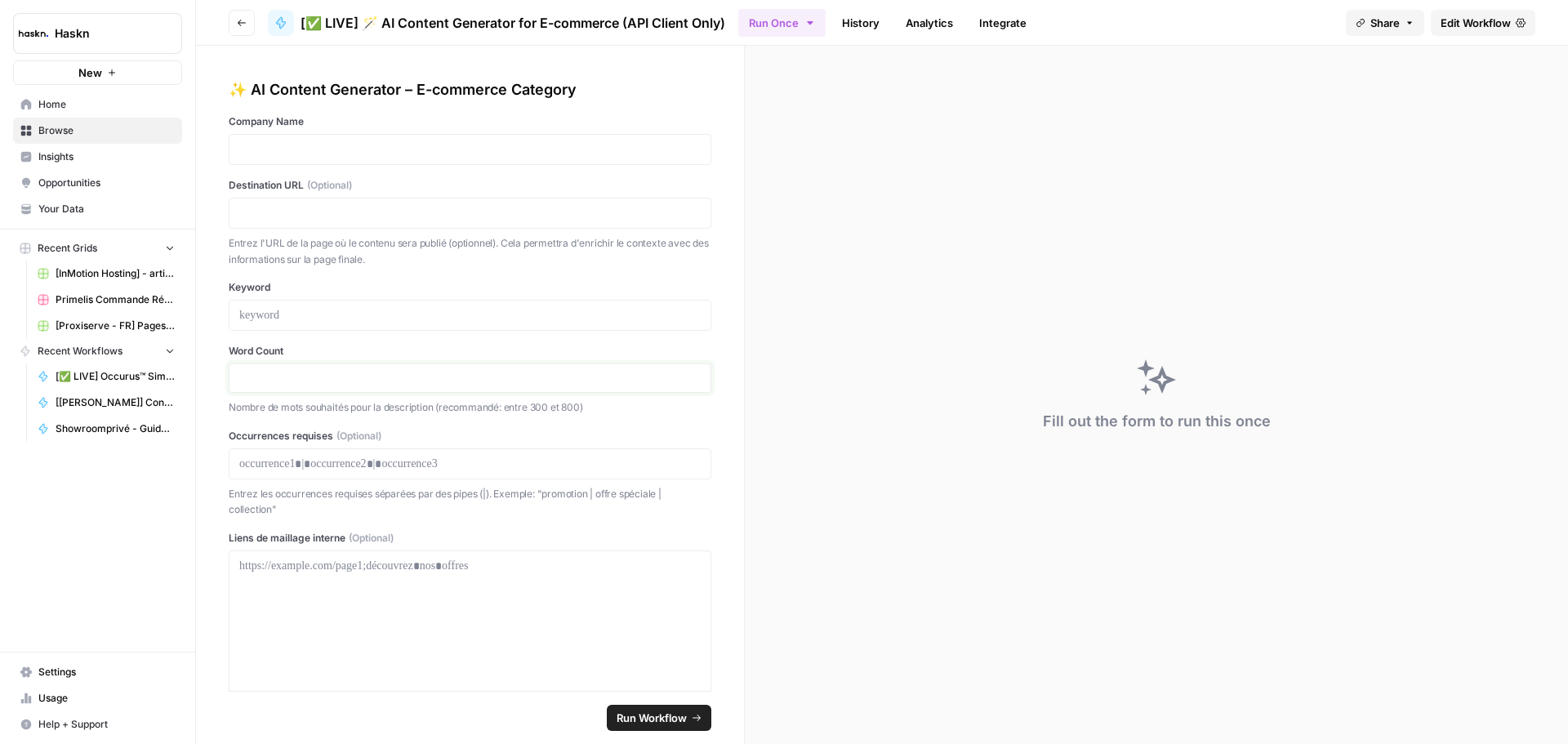
click at [400, 374] on input "Word Count" at bounding box center [470, 378] width 461 height 14
click at [351, 144] on p at bounding box center [470, 149] width 461 height 16
click at [343, 212] on p at bounding box center [470, 212] width 461 height 16
click at [307, 306] on div at bounding box center [470, 315] width 483 height 31
click at [295, 324] on div at bounding box center [470, 315] width 483 height 31
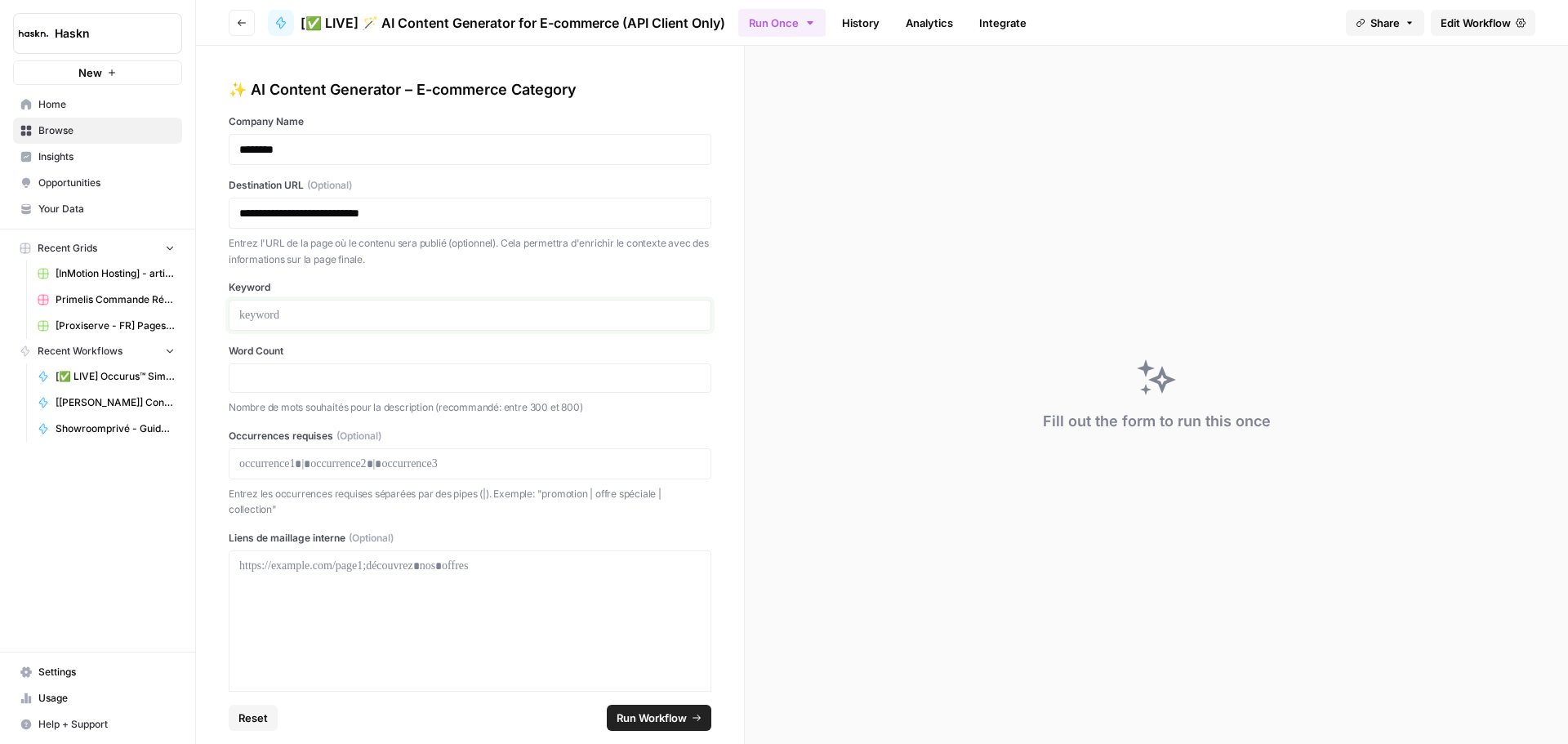
click at [290, 312] on p at bounding box center [470, 315] width 461 height 16
click at [289, 366] on div at bounding box center [470, 378] width 483 height 30
click at [288, 370] on div at bounding box center [470, 378] width 483 height 30
click at [248, 402] on p "Nombre de mots souhaités pour la description (recommandé: entre 300 et 800)" at bounding box center [470, 407] width 483 height 16
click at [260, 361] on div "Word Count Nombre de mots souhaités pour la description (recommandé: entre 300 …" at bounding box center [470, 379] width 483 height 72
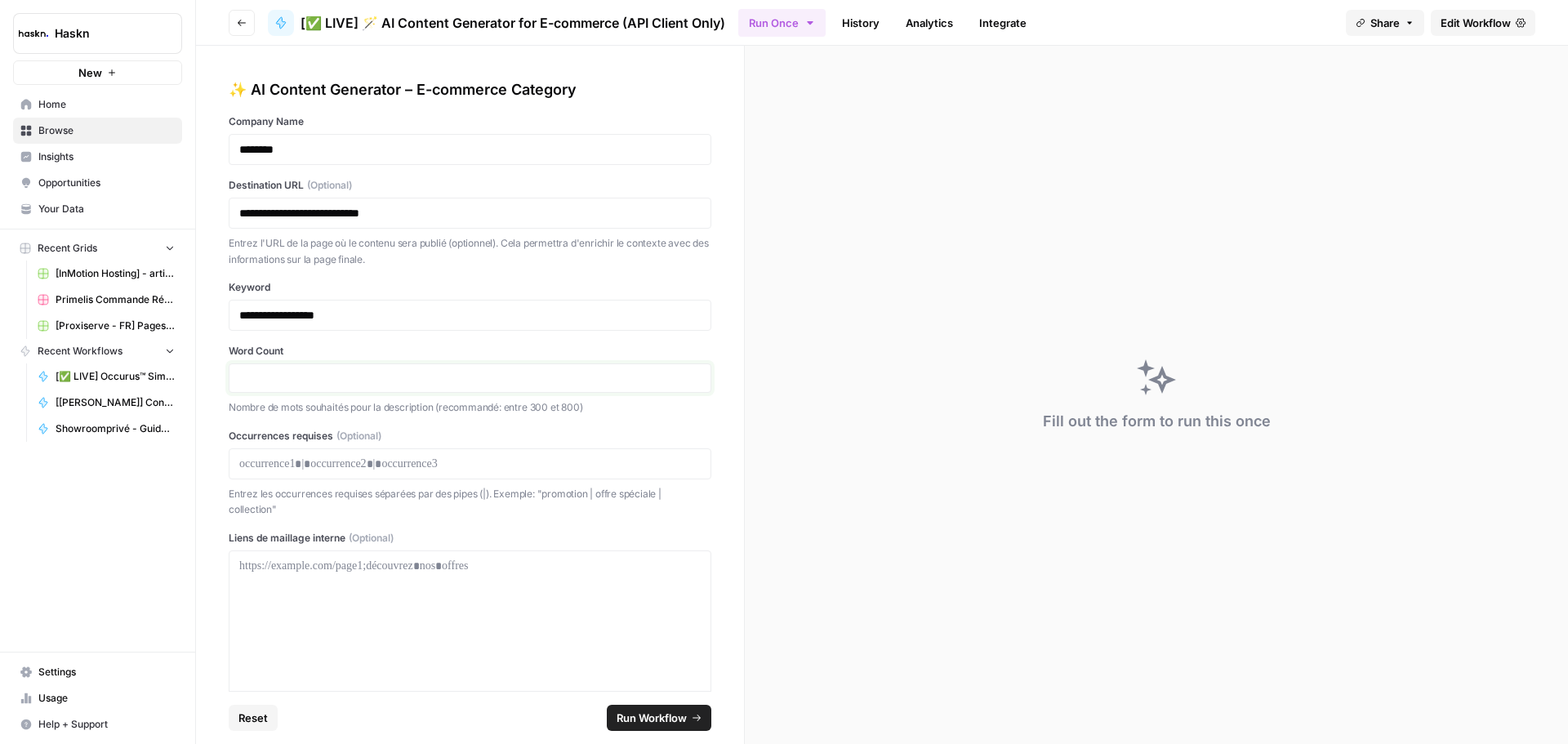
click at [249, 379] on input "Word Count" at bounding box center [470, 378] width 461 height 14
type input "600"
click at [891, 411] on div "Fill out the form to run this once" at bounding box center [1157, 394] width 823 height 698
click at [668, 346] on label "Word Count" at bounding box center [470, 350] width 483 height 14
click at [668, 371] on input "600" at bounding box center [470, 378] width 461 height 14
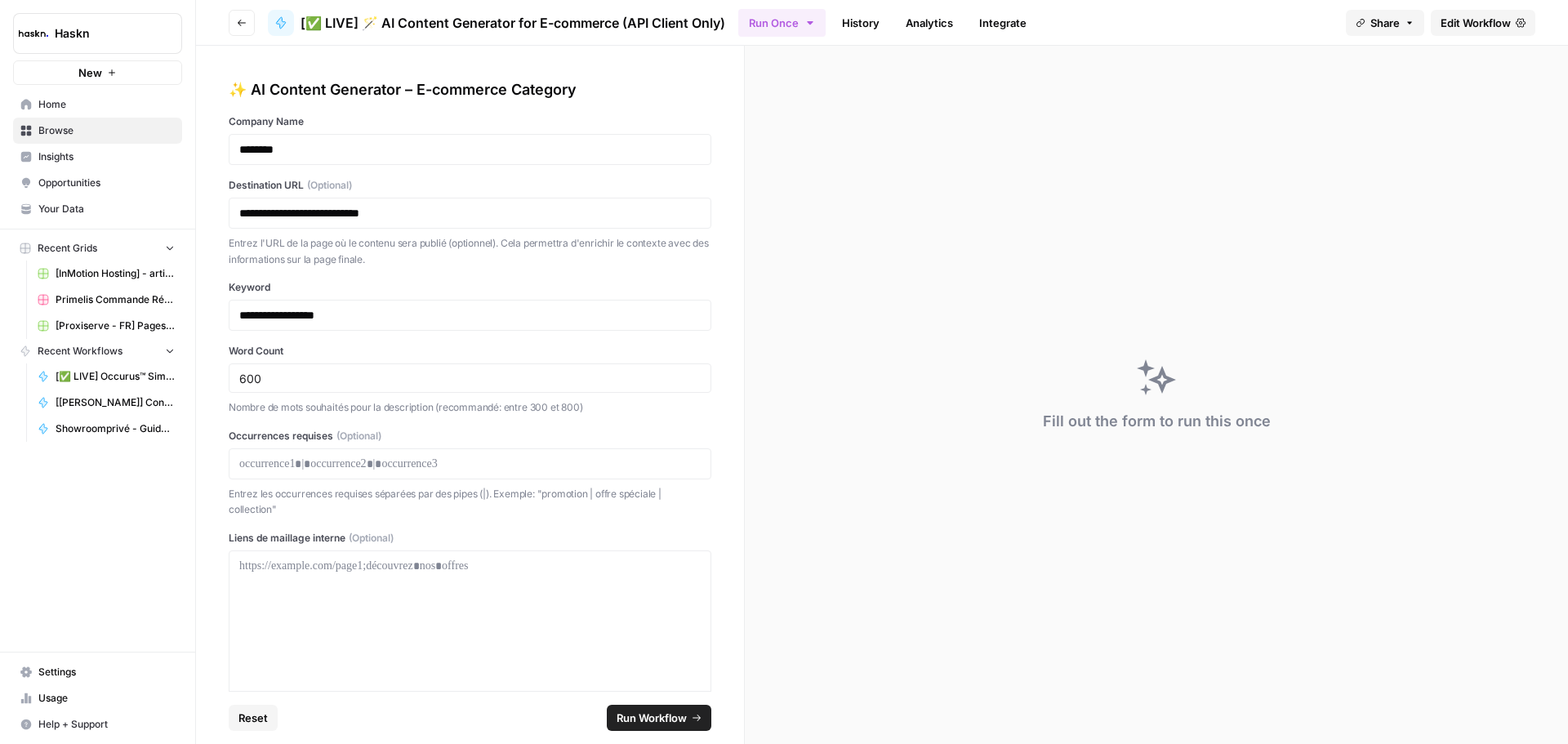
click at [1478, 21] on span "Edit Workflow" at bounding box center [1475, 22] width 70 height 16
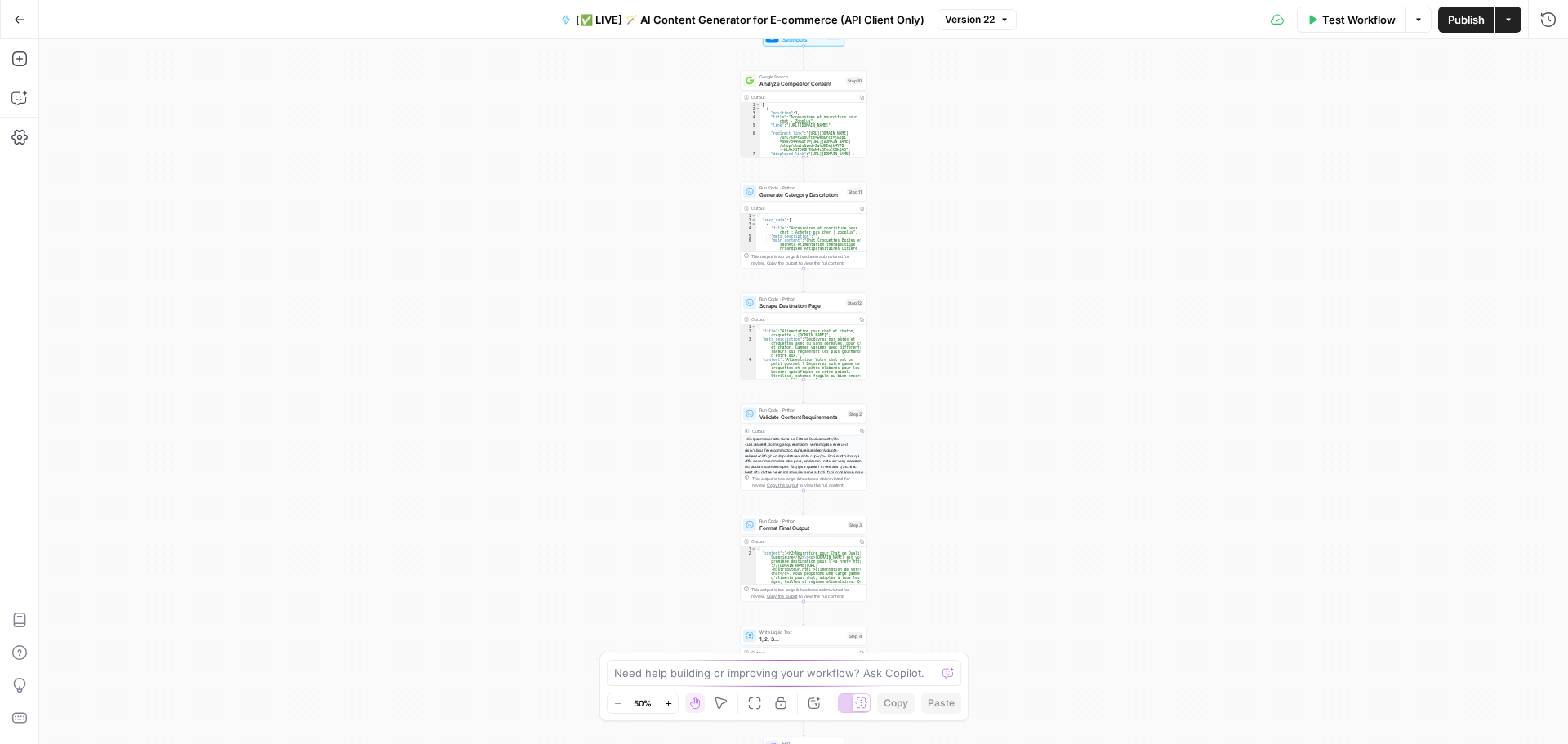
click at [820, 45] on div "Workflow Set Inputs Inputs" at bounding box center [803, 36] width 81 height 19
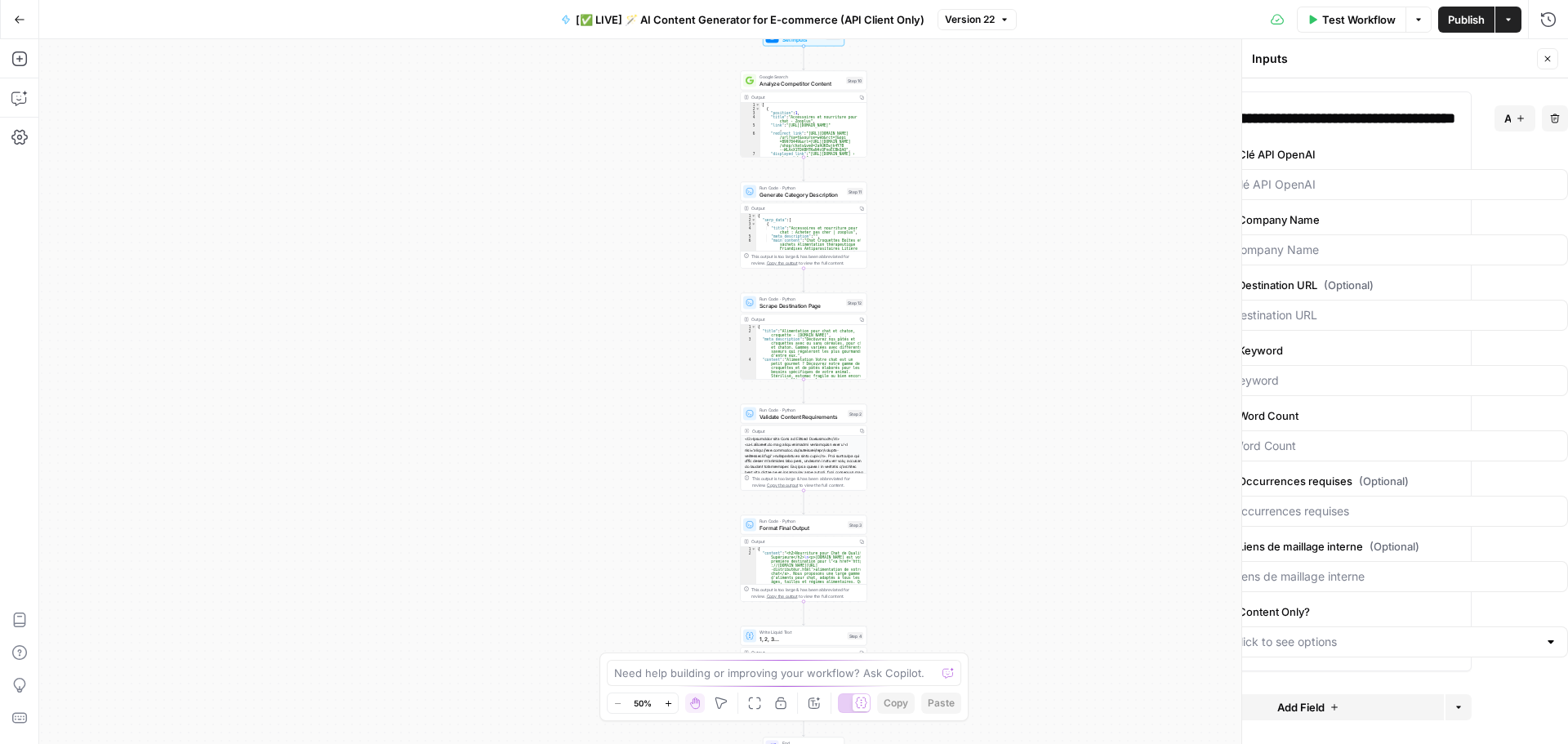
scroll to position [0, 154]
click at [1500, 287] on span "edit field" at bounding box center [1506, 284] width 36 height 13
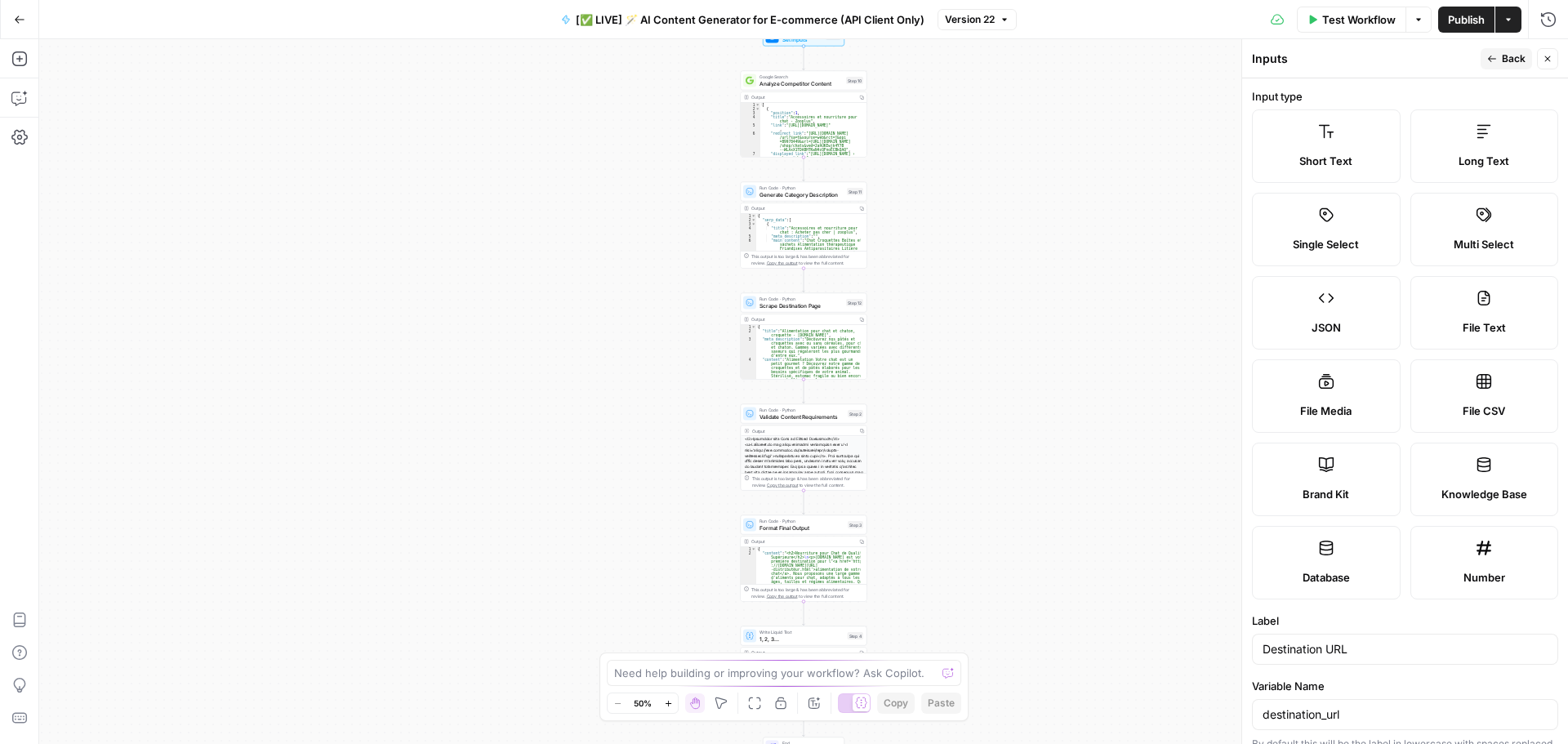
scroll to position [245, 0]
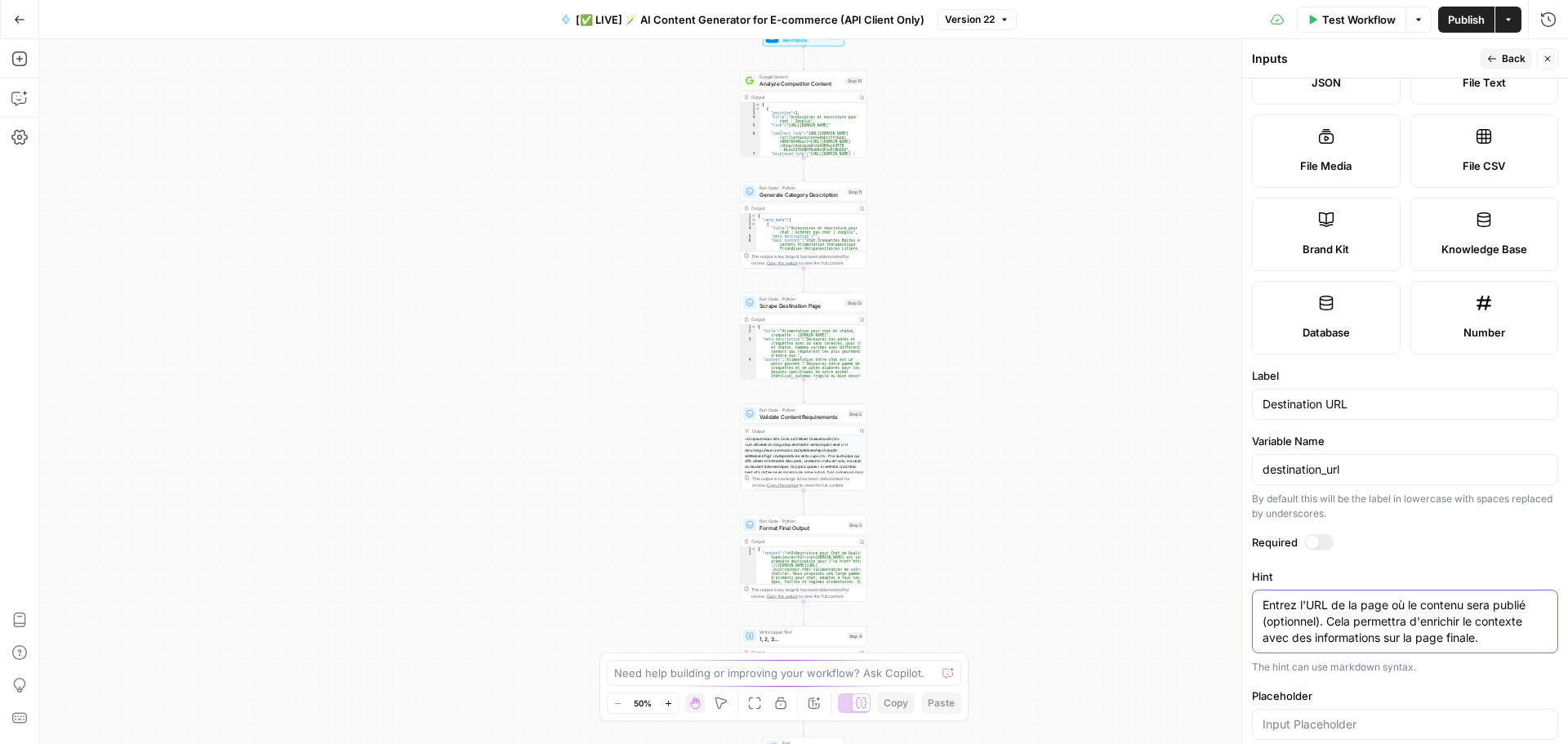
click at [1363, 603] on textarea "Entrez l'URL de la page où le contenu sera publié (optionnel). Cela permettra d…" at bounding box center [1405, 621] width 285 height 49
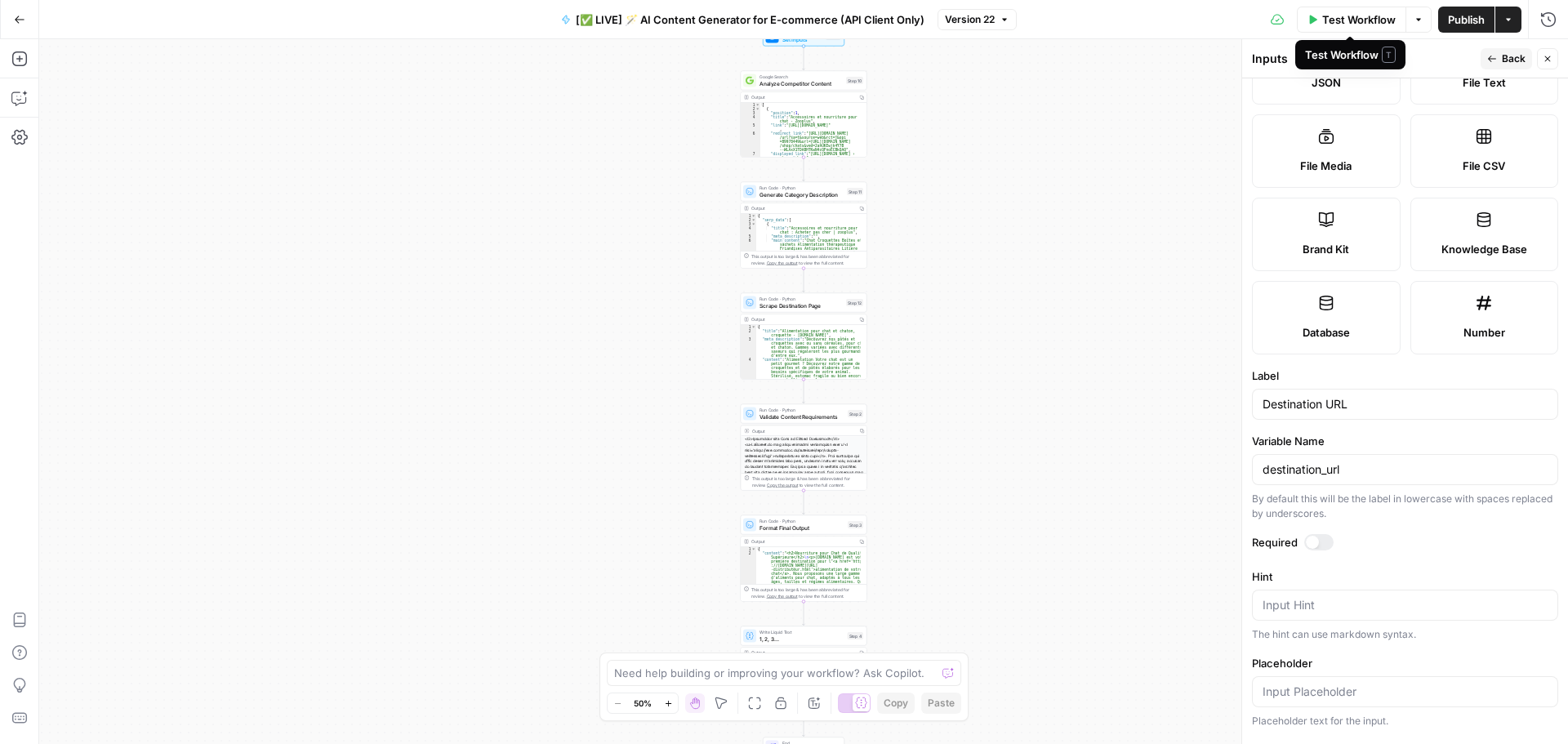
click at [1455, 14] on span "Publish" at bounding box center [1466, 19] width 36 height 16
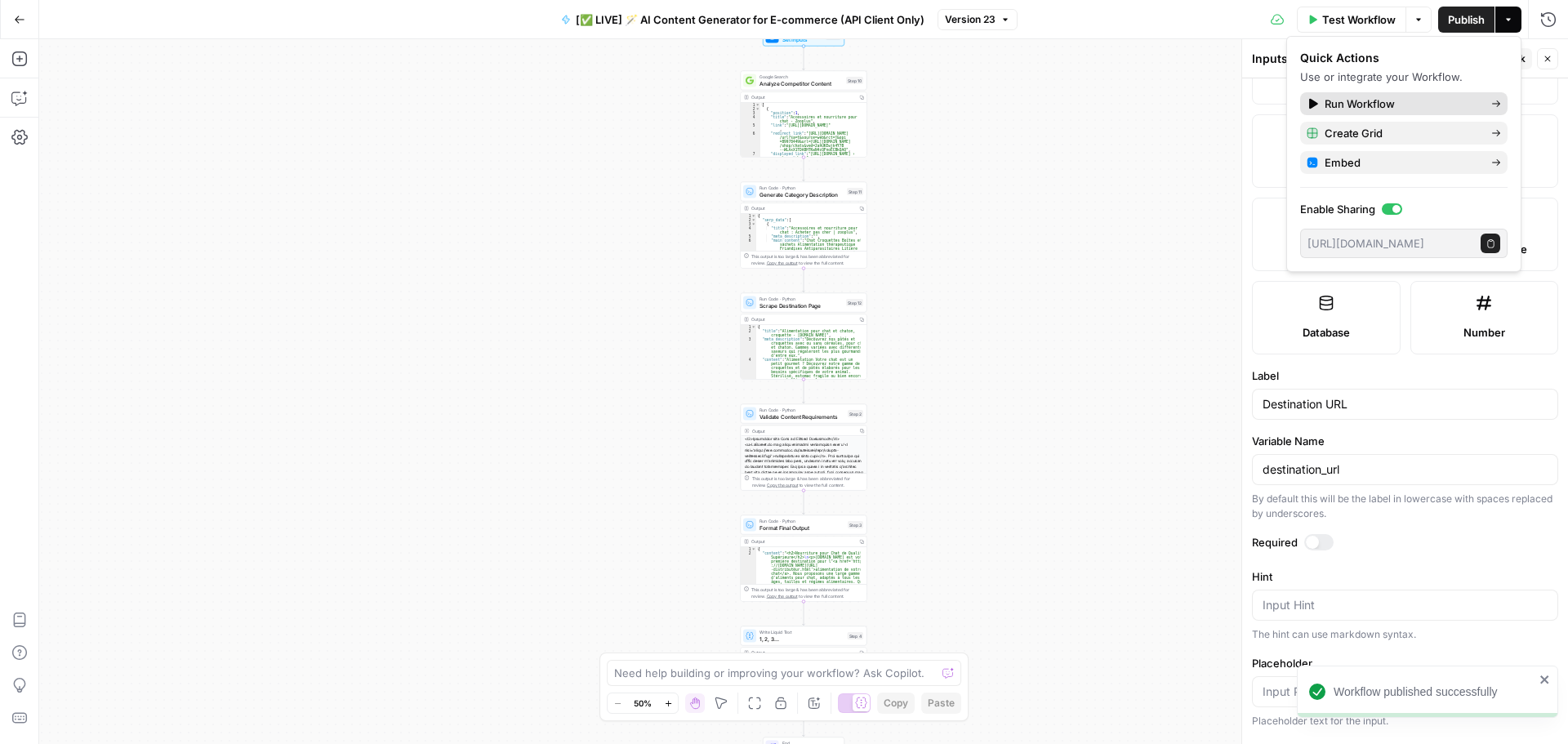
click at [1332, 107] on span "Run Workflow" at bounding box center [1400, 103] width 153 height 16
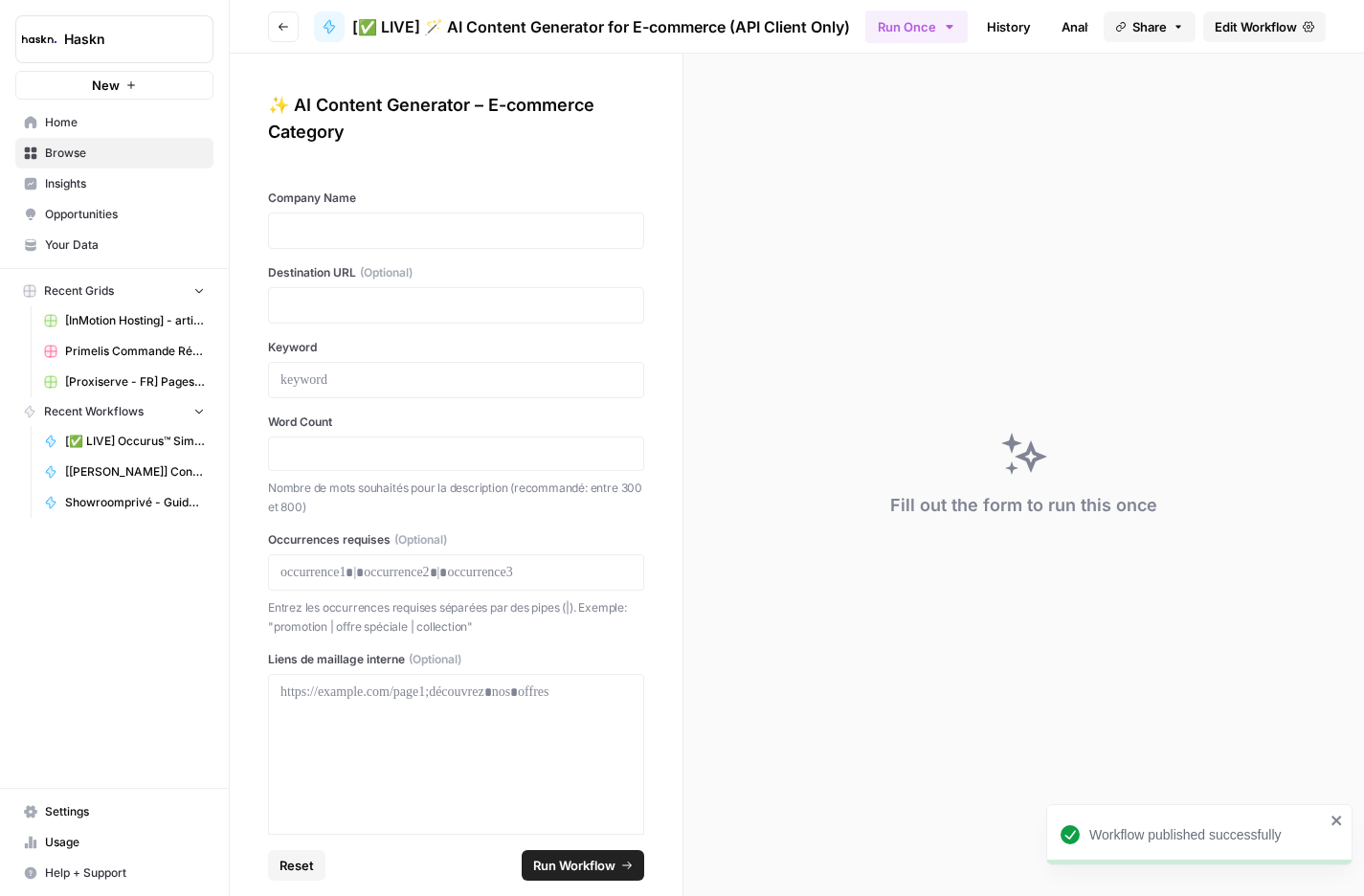
click at [596, 169] on div at bounding box center [456, 168] width 376 height 14
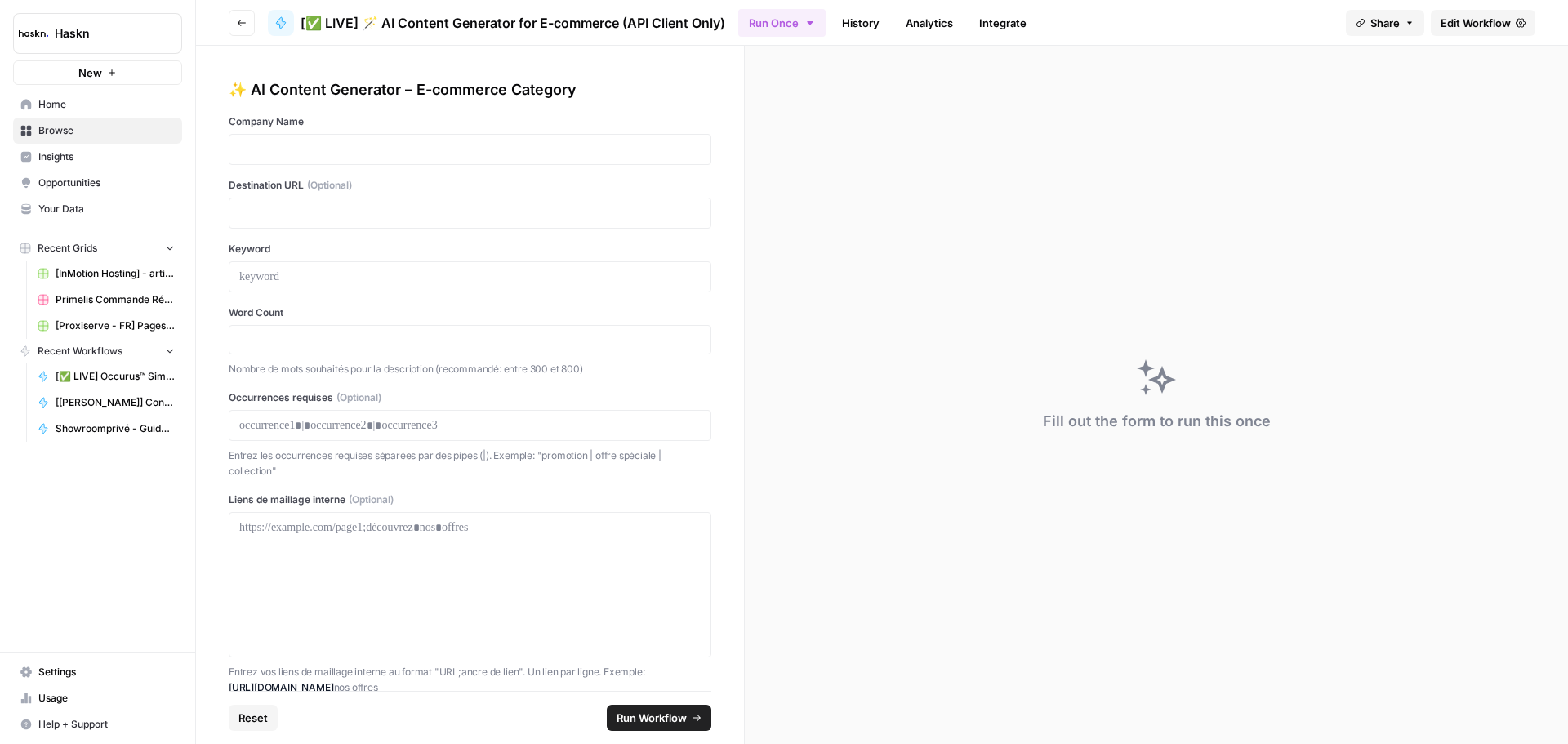
click at [272, 141] on div at bounding box center [470, 149] width 483 height 31
click at [272, 145] on p at bounding box center [470, 149] width 461 height 16
click at [333, 220] on p at bounding box center [470, 212] width 461 height 16
click at [343, 268] on p at bounding box center [470, 276] width 461 height 16
click at [433, 214] on p at bounding box center [470, 212] width 461 height 16
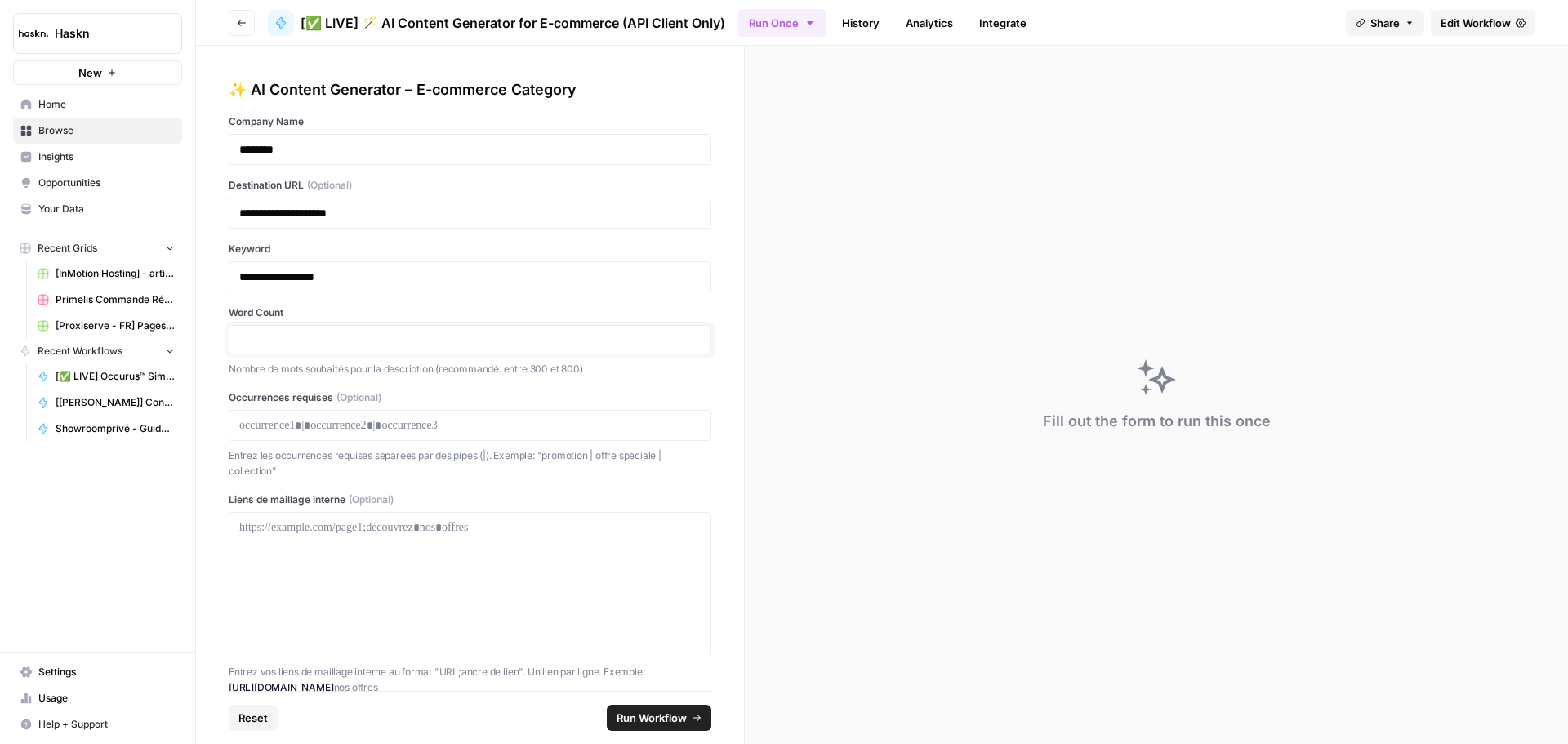
click at [323, 340] on input "Word Count" at bounding box center [470, 339] width 461 height 14
type input "600"
click at [712, 319] on div "**********" at bounding box center [469, 368] width 548 height 645
click at [620, 722] on span "Run Workflow" at bounding box center [651, 717] width 70 height 16
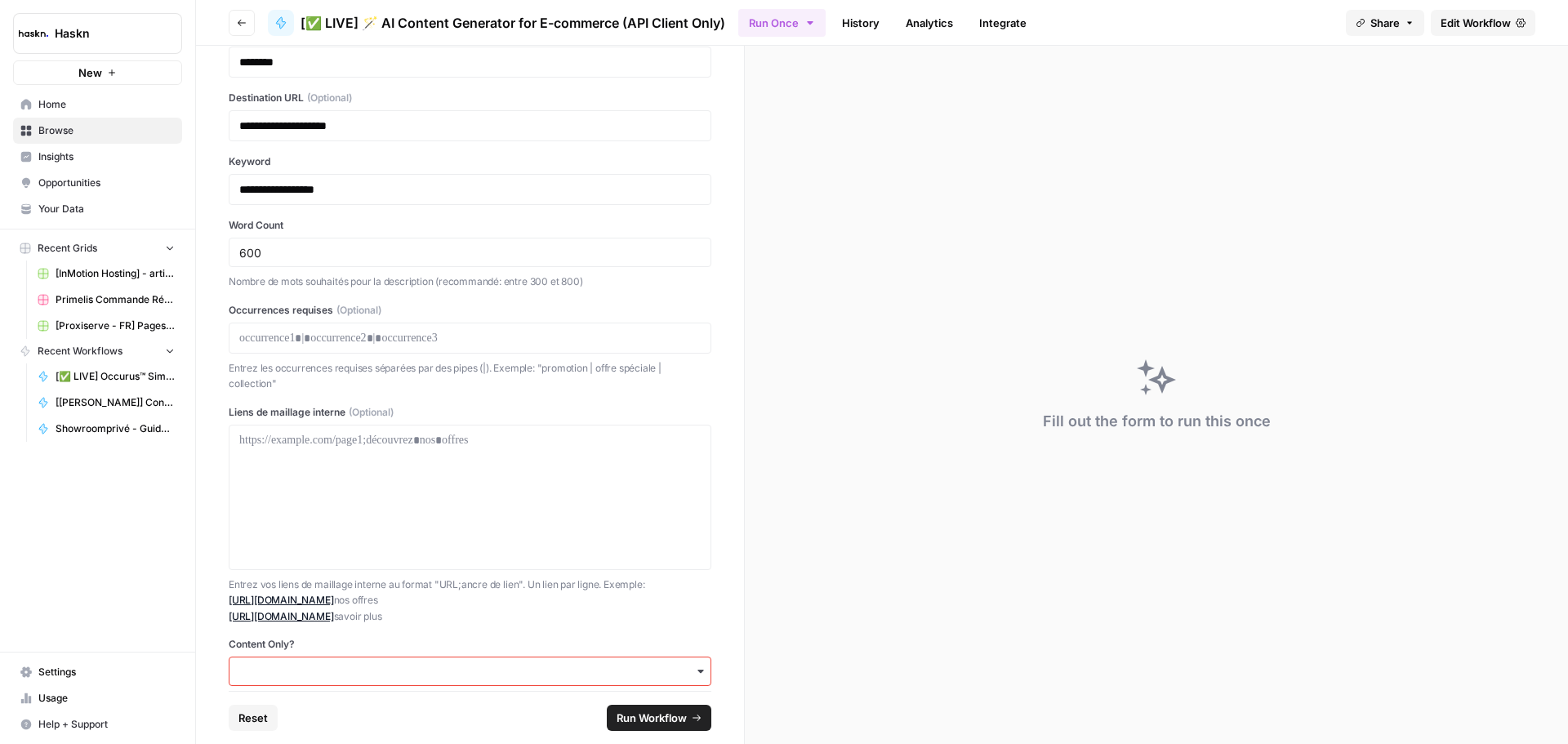
scroll to position [160, 0]
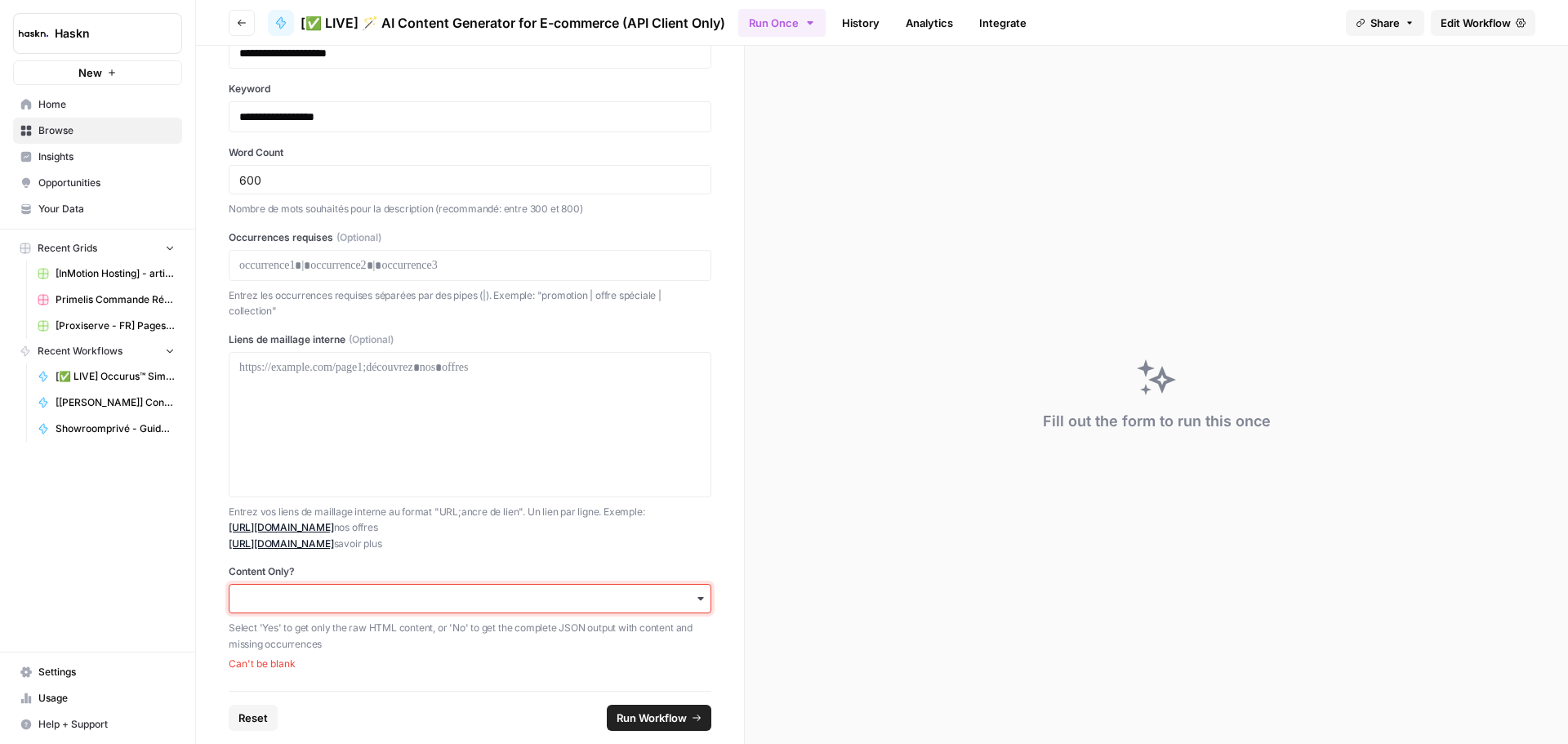
click at [567, 603] on input "Content Only?" at bounding box center [470, 598] width 461 height 16
click at [352, 636] on div "Yes" at bounding box center [464, 642] width 469 height 31
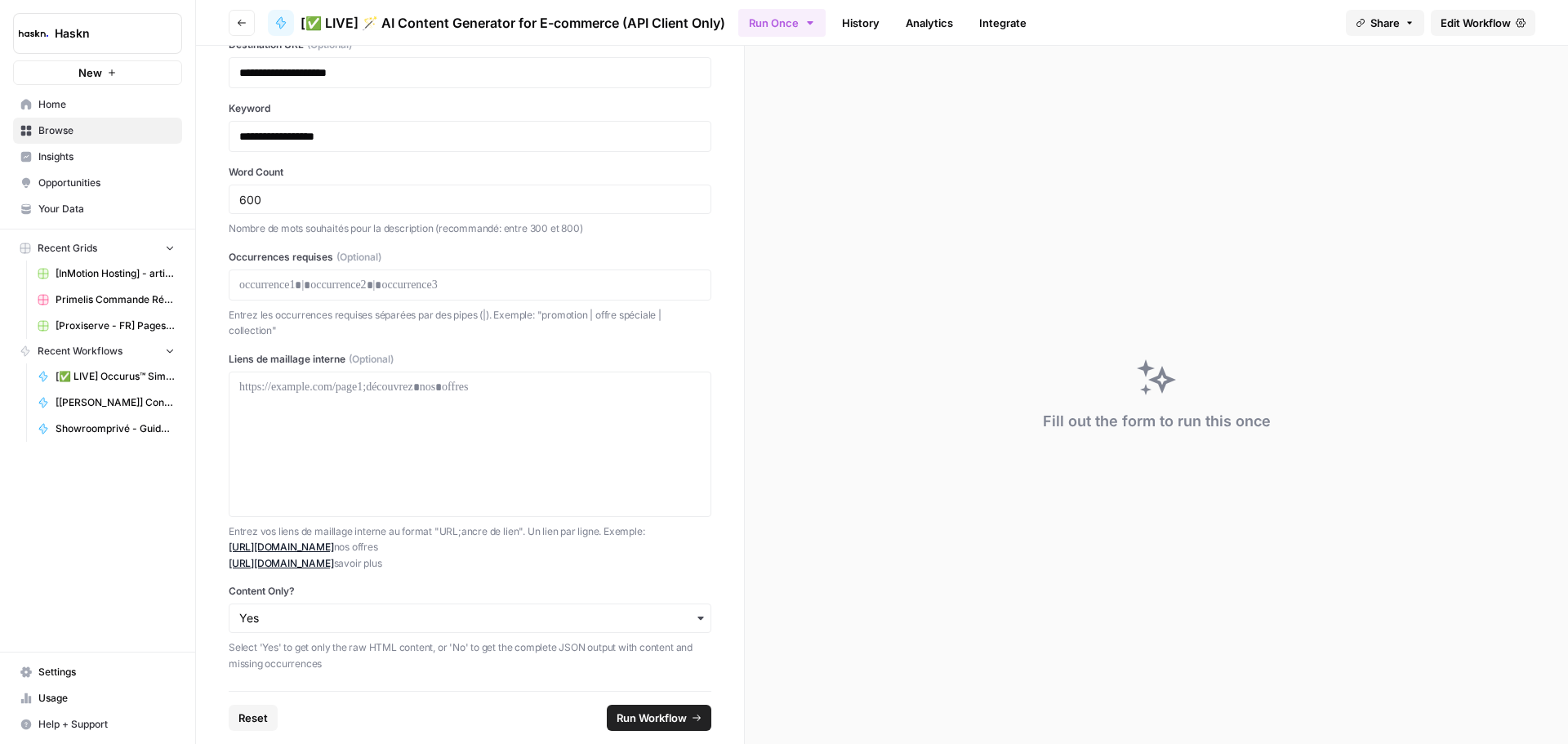
click at [658, 713] on span "Run Workflow" at bounding box center [651, 717] width 70 height 16
click at [632, 710] on span "Run Workflow" at bounding box center [651, 717] width 70 height 16
click at [672, 714] on span "Run Workflow" at bounding box center [651, 717] width 70 height 16
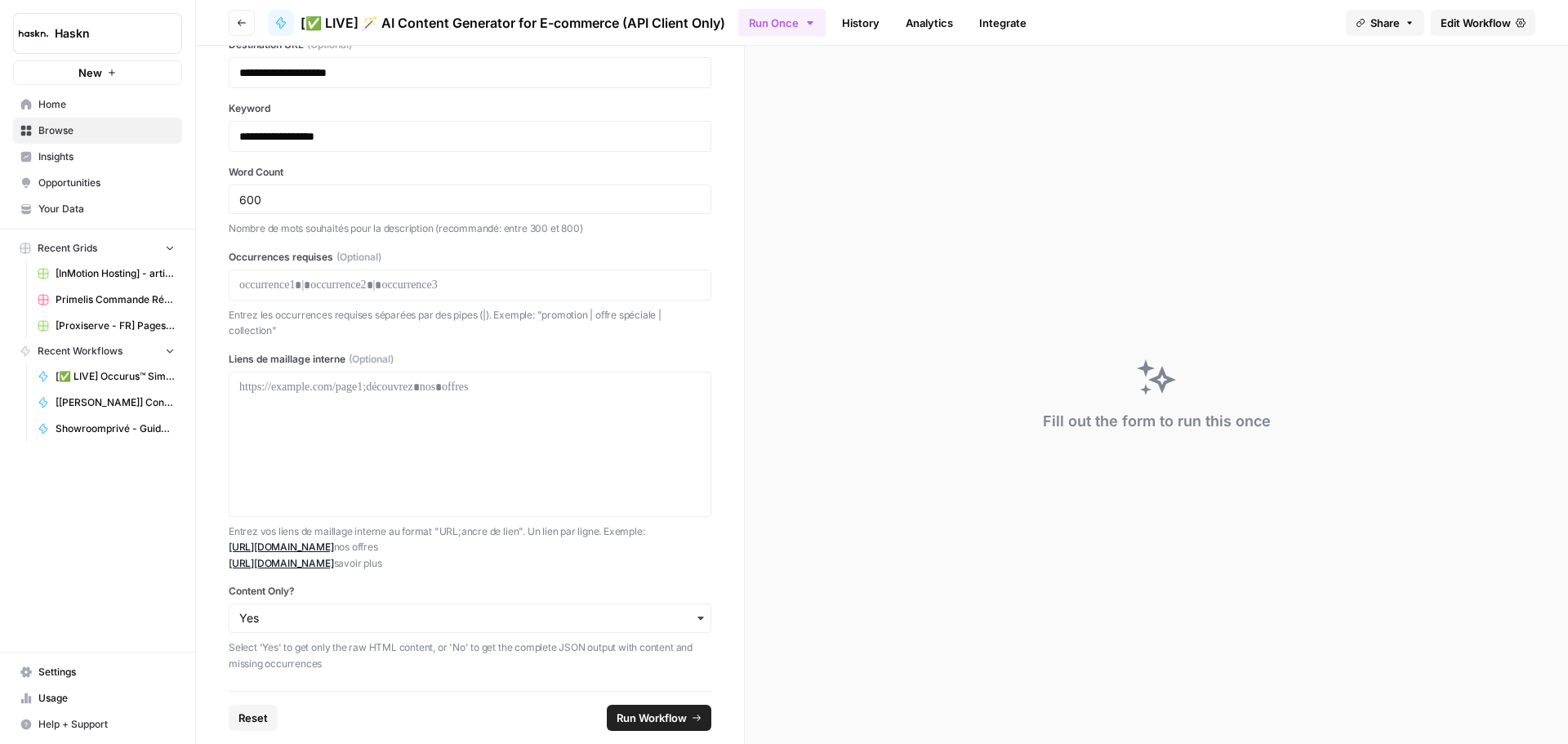
drag, startPoint x: 251, startPoint y: 710, endPoint x: 432, endPoint y: 676, distance: 184.2
click at [432, 676] on form "**********" at bounding box center [470, 394] width 549 height 698
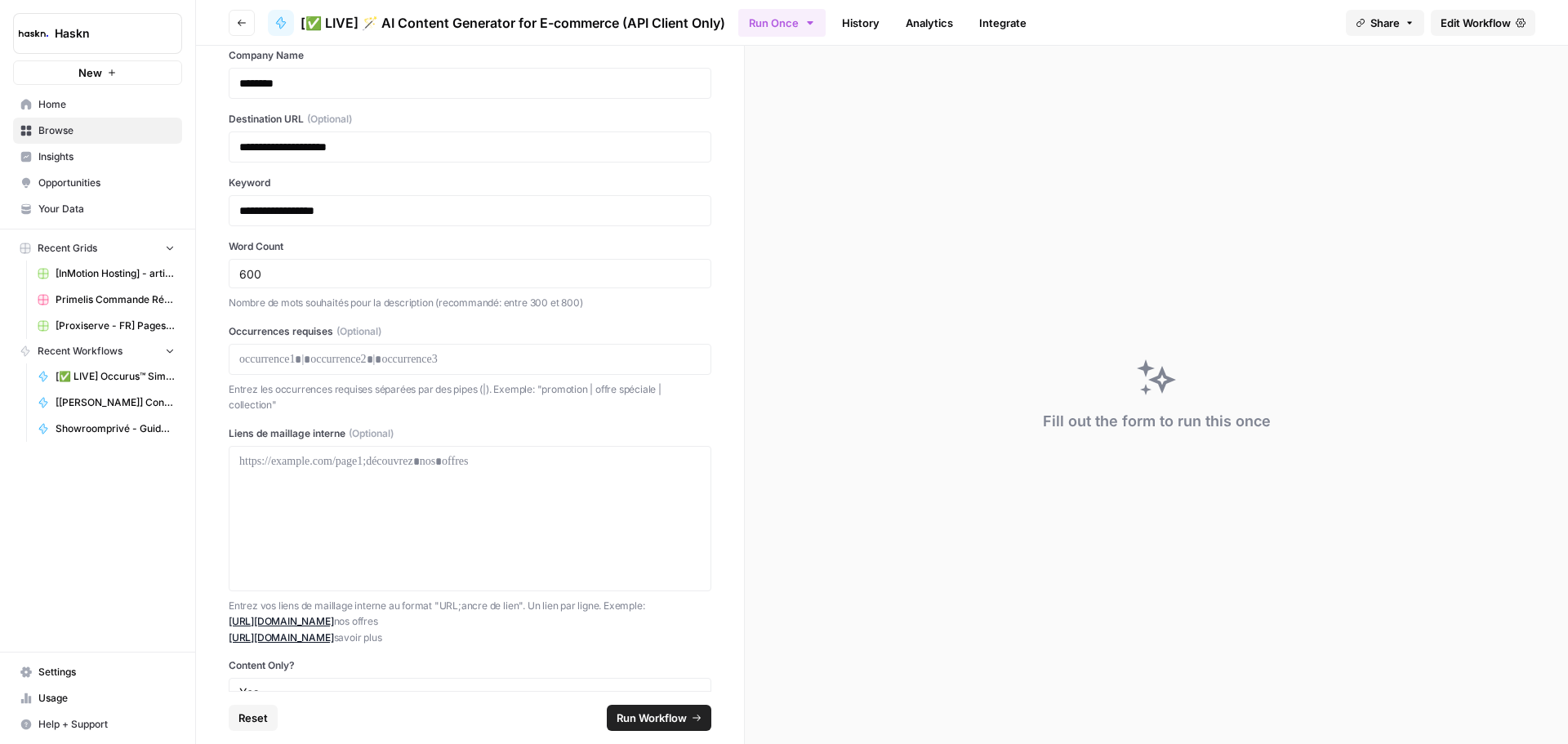
scroll to position [0, 0]
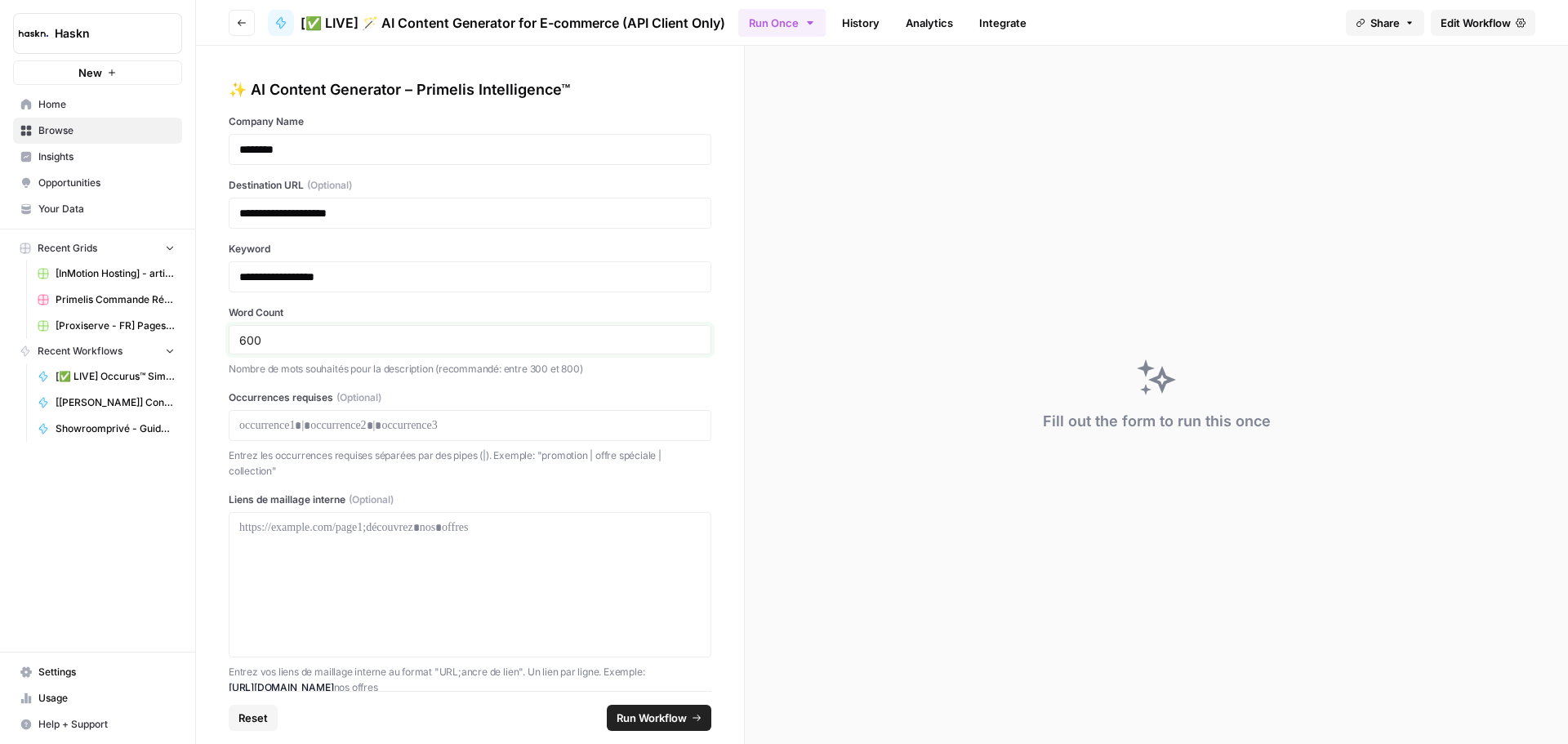
click at [367, 337] on input "600" at bounding box center [470, 339] width 461 height 14
click at [384, 206] on p "**********" at bounding box center [464, 212] width 449 height 16
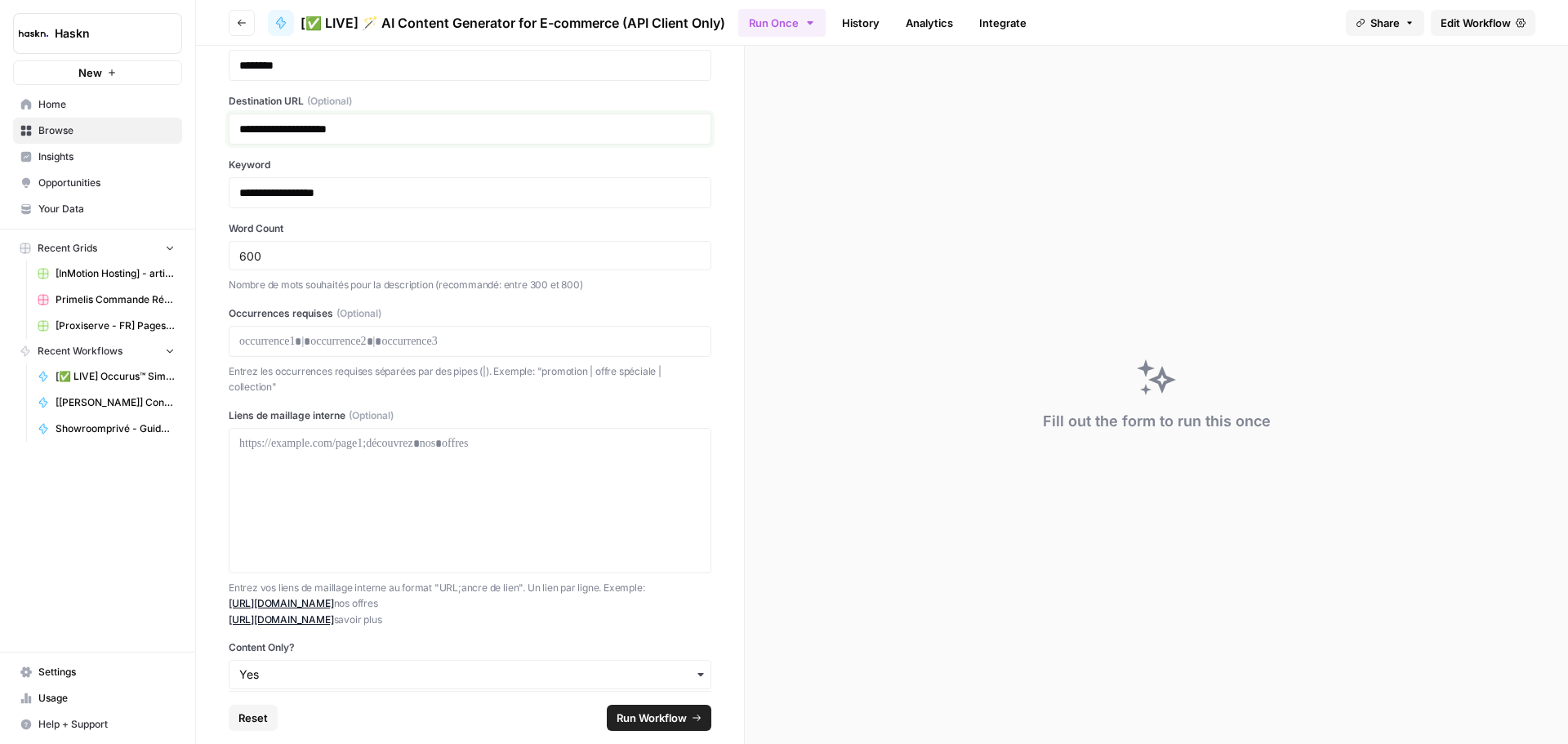
scroll to position [141, 0]
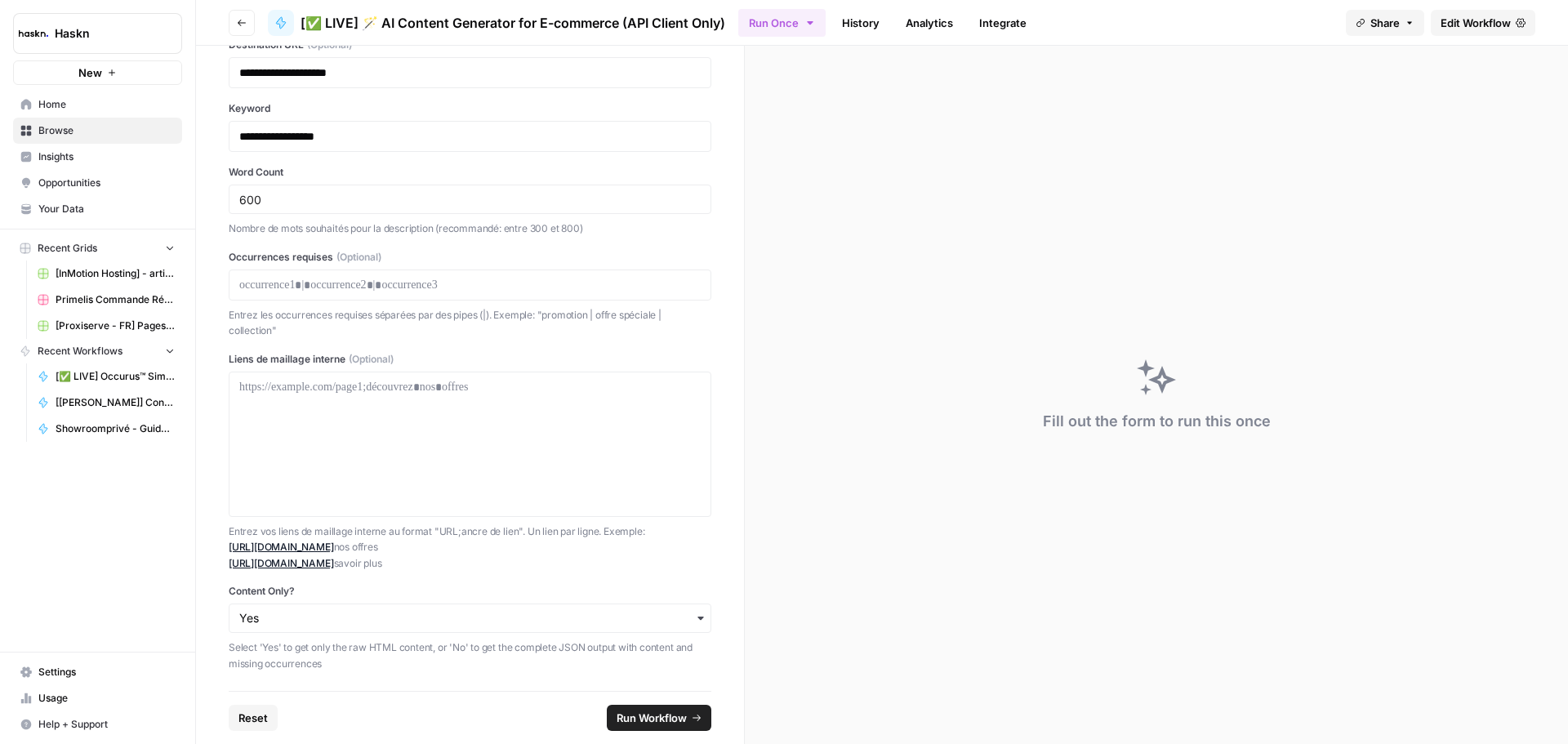
click at [692, 717] on icon "submit" at bounding box center [697, 718] width 10 height 10
click at [649, 719] on span "Run Workflow" at bounding box center [651, 717] width 70 height 16
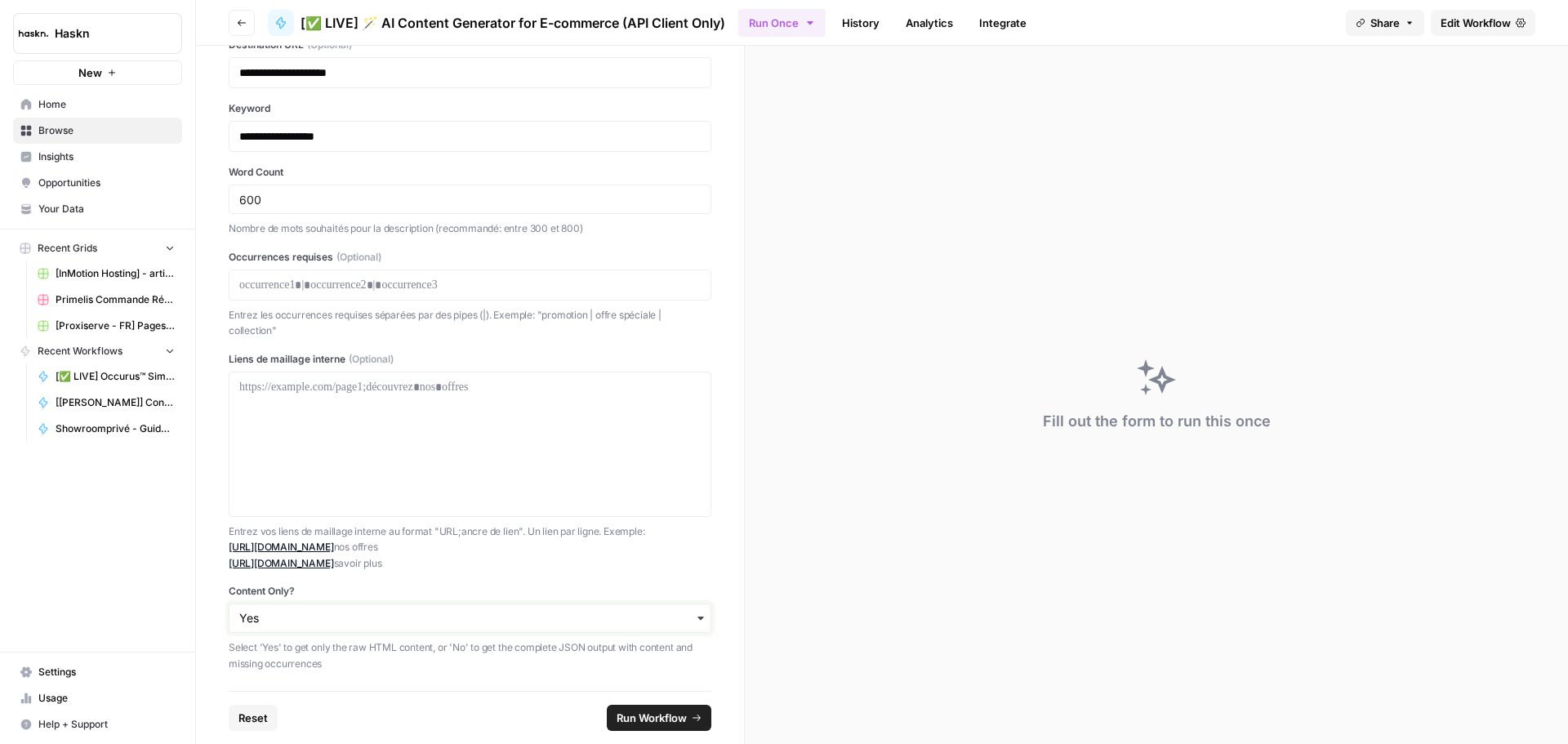
click at [395, 623] on input "Content Only?" at bounding box center [470, 617] width 461 height 16
click at [329, 658] on div "Yes" at bounding box center [464, 662] width 469 height 31
click at [329, 606] on div "button" at bounding box center [470, 618] width 483 height 30
click at [326, 629] on div "button" at bounding box center [470, 618] width 483 height 30
click at [302, 626] on input "Content Only?" at bounding box center [470, 617] width 461 height 16
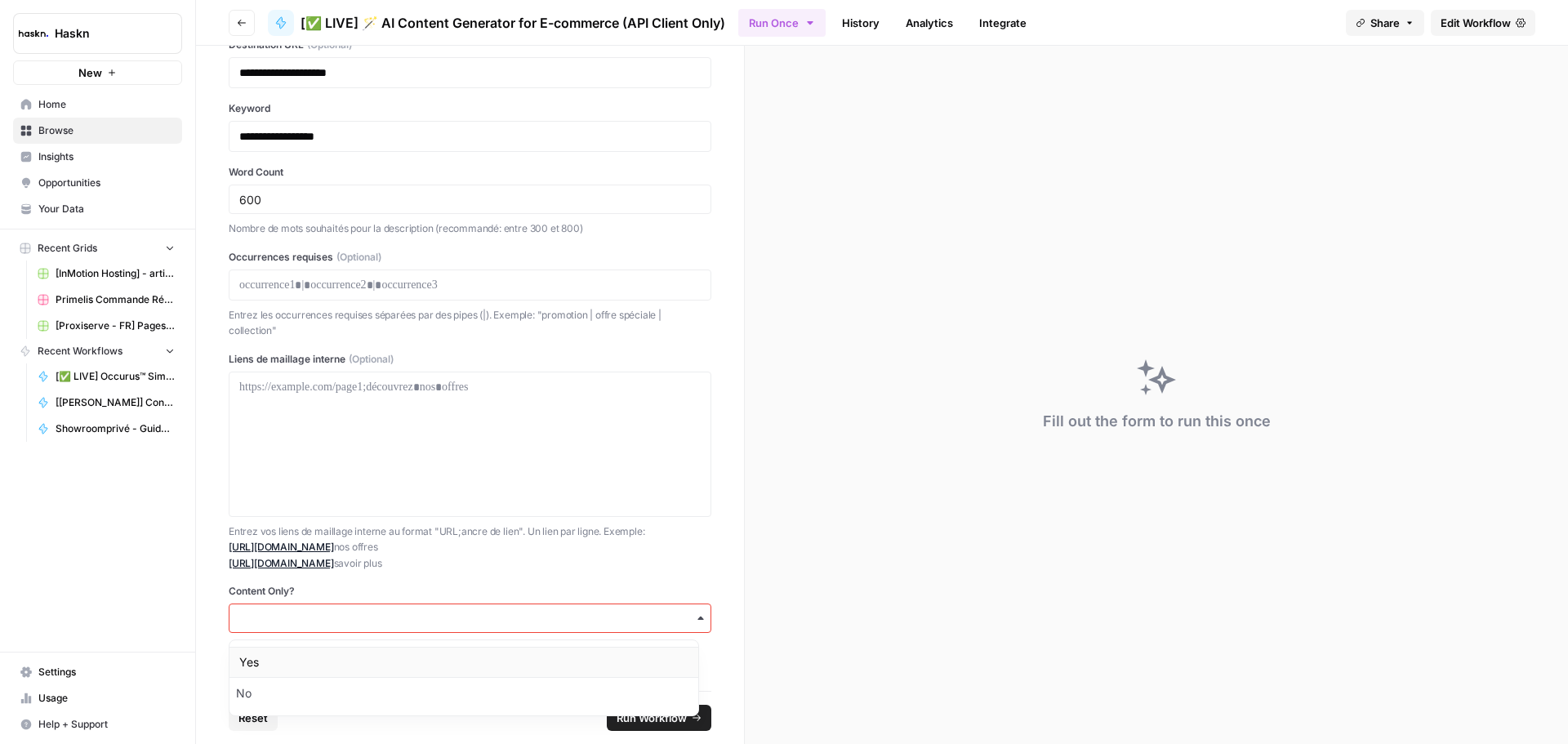
click at [271, 669] on div "Yes" at bounding box center [464, 662] width 469 height 31
click at [645, 719] on span "Run Workflow" at bounding box center [651, 717] width 70 height 16
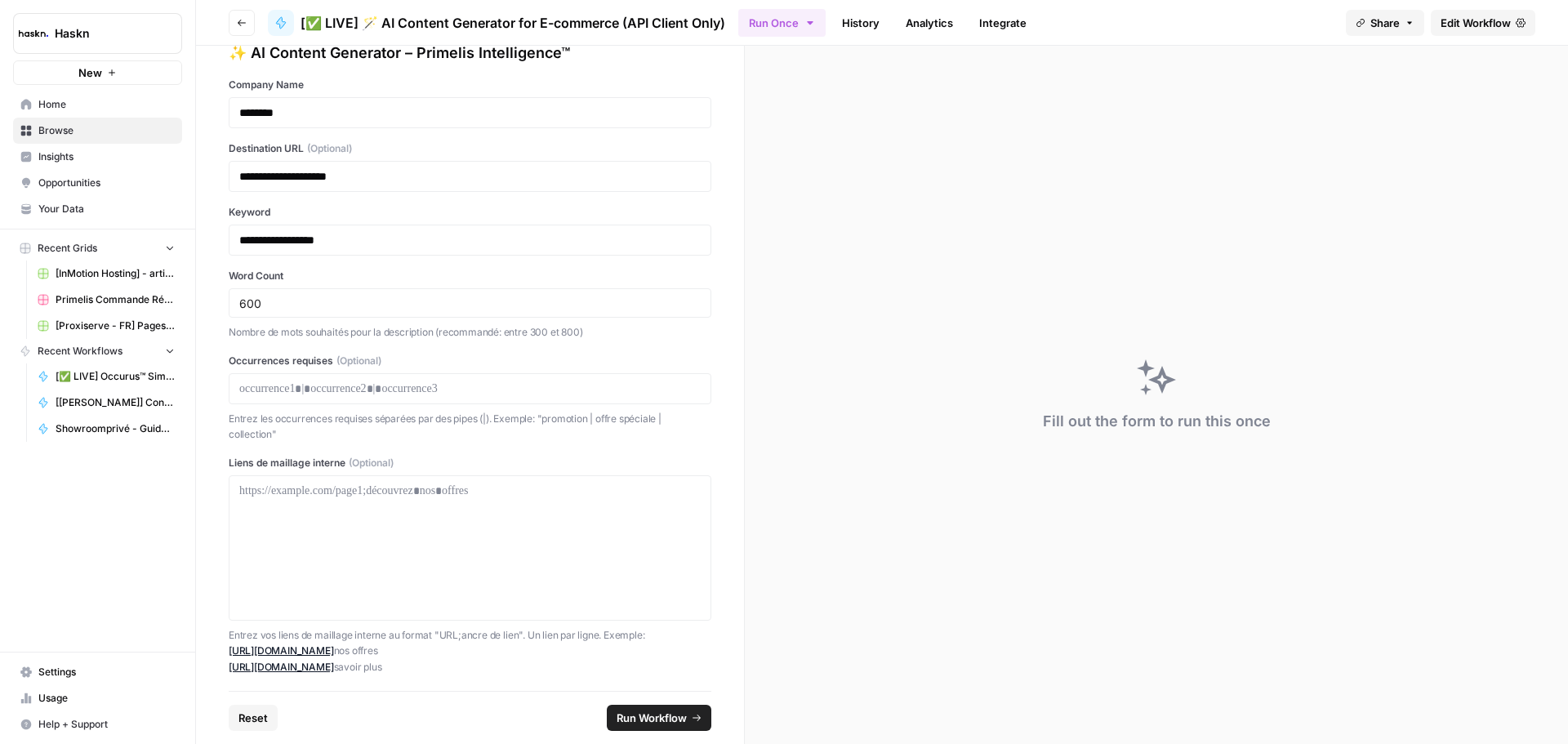
scroll to position [0, 0]
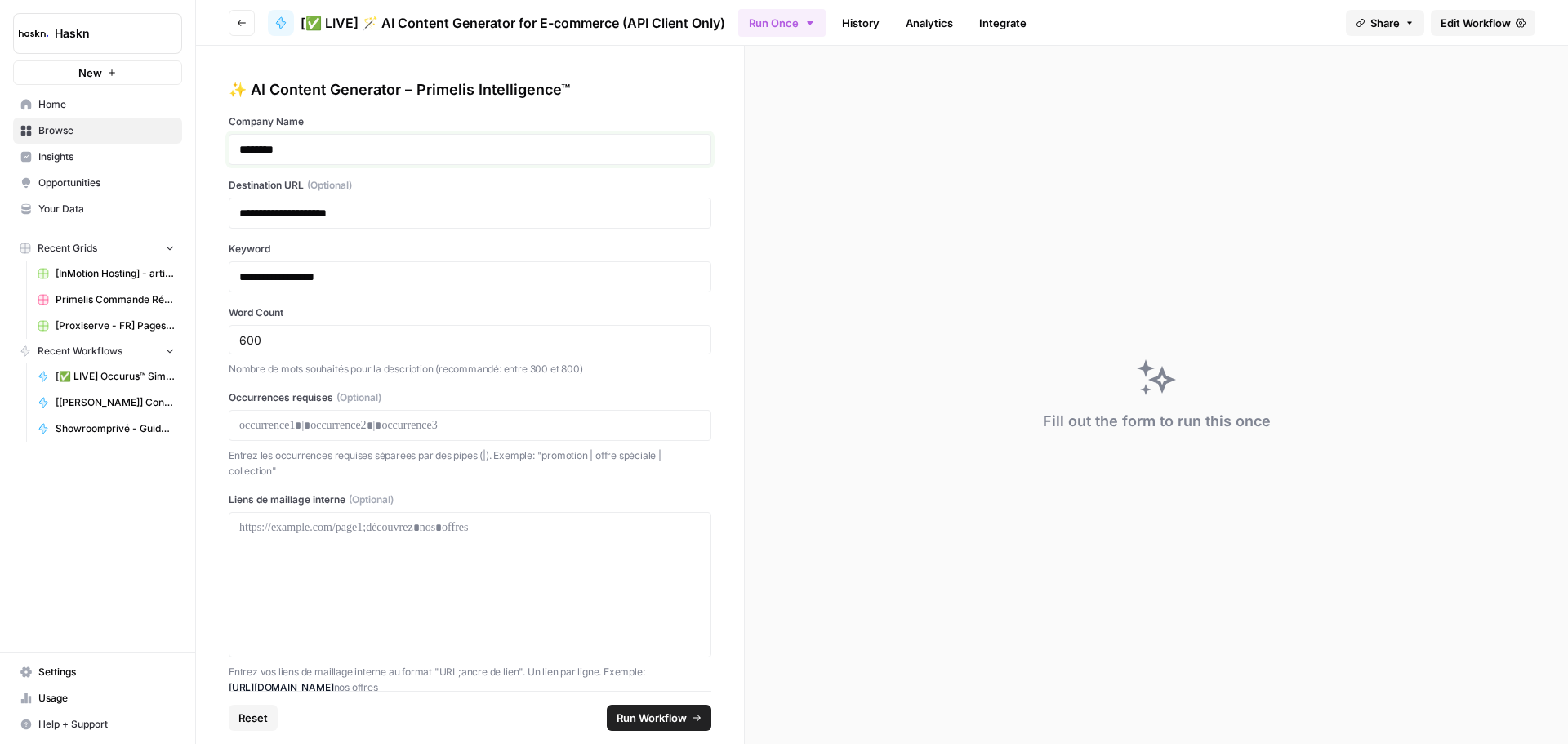
click at [328, 155] on p "********" at bounding box center [464, 149] width 449 height 16
click at [313, 352] on div "600" at bounding box center [470, 339] width 483 height 30
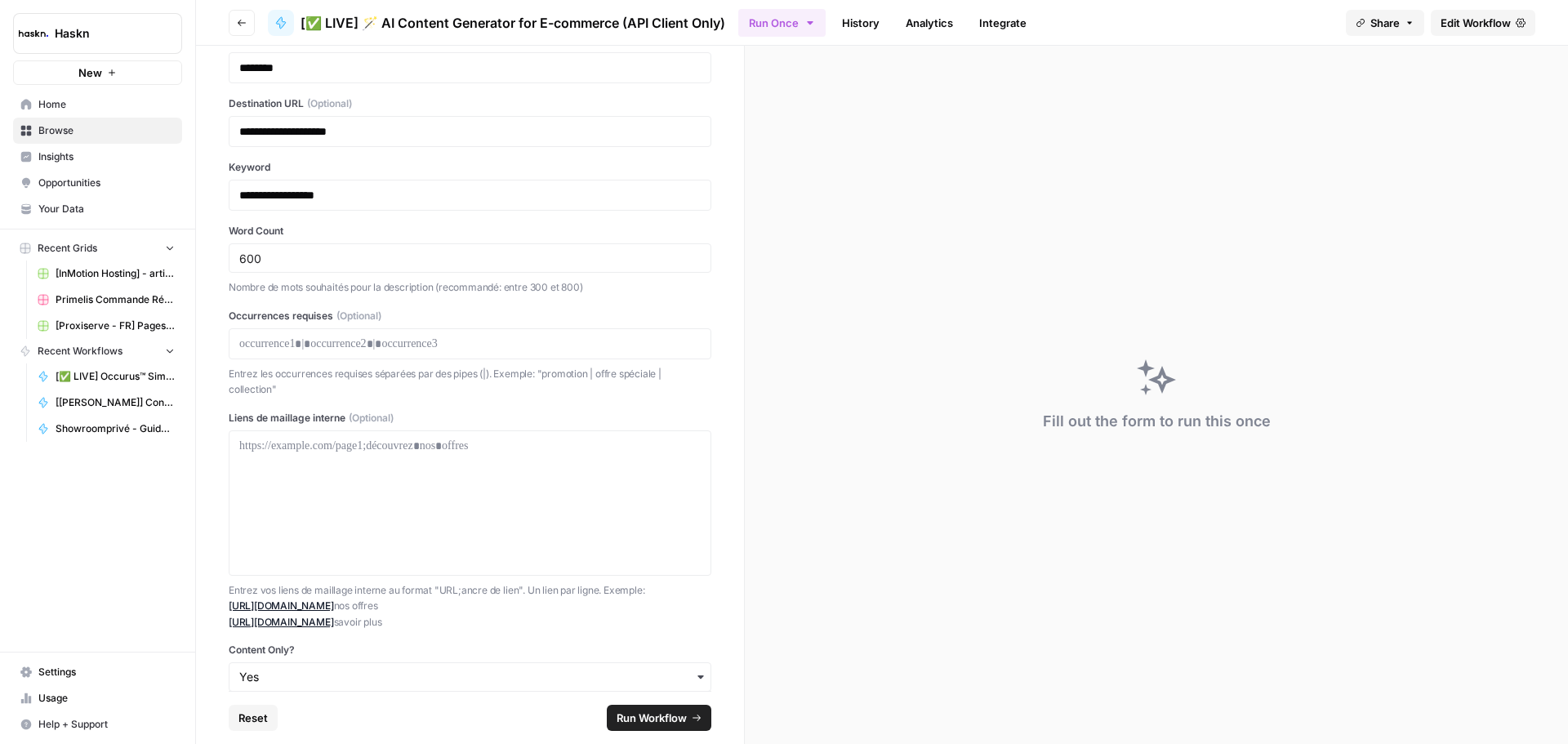
scroll to position [141, 0]
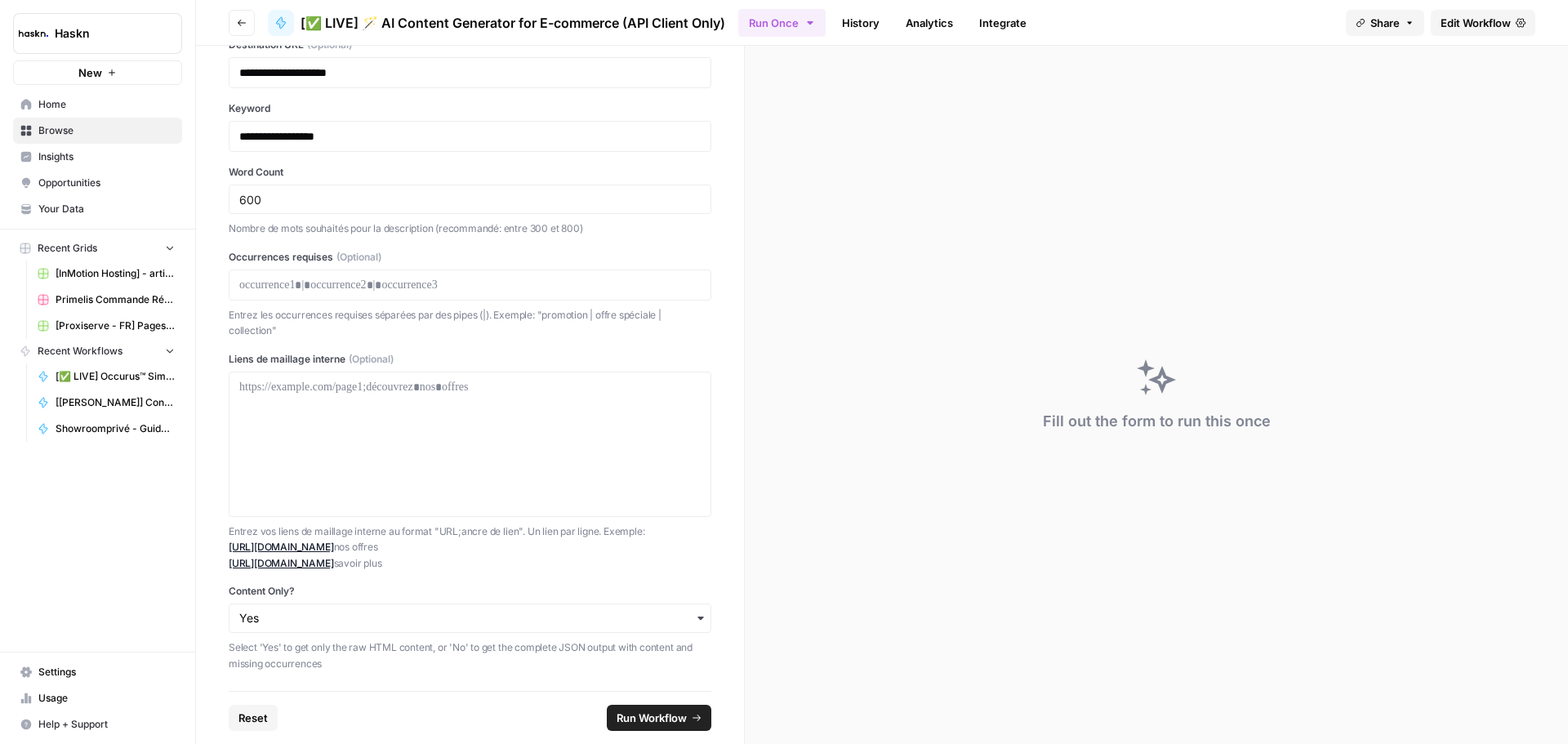
click at [663, 722] on span "Run Workflow" at bounding box center [651, 717] width 70 height 16
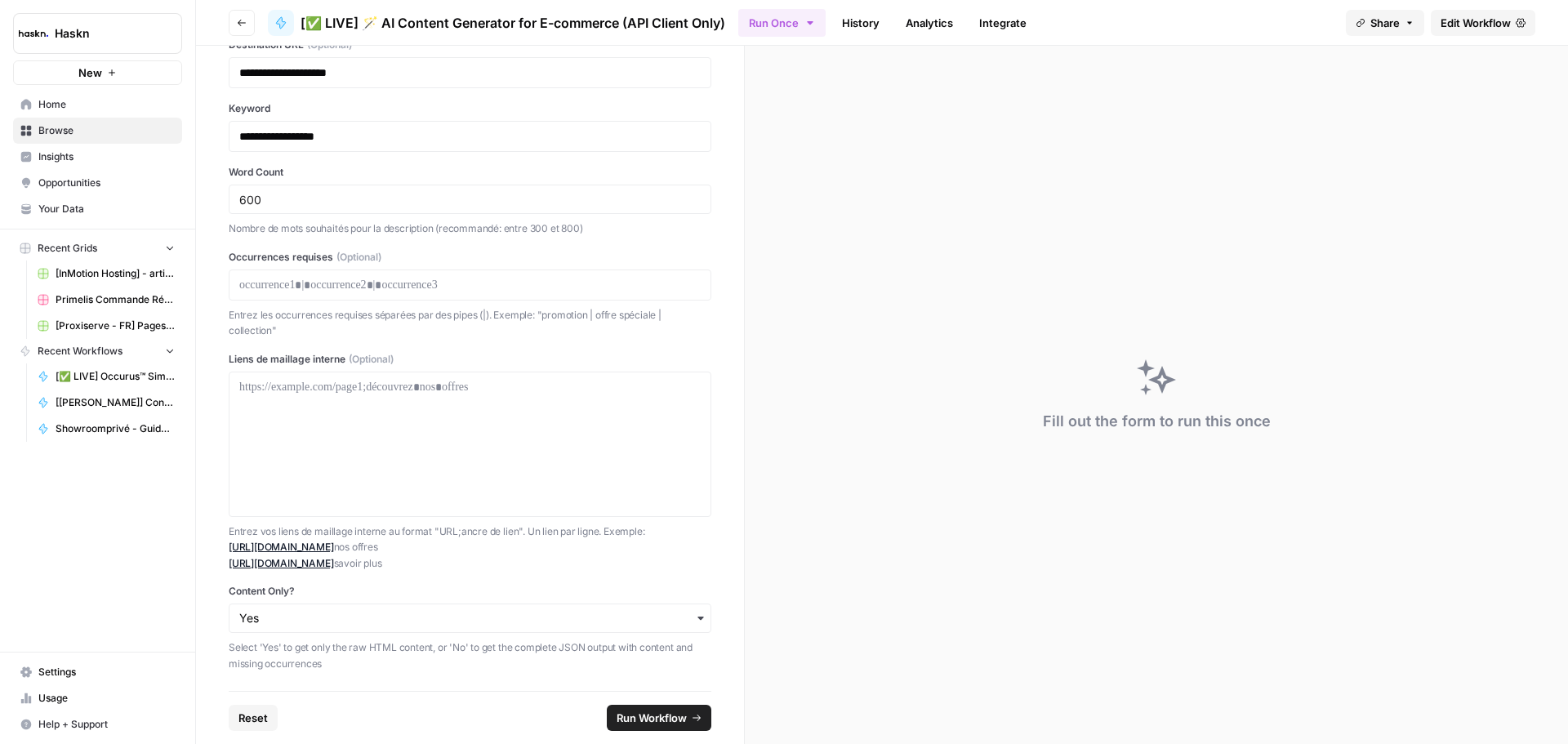
click at [663, 722] on span "Run Workflow" at bounding box center [651, 717] width 70 height 16
click at [706, 719] on button "Run Workflow" at bounding box center [659, 717] width 104 height 26
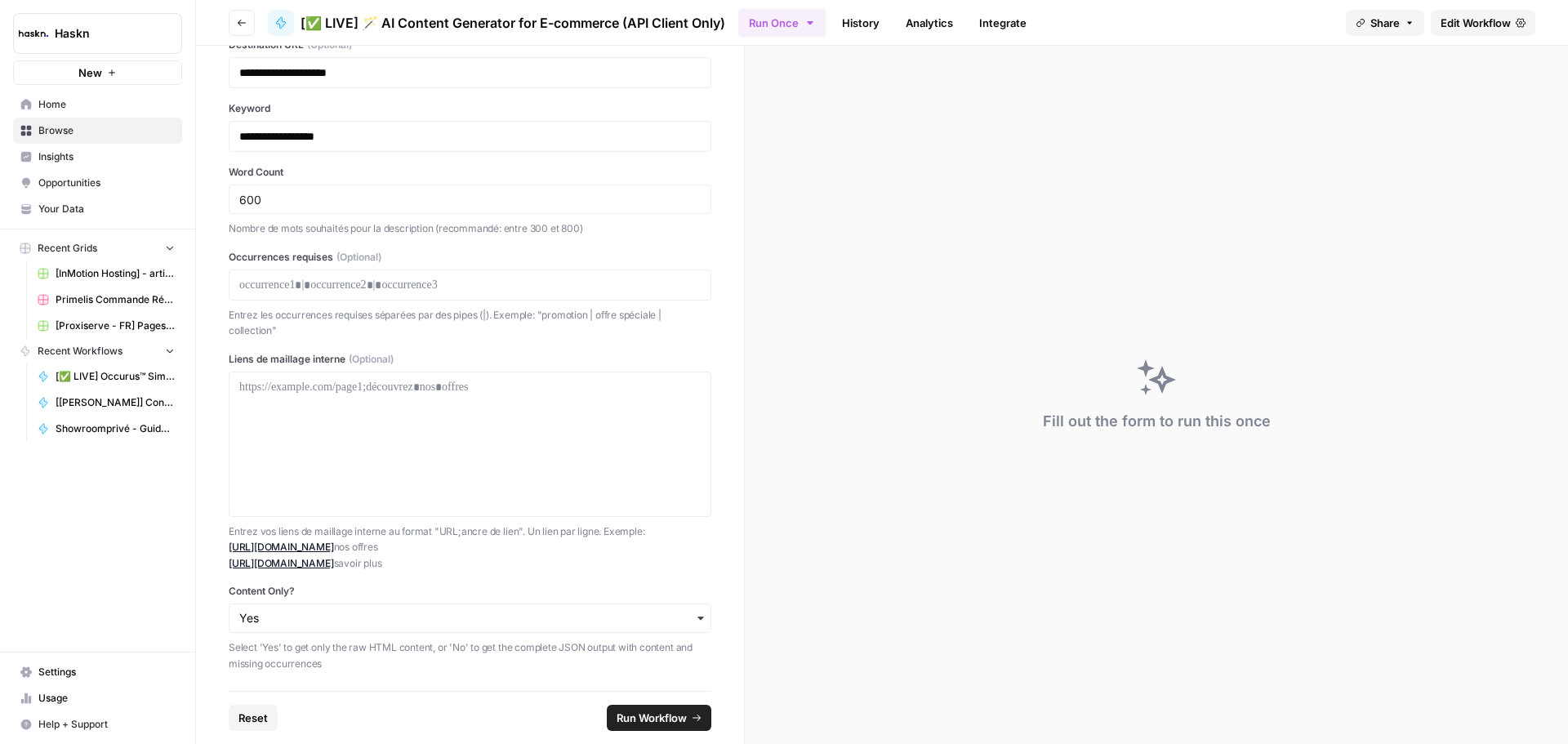
click at [706, 719] on button "Run Workflow" at bounding box center [659, 717] width 104 height 26
click at [259, 718] on span "Reset" at bounding box center [253, 717] width 30 height 16
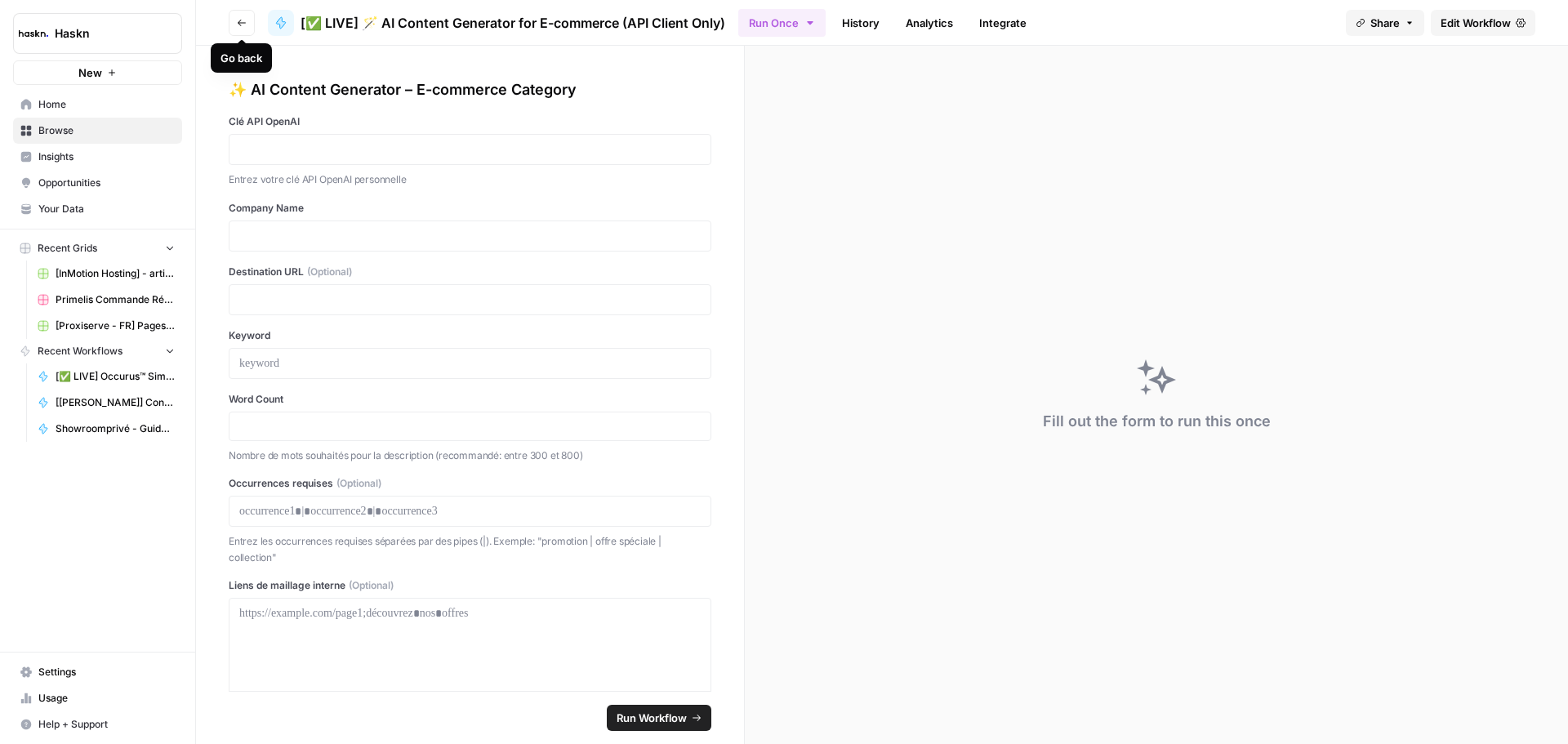
click at [240, 24] on icon "button" at bounding box center [242, 23] width 8 height 7
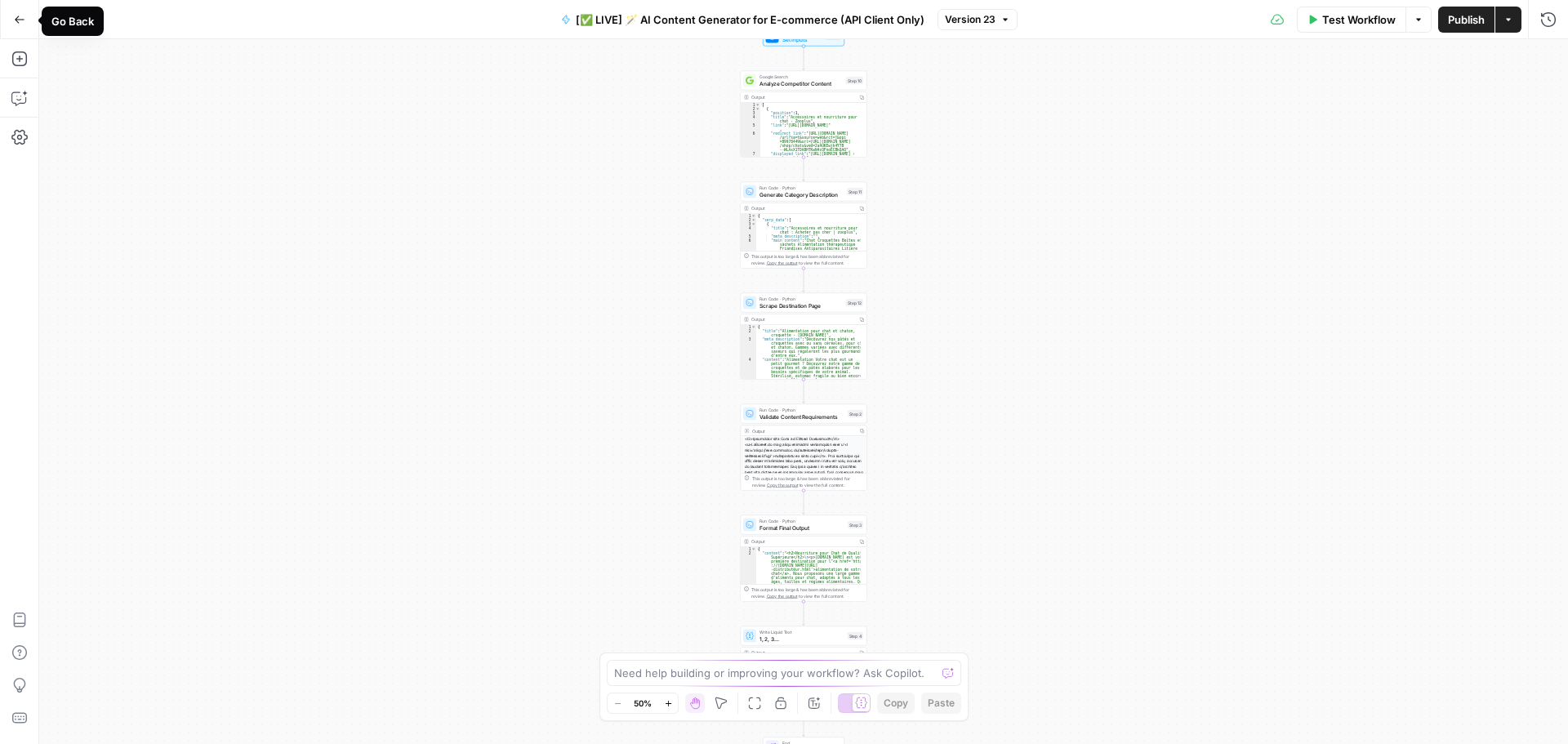
click at [32, 19] on button "Go Back" at bounding box center [19, 19] width 30 height 30
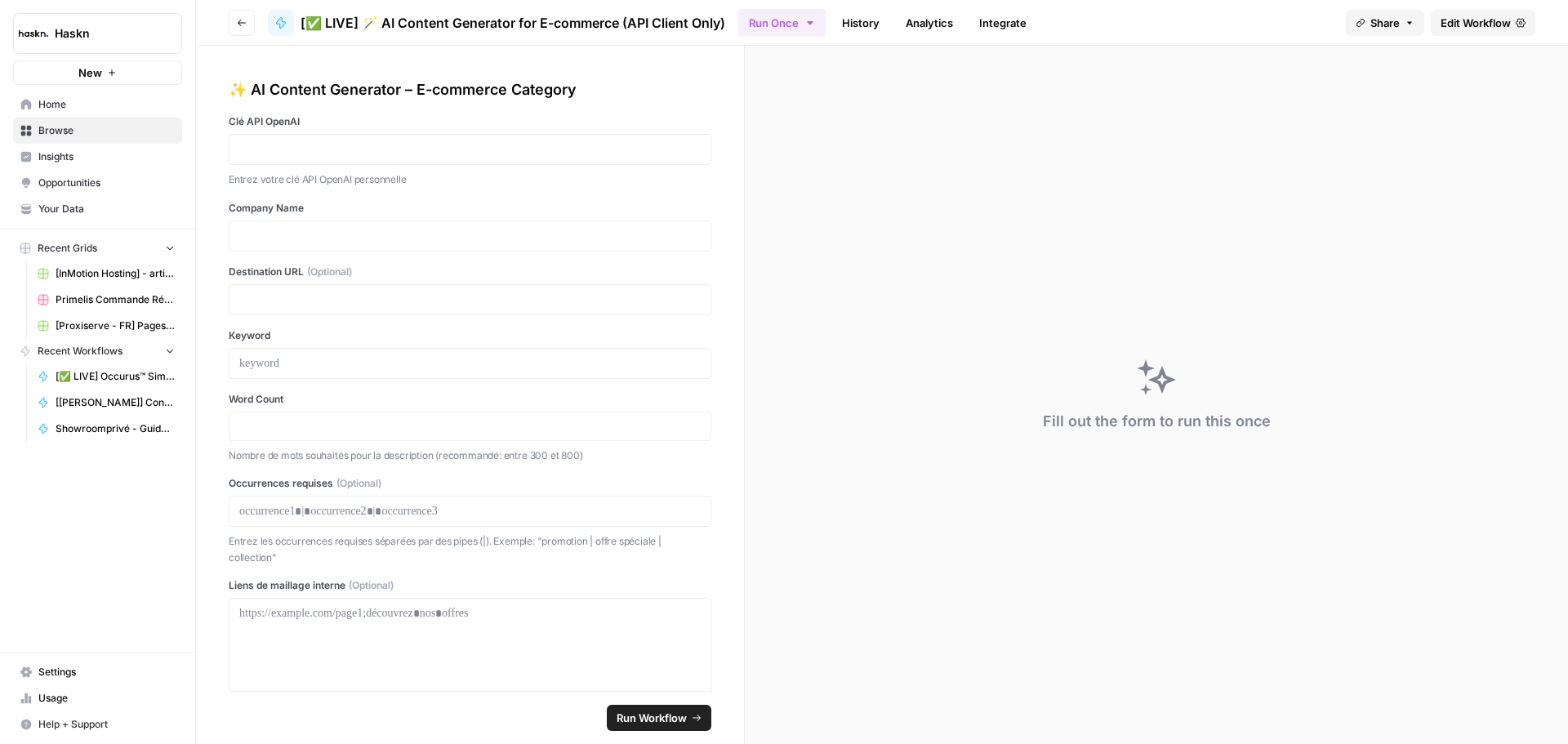
click at [241, 24] on icon "button" at bounding box center [242, 23] width 10 height 10
